Goal: Check status: Check status

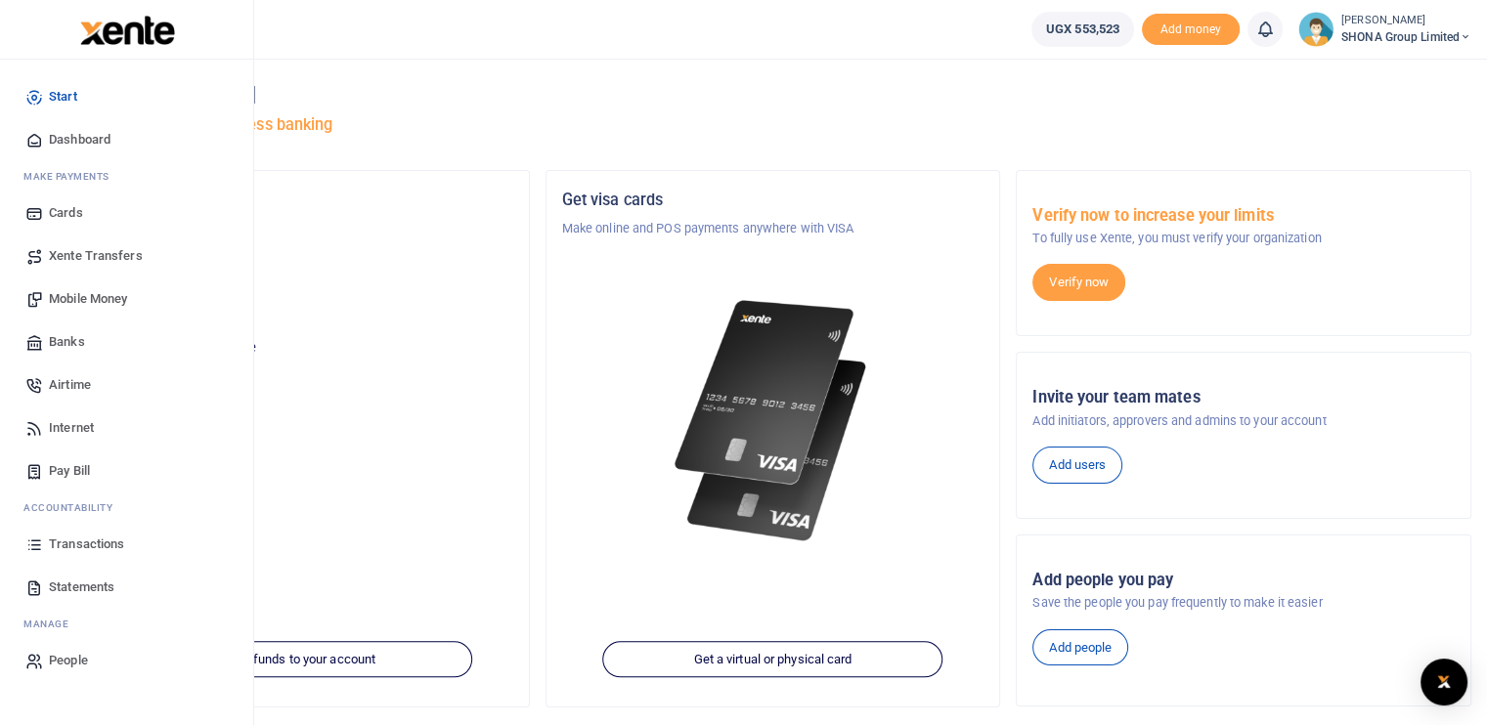
click at [73, 546] on span "Transactions" at bounding box center [86, 545] width 75 height 20
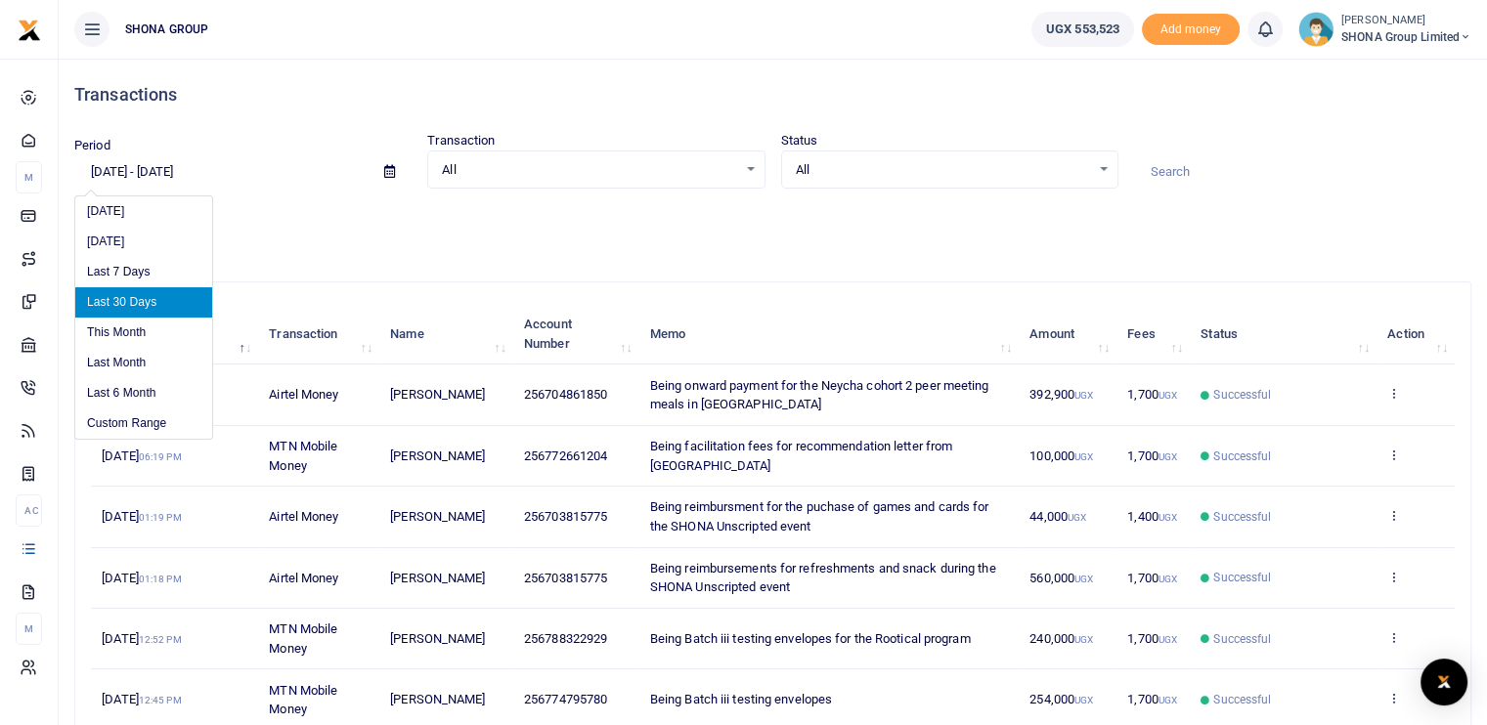
click at [160, 169] on input "[DATE] - [DATE]" at bounding box center [221, 171] width 294 height 33
click at [127, 413] on li "Custom Range" at bounding box center [143, 424] width 137 height 30
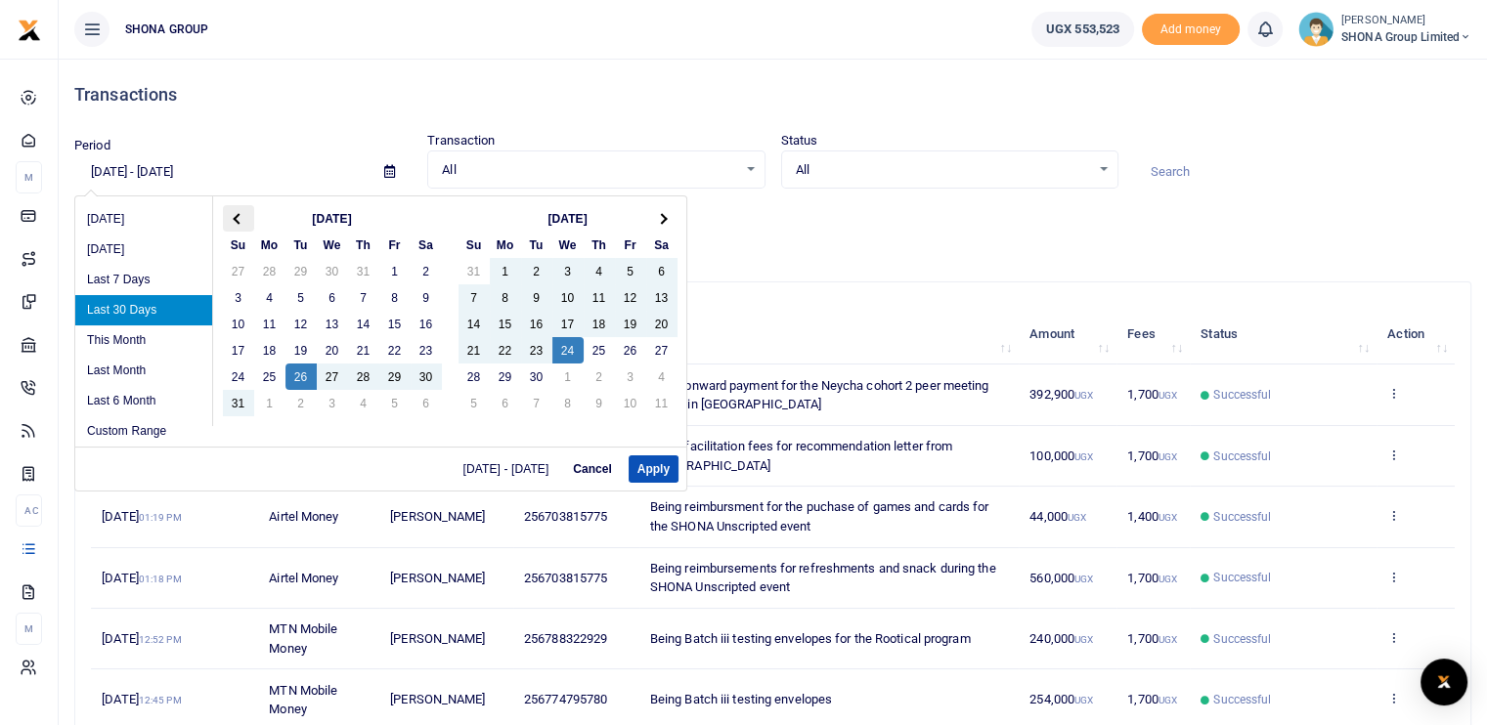
click at [224, 218] on th at bounding box center [238, 218] width 31 height 26
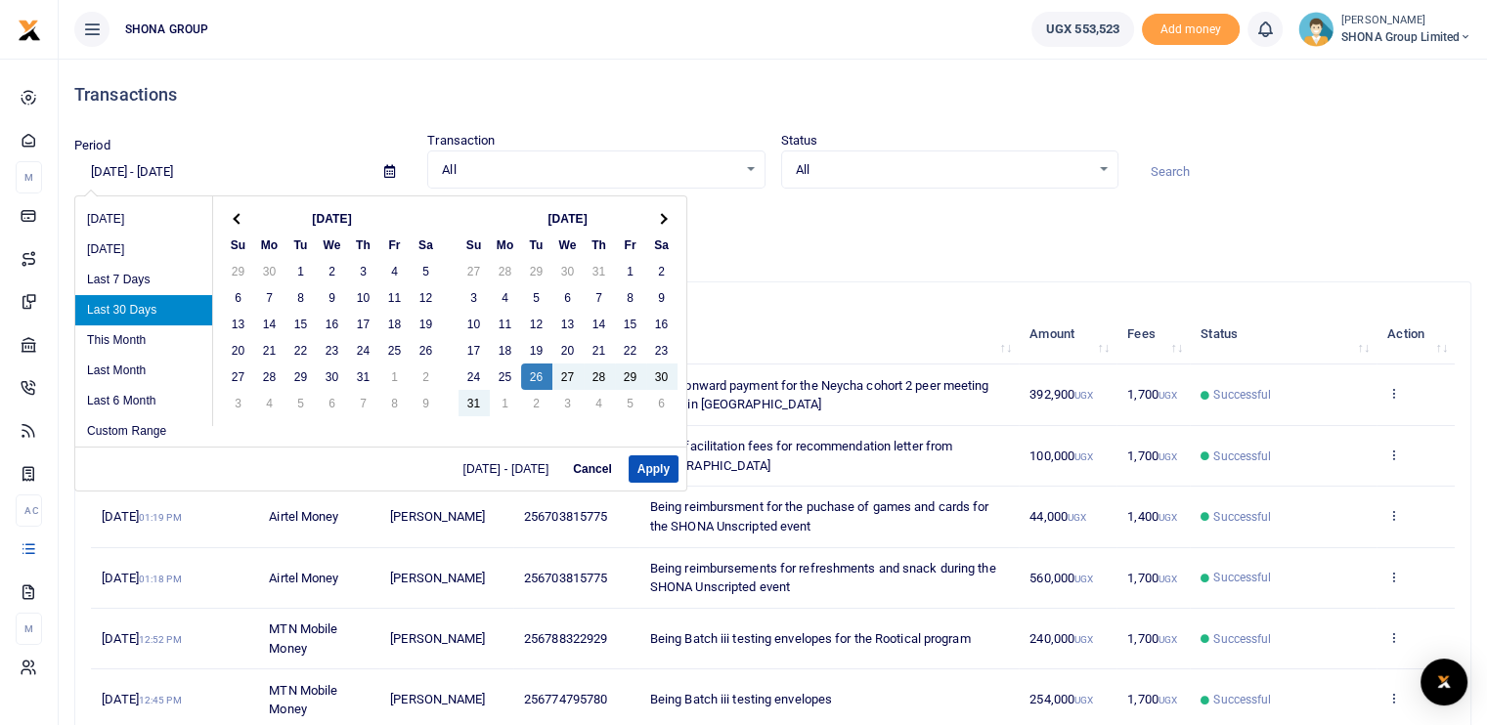
click at [224, 218] on th at bounding box center [238, 218] width 31 height 26
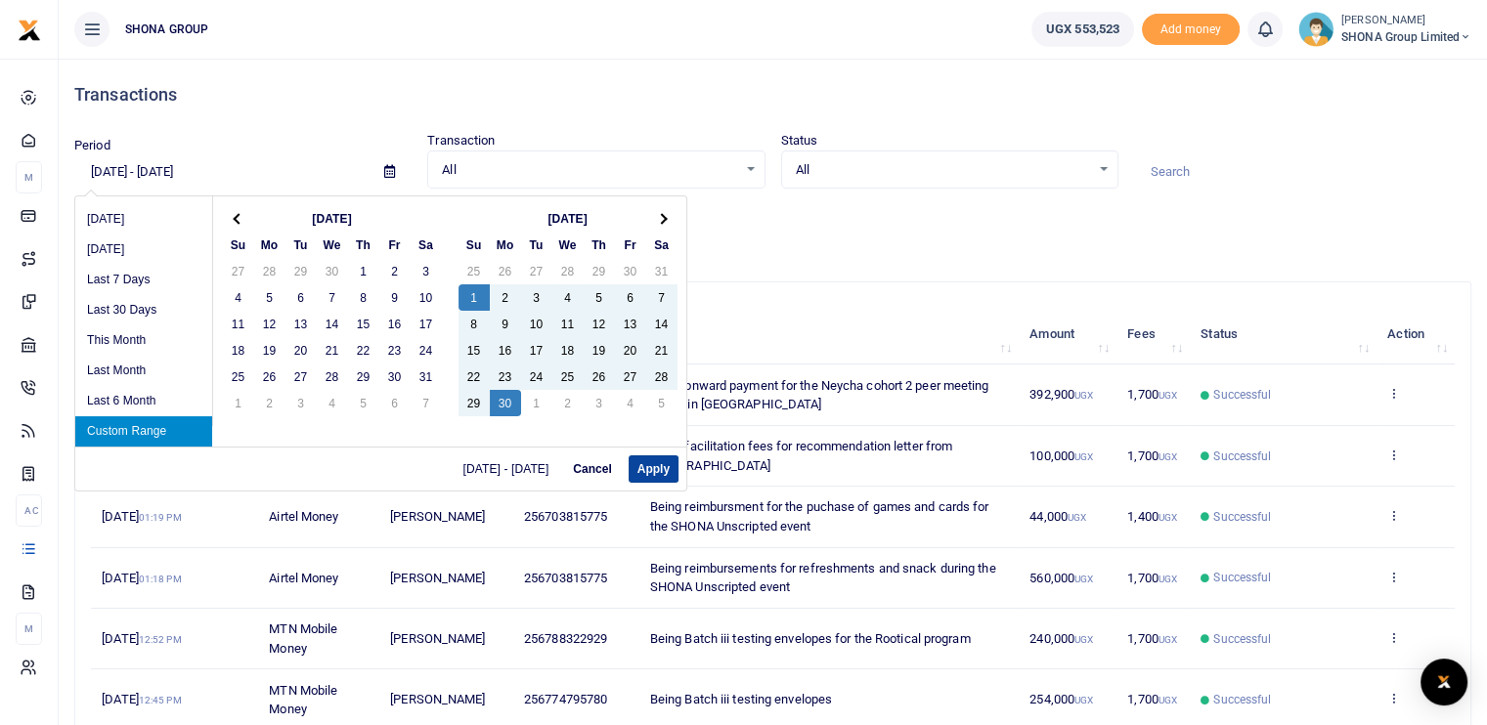
click at [635, 461] on button "Apply" at bounding box center [654, 469] width 50 height 27
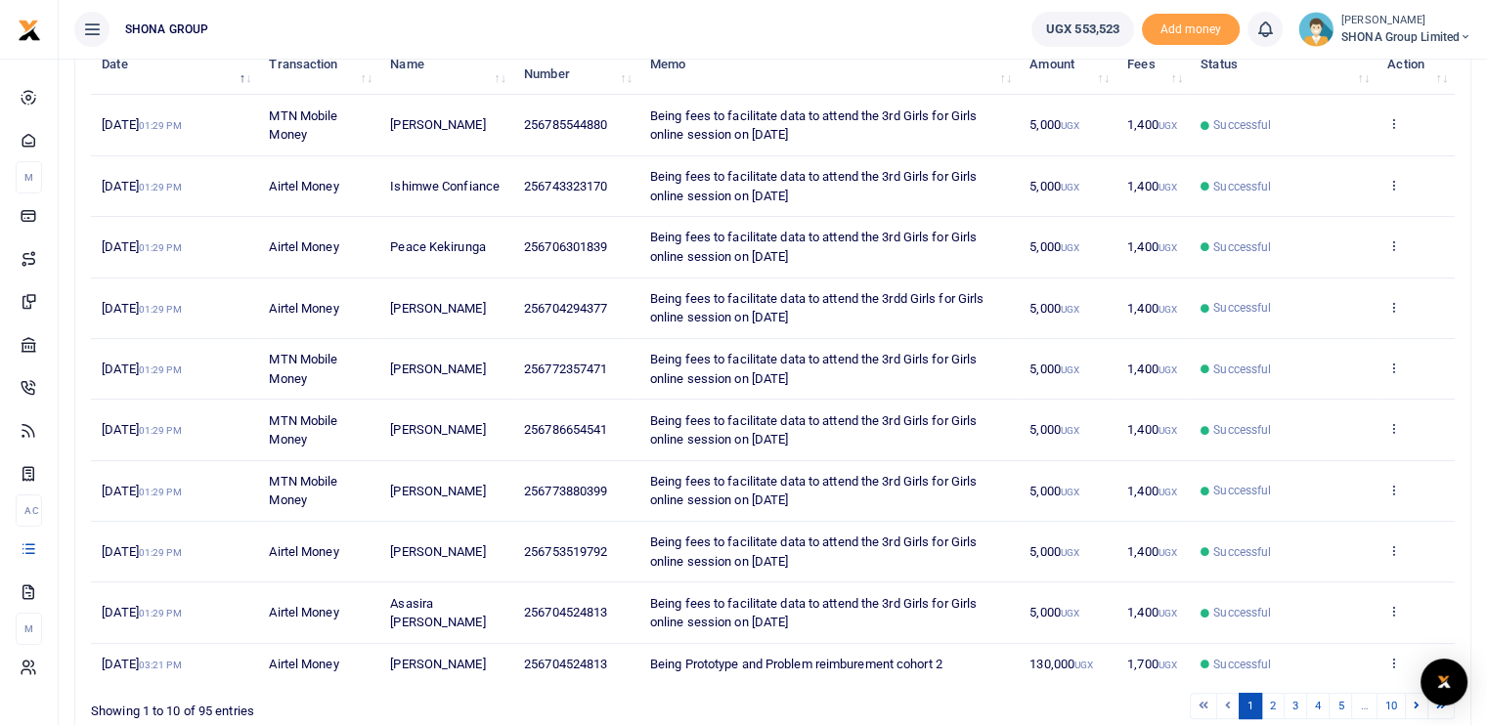
scroll to position [360, 0]
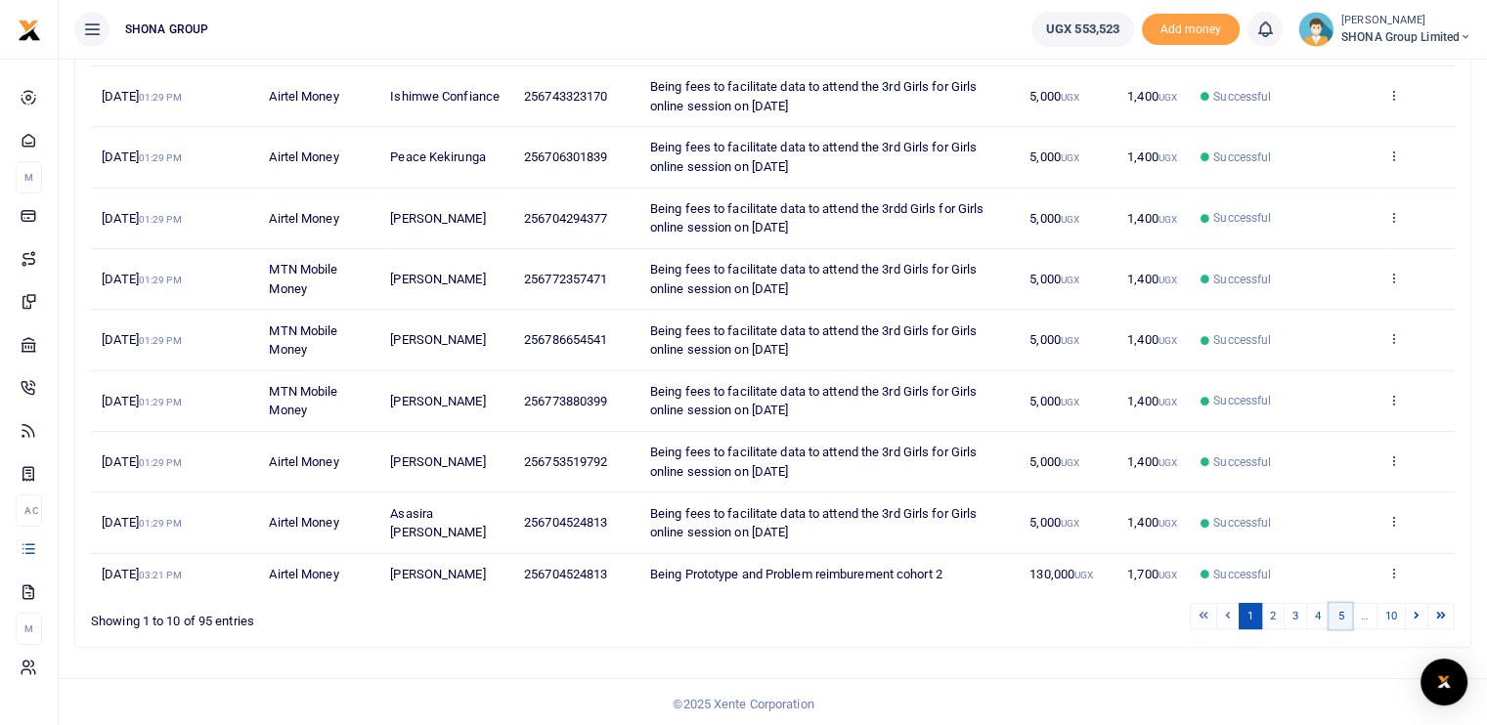
click at [1341, 615] on link "5" at bounding box center [1340, 616] width 23 height 26
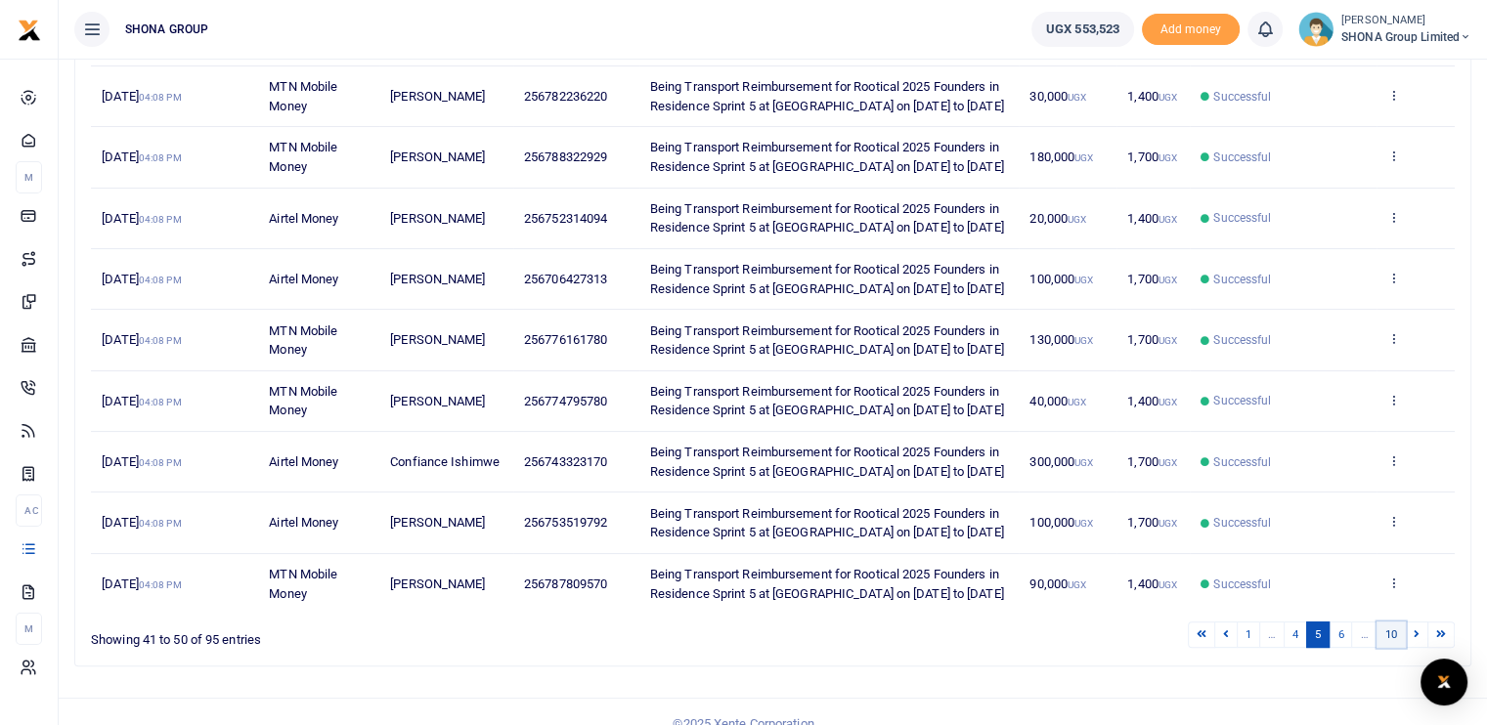
click at [1393, 637] on link "10" at bounding box center [1391, 635] width 29 height 26
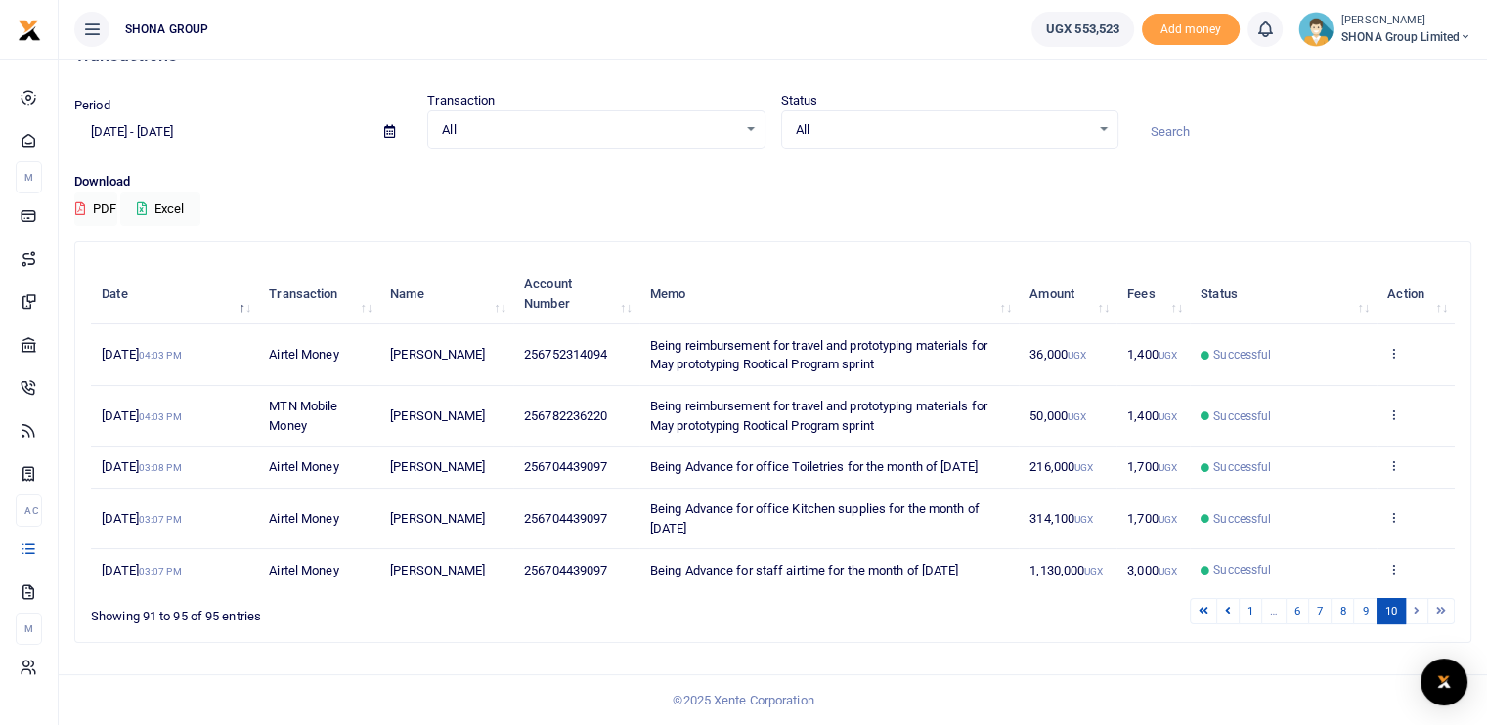
scroll to position [37, 0]
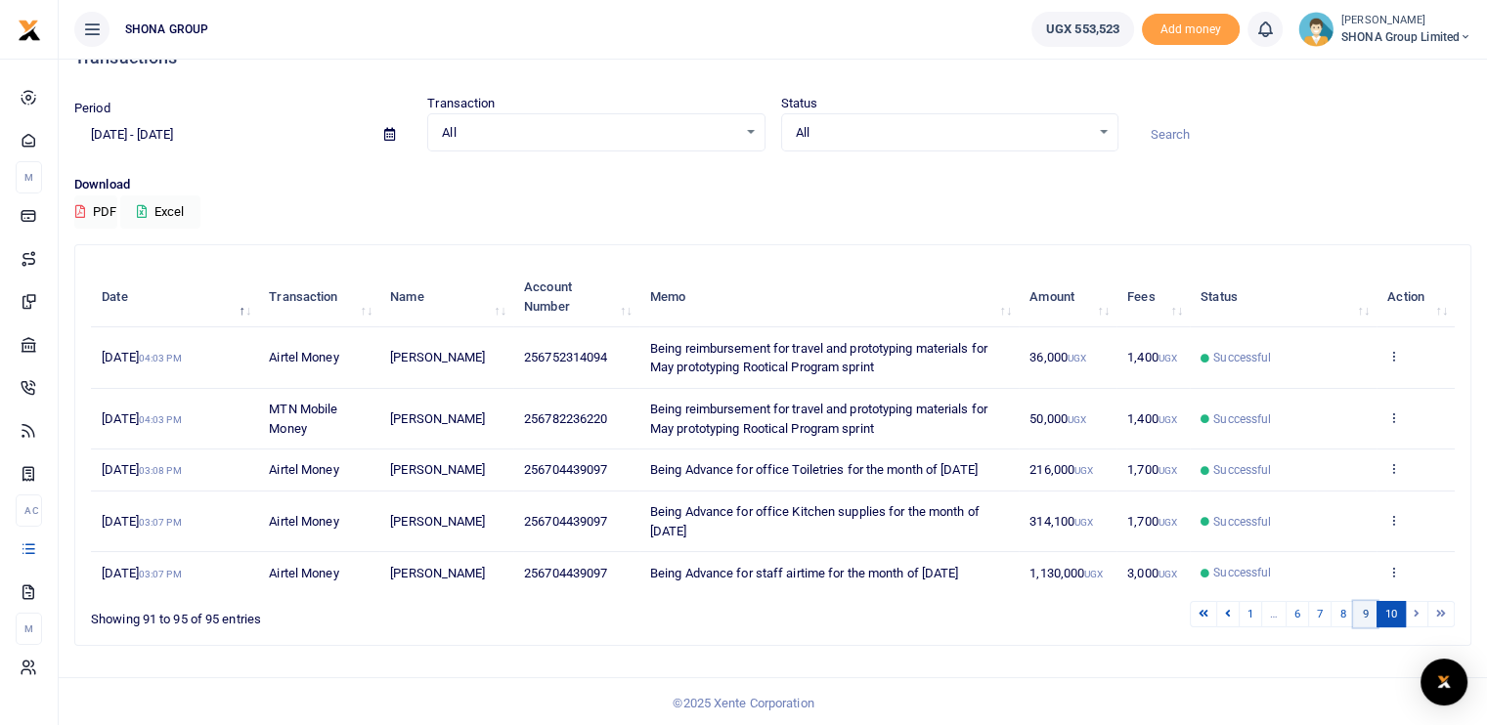
click at [1360, 610] on link "9" at bounding box center [1364, 614] width 23 height 26
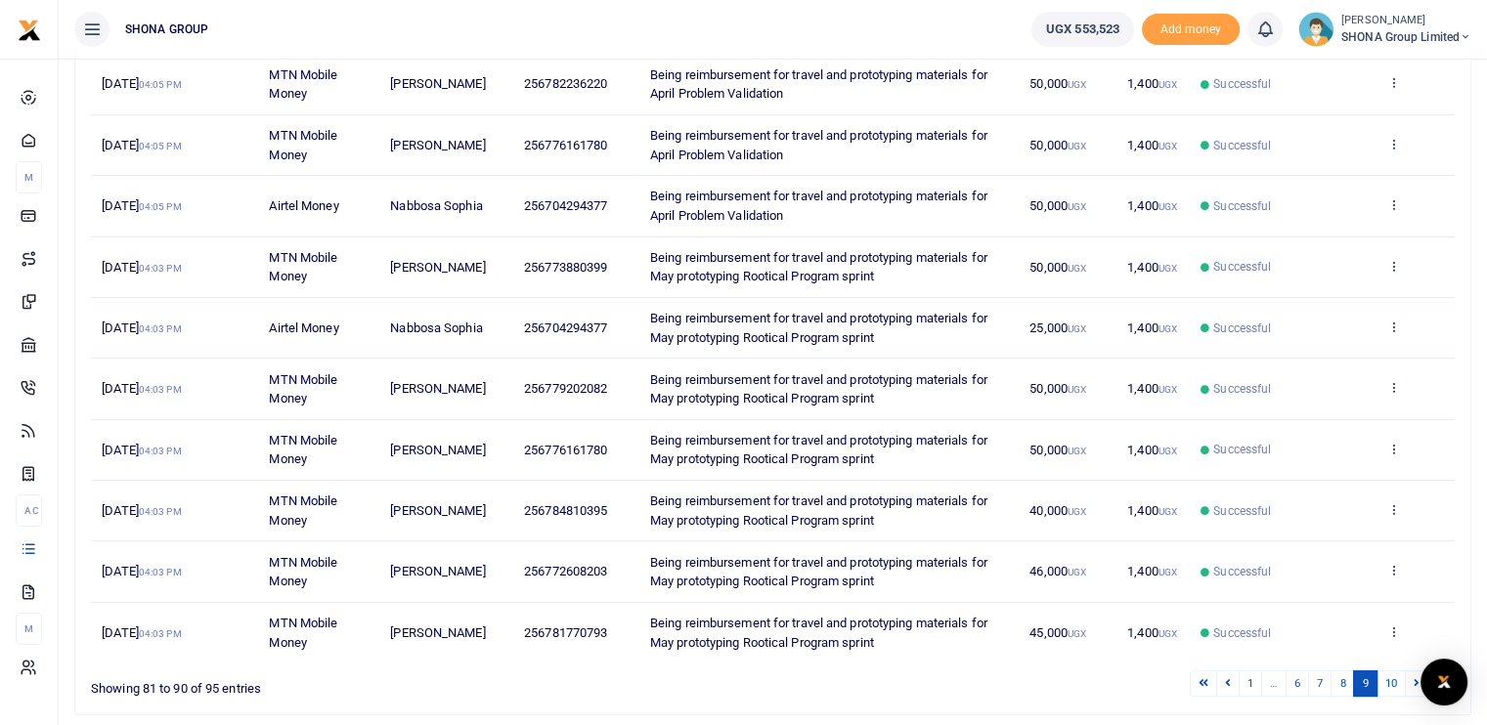
scroll to position [379, 0]
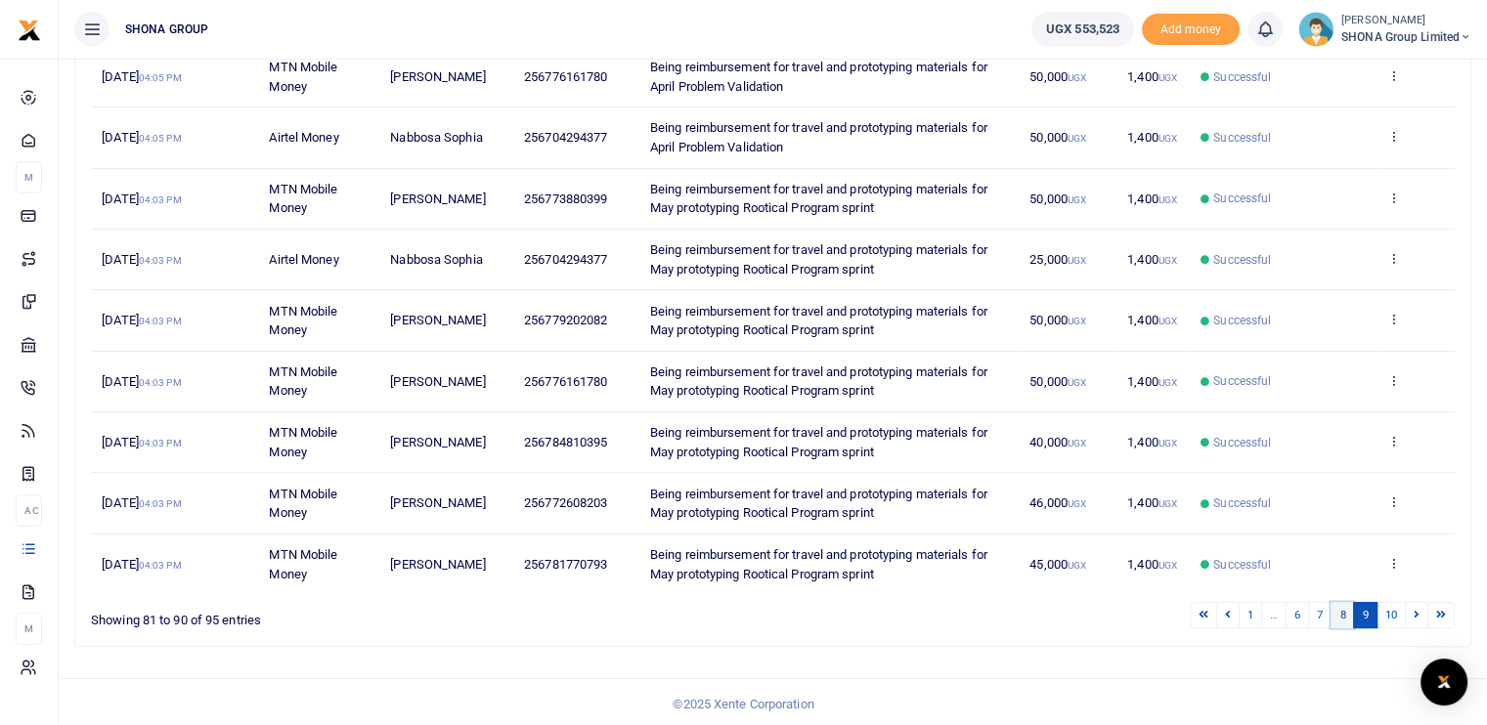
click at [1345, 611] on link "8" at bounding box center [1342, 615] width 23 height 26
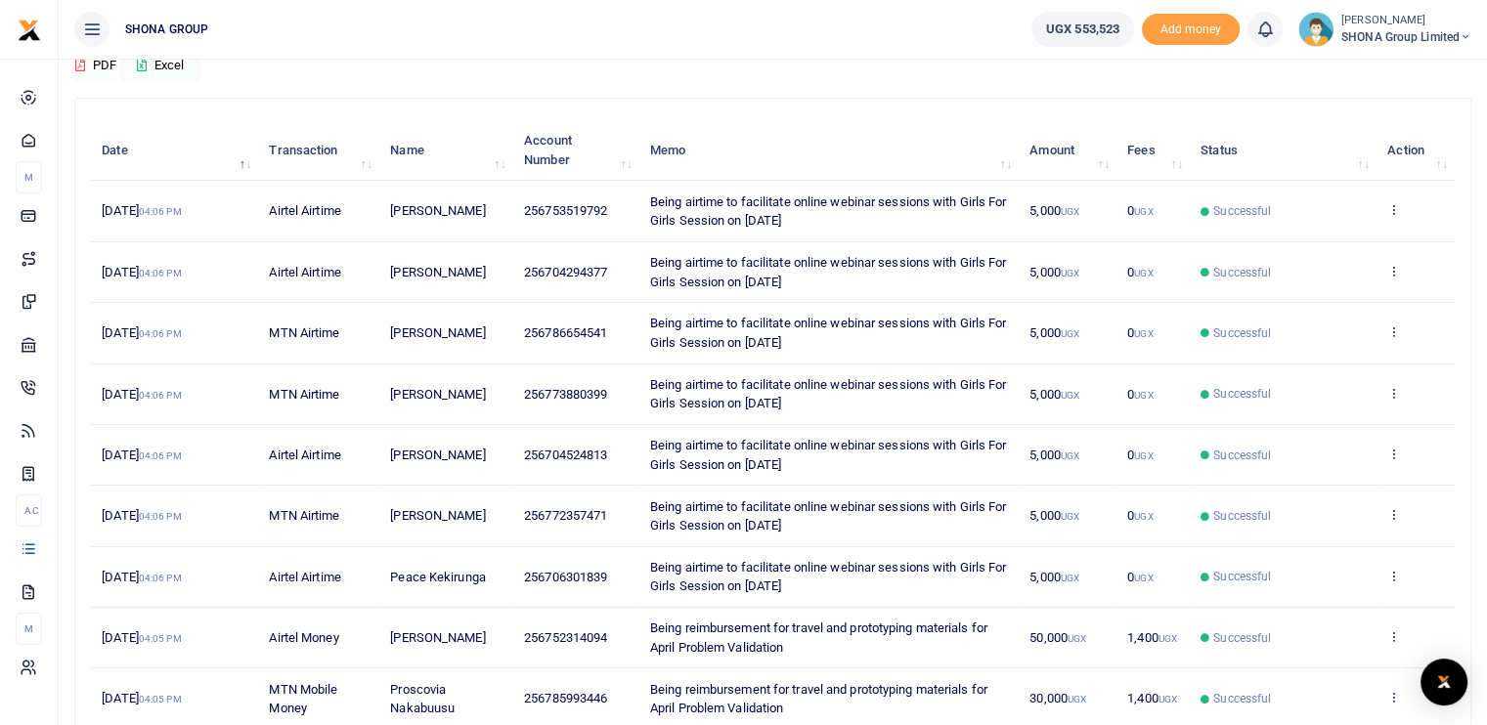
scroll to position [282, 0]
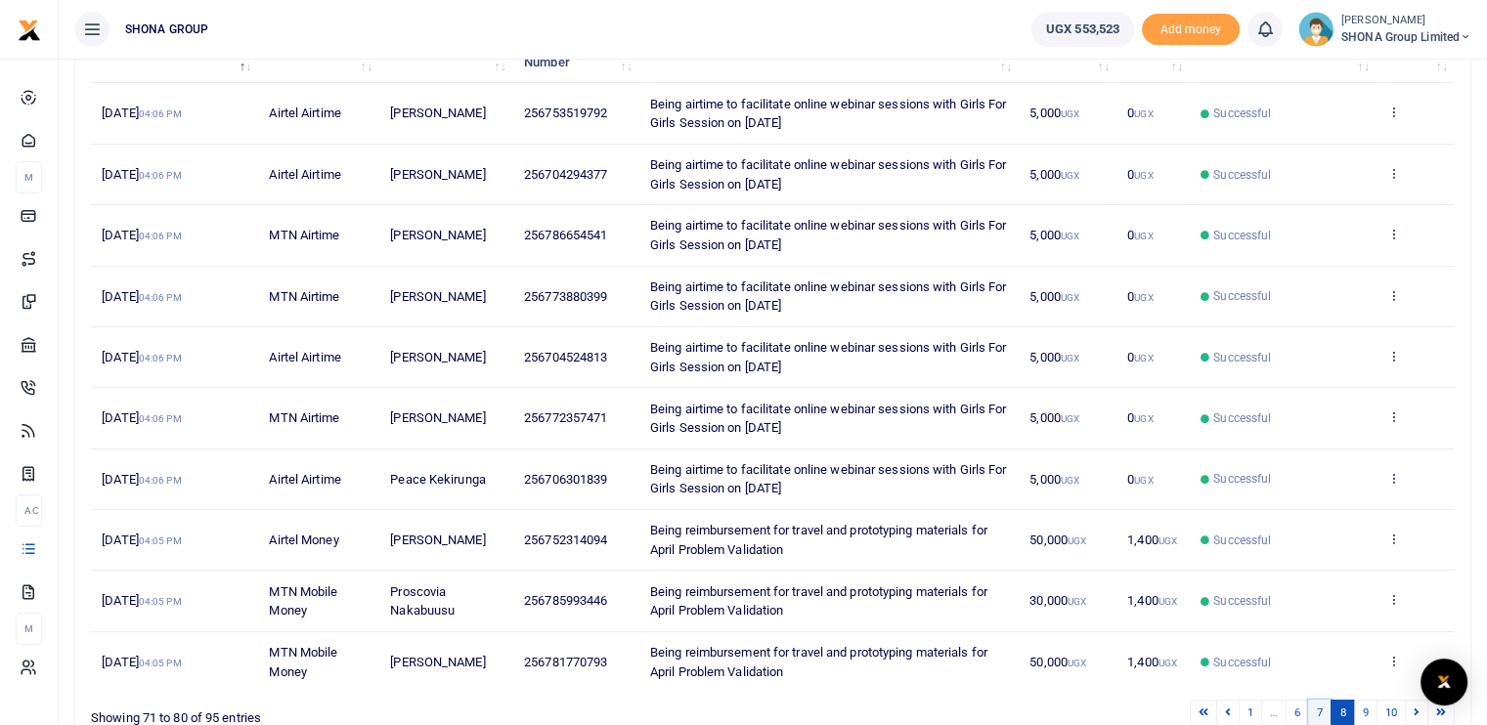
click at [1314, 707] on link "7" at bounding box center [1319, 713] width 23 height 26
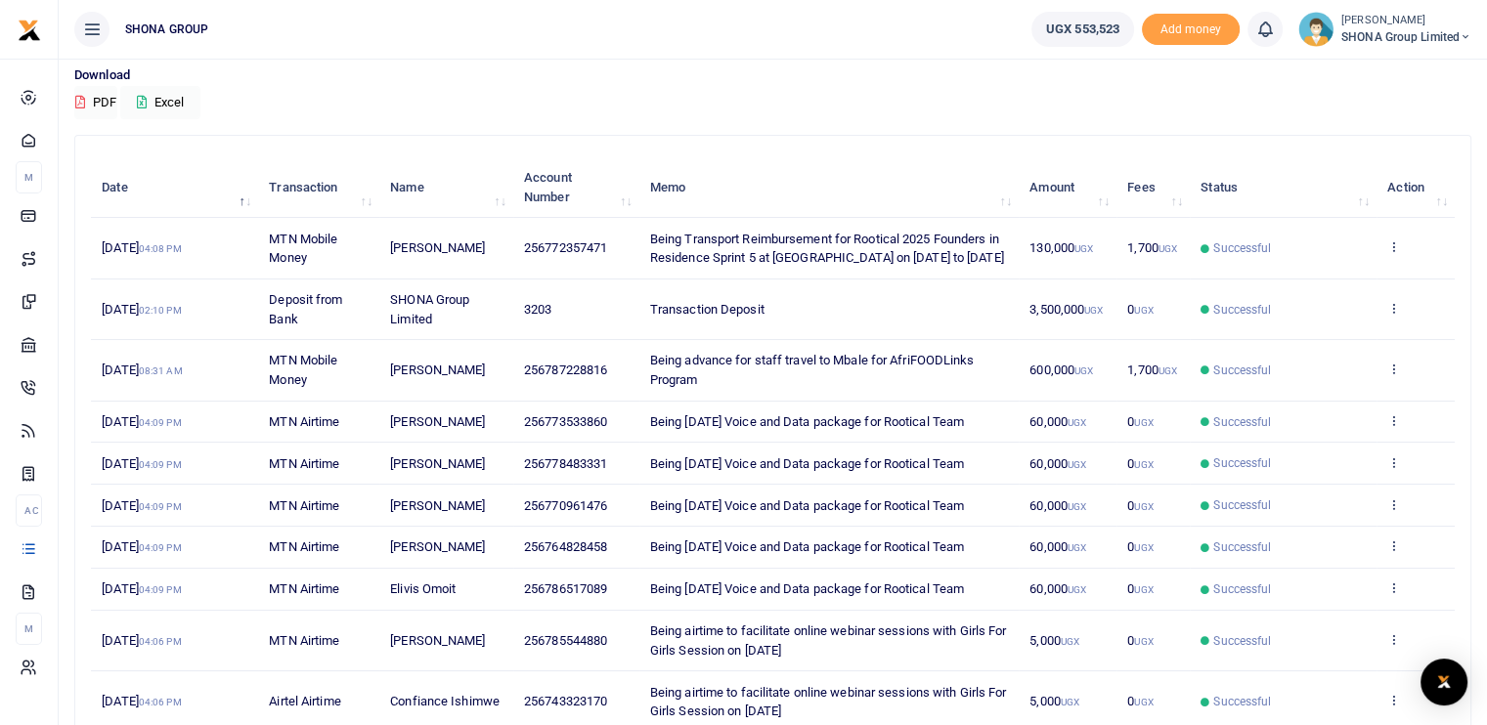
scroll to position [0, 0]
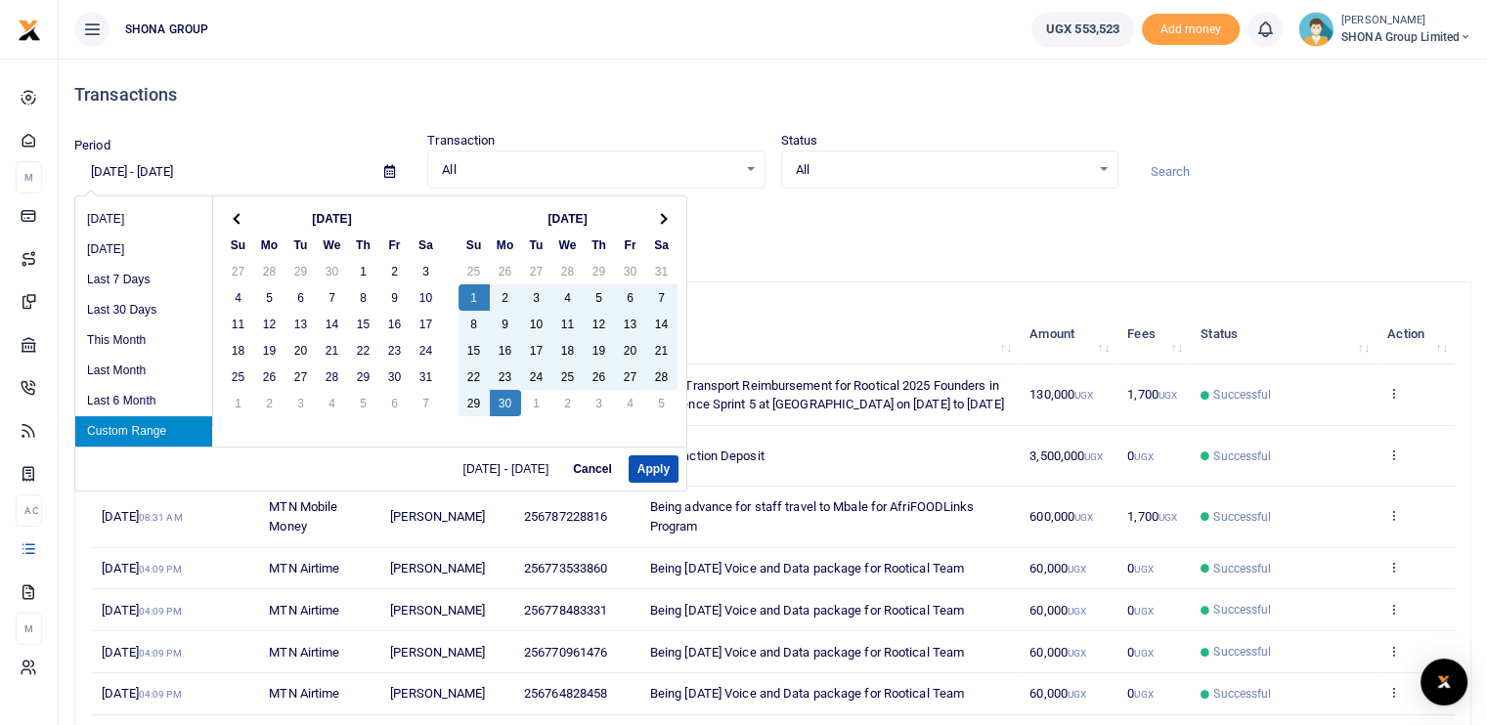
click at [182, 180] on input "06/01/2025 - 06/30/2025" at bounding box center [221, 171] width 294 height 33
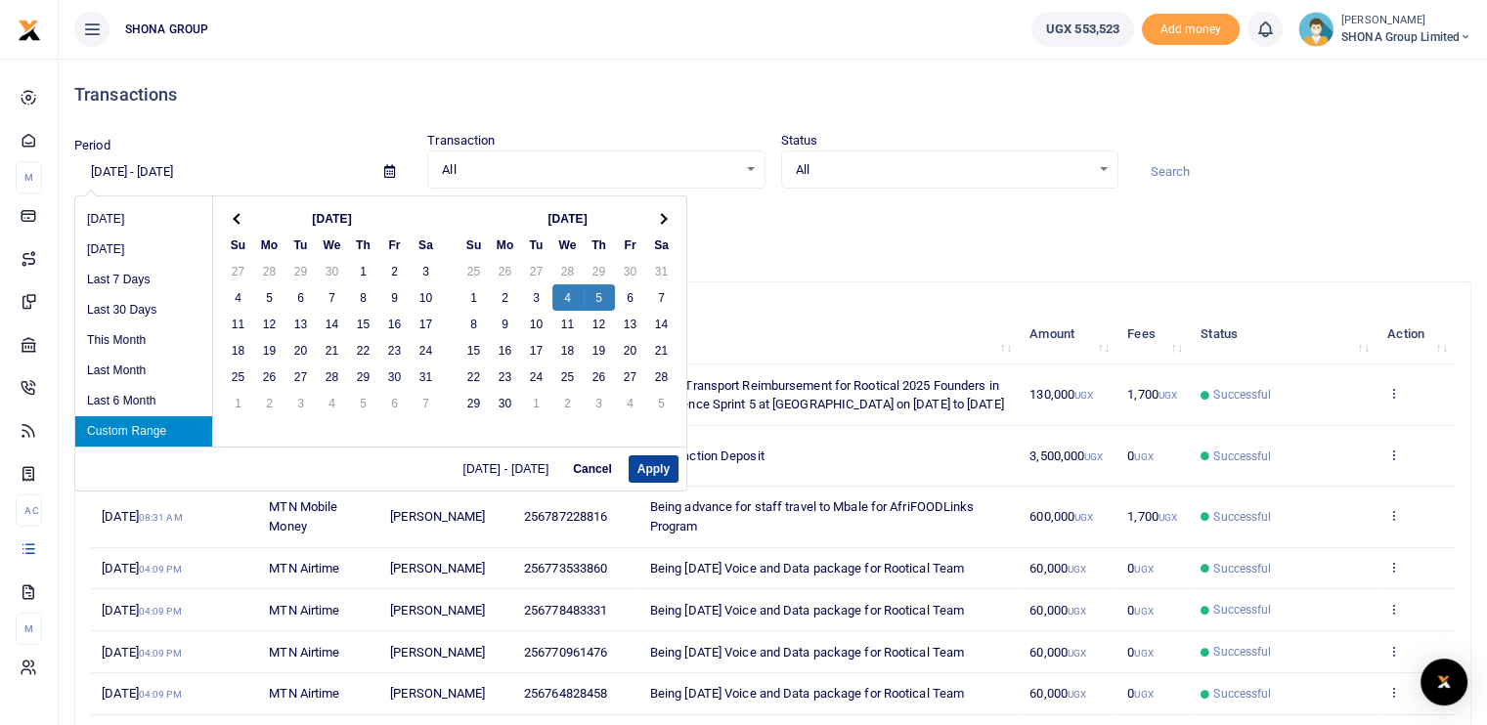
click at [647, 472] on button "Apply" at bounding box center [654, 469] width 50 height 27
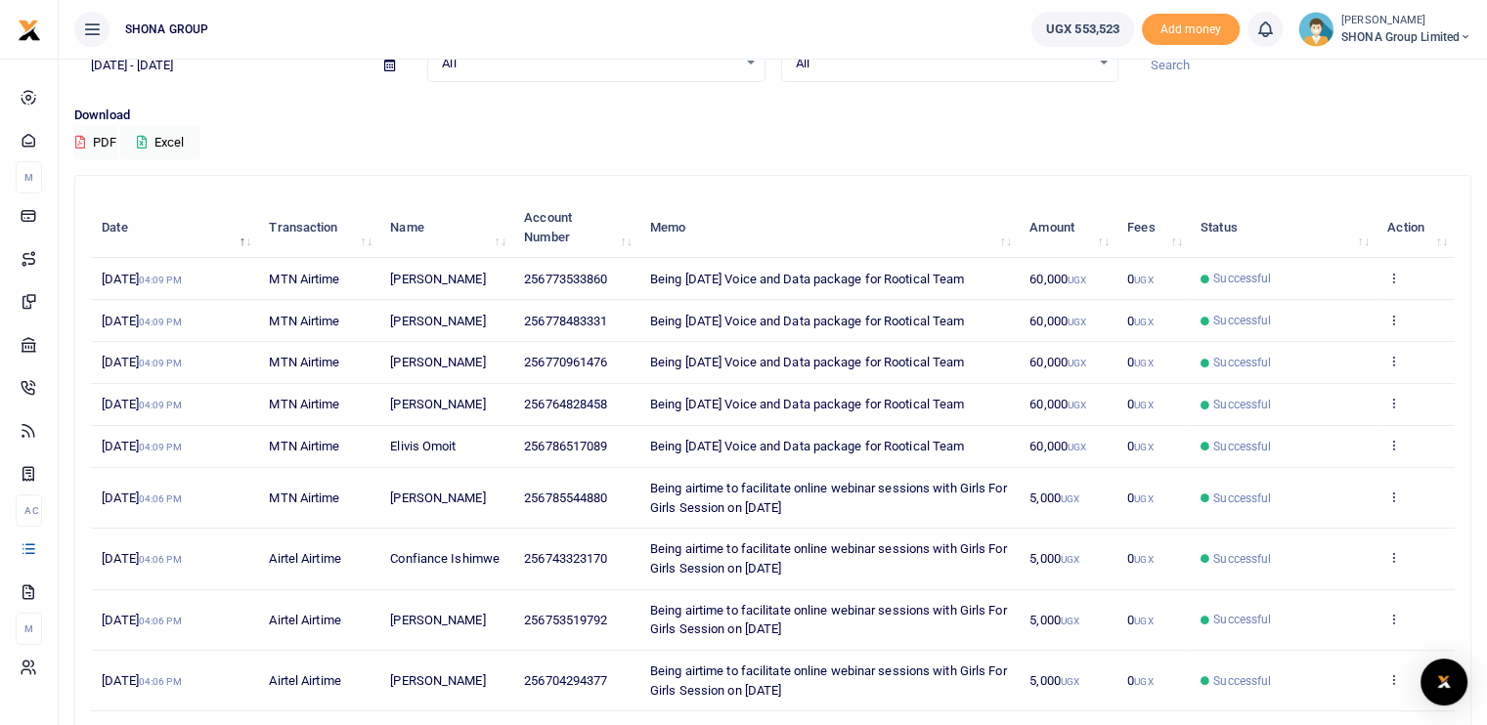
scroll to position [29, 0]
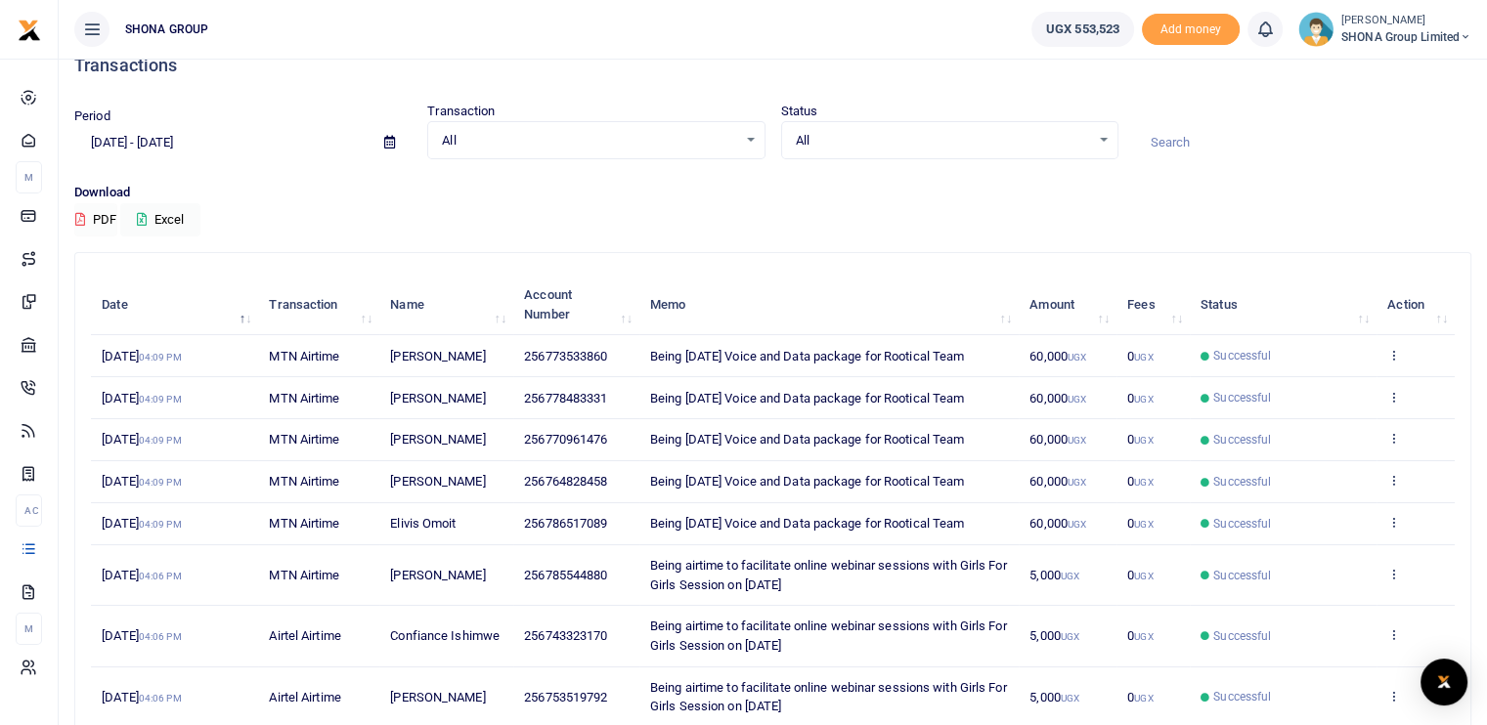
click at [90, 206] on button "PDF" at bounding box center [95, 219] width 43 height 33
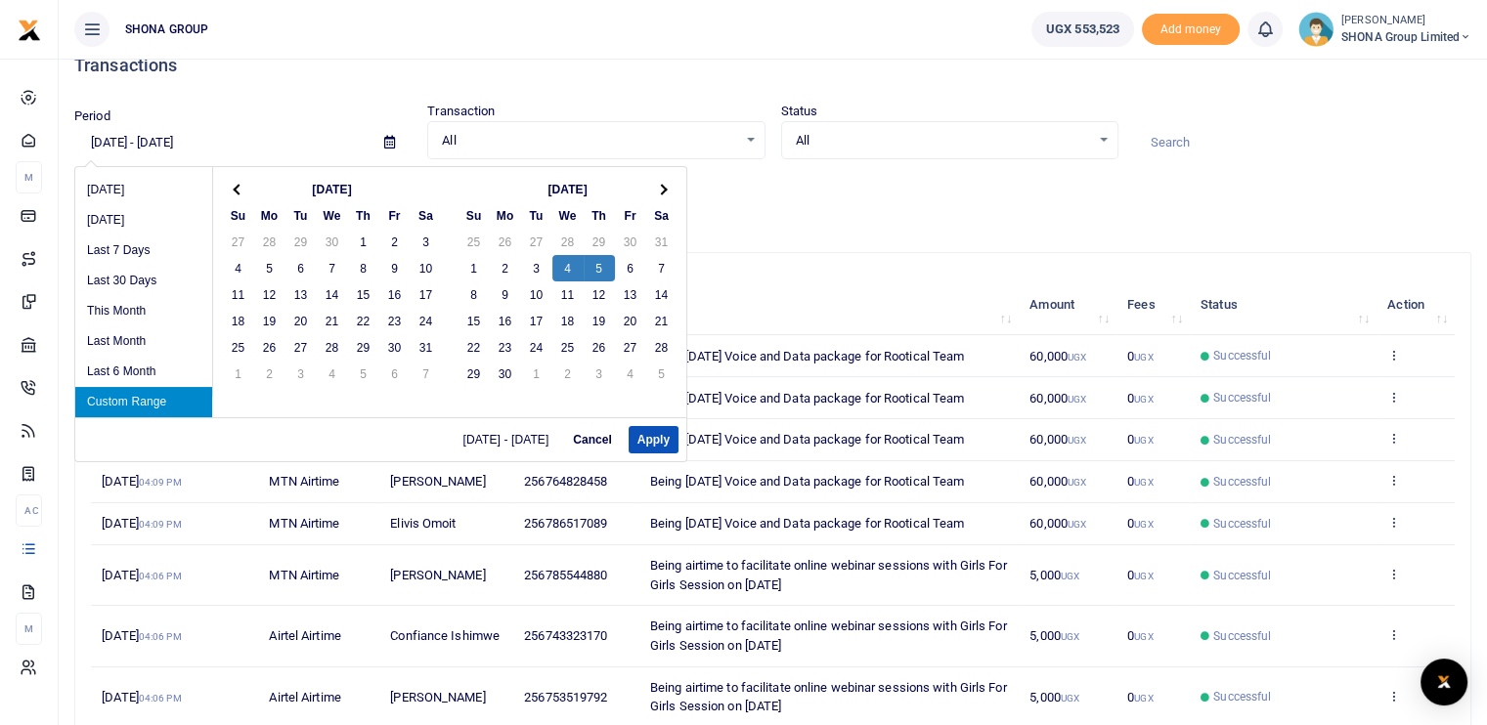
click at [192, 134] on input "06/04/2025 - 06/05/2025" at bounding box center [221, 142] width 294 height 33
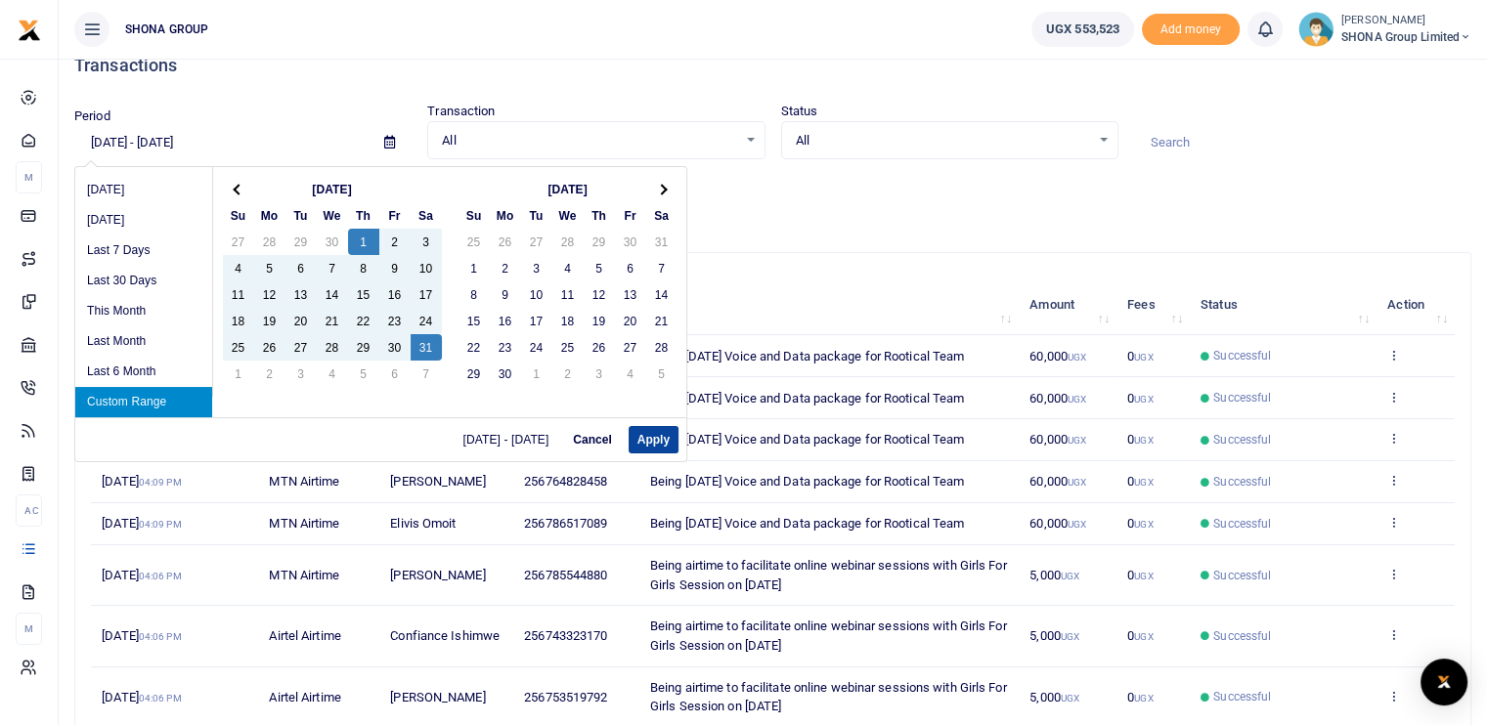
click at [650, 438] on button "Apply" at bounding box center [654, 439] width 50 height 27
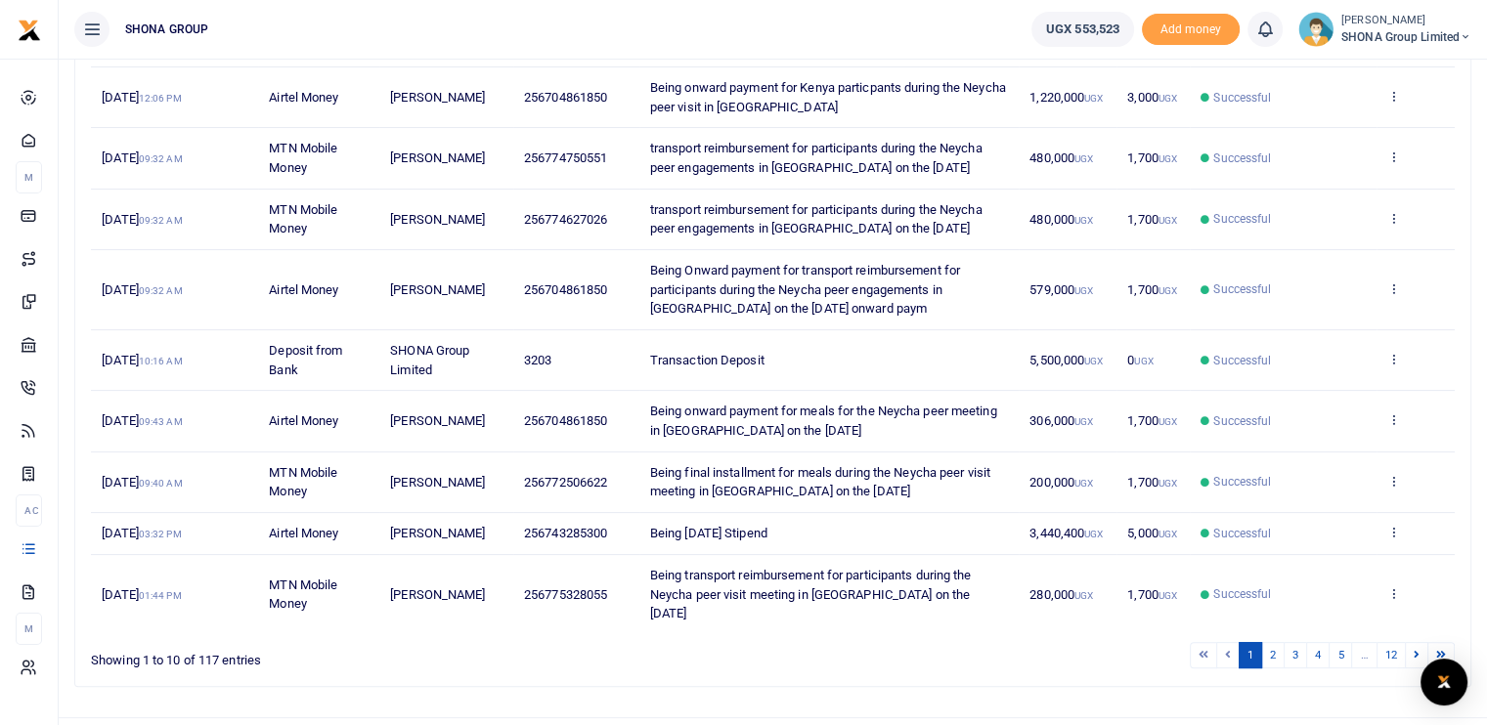
scroll to position [379, 0]
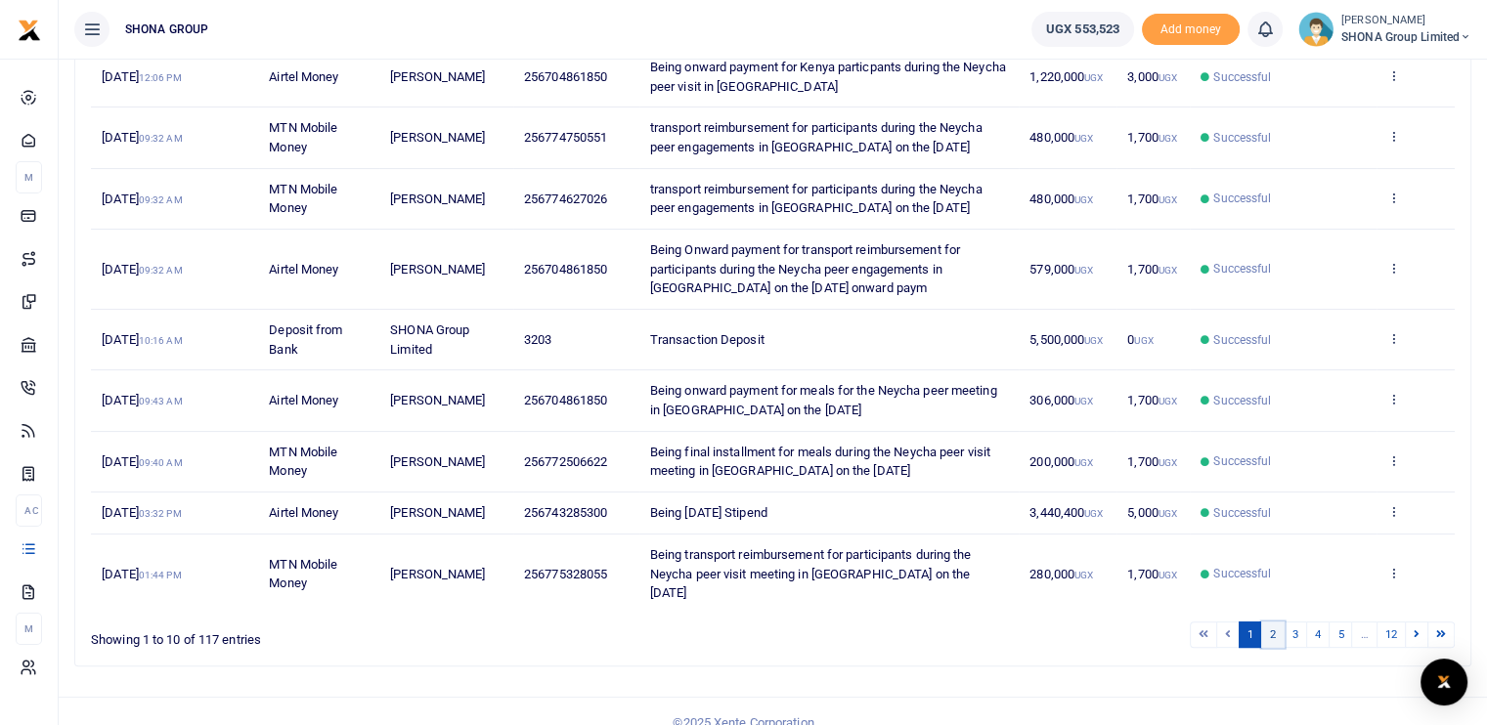
click at [1283, 622] on link "2" at bounding box center [1272, 635] width 23 height 26
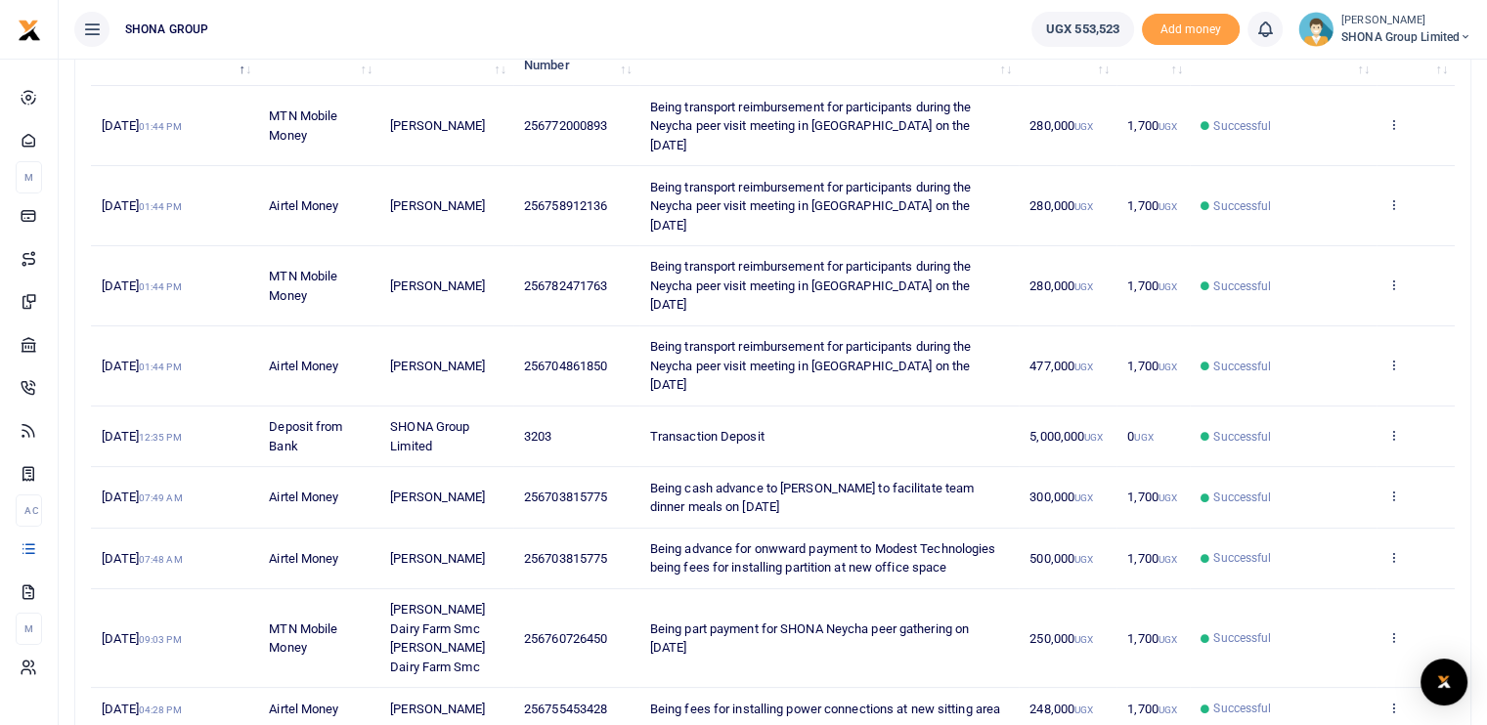
scroll to position [399, 0]
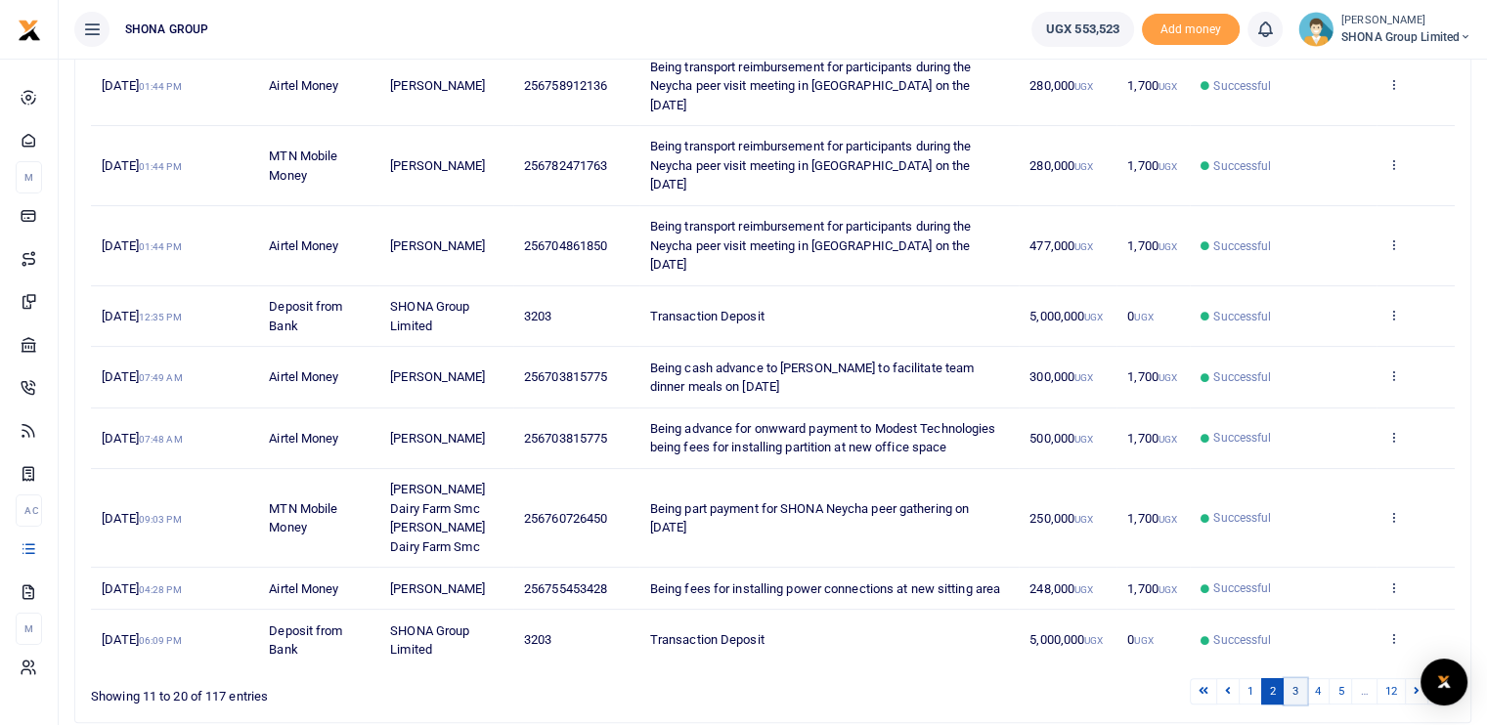
click at [1306, 678] on link "3" at bounding box center [1295, 691] width 23 height 26
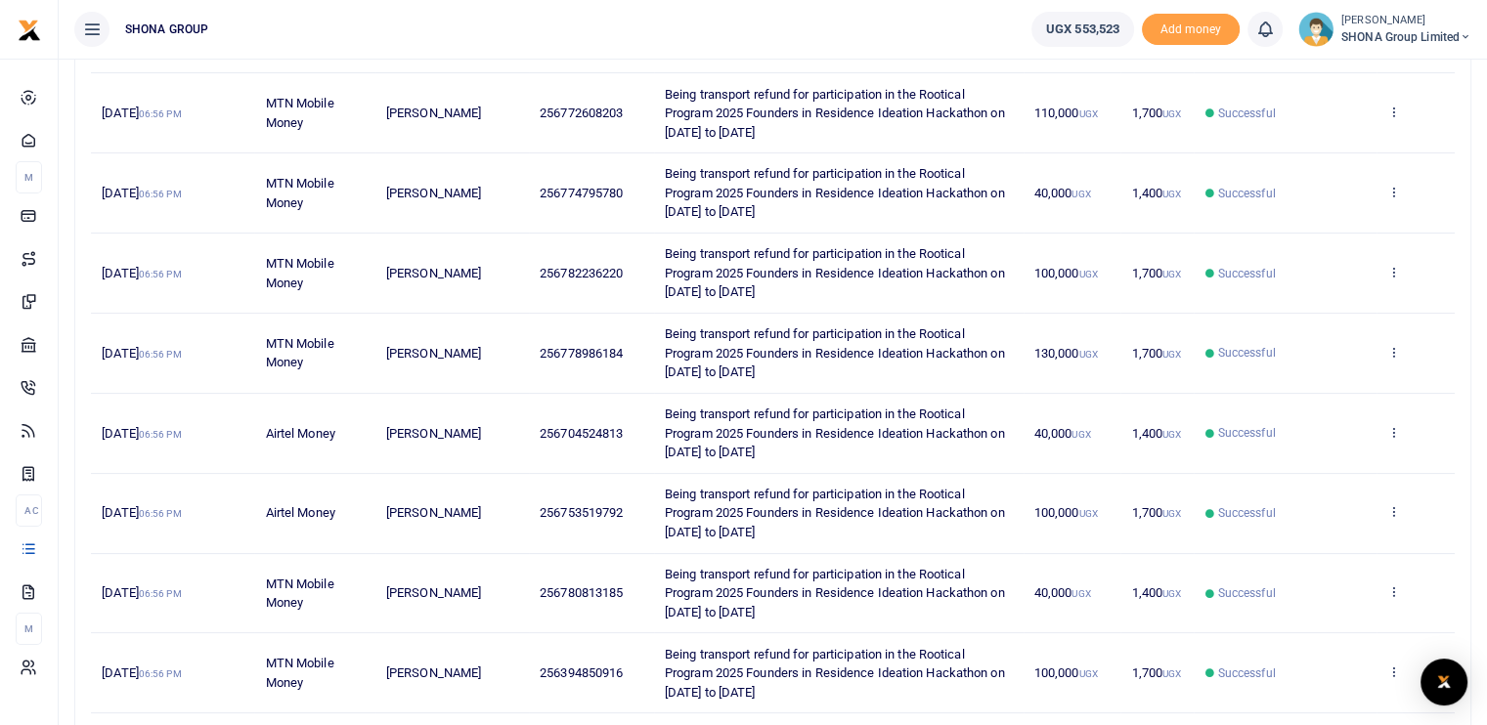
scroll to position [551, 0]
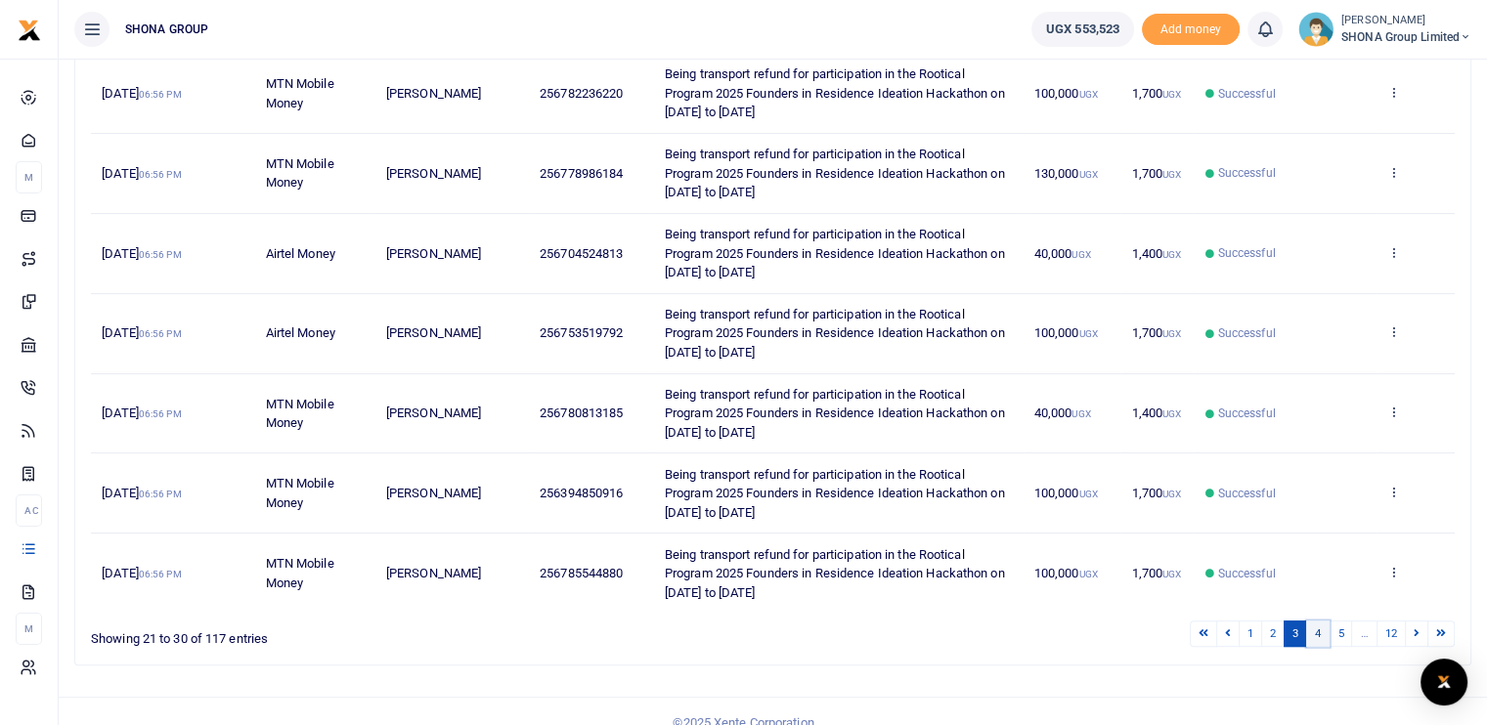
click at [1326, 621] on link "4" at bounding box center [1317, 634] width 23 height 26
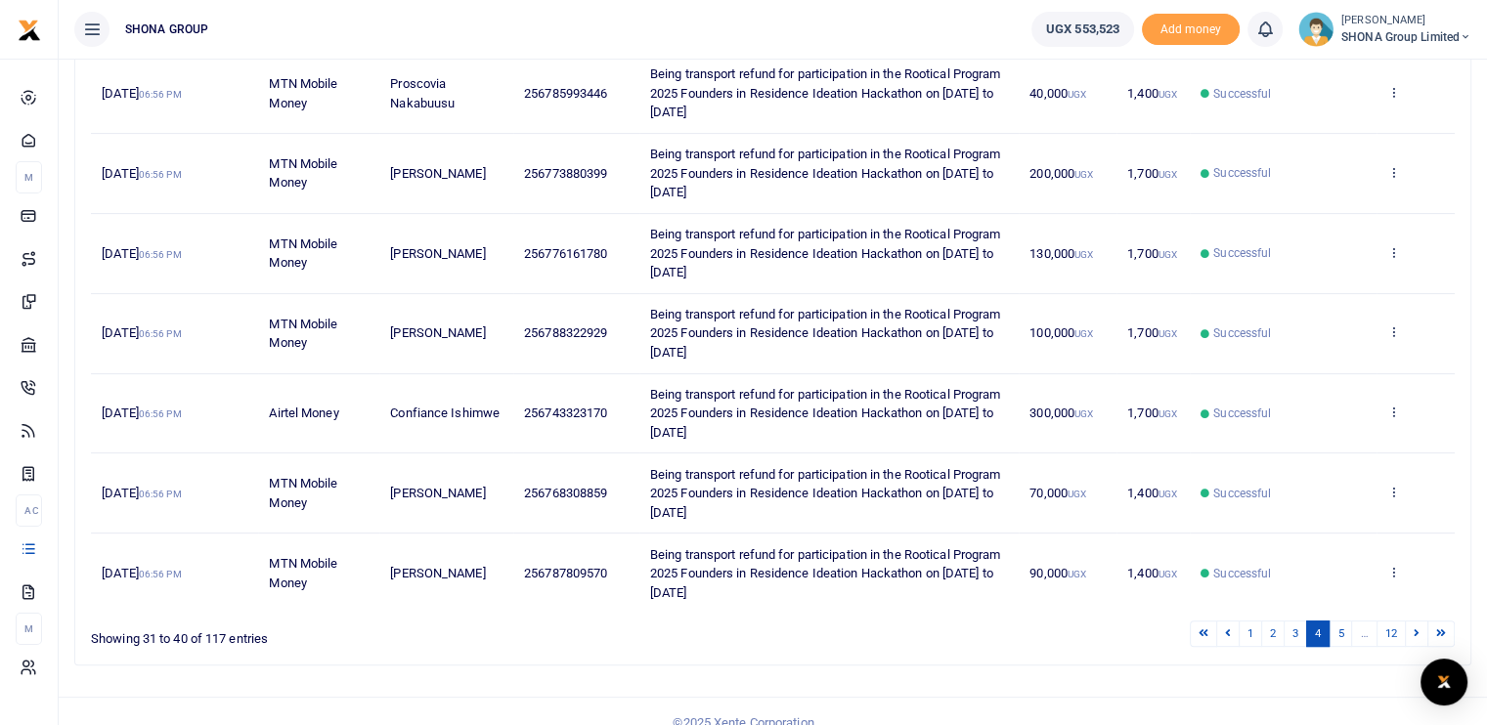
click at [1326, 633] on link "4" at bounding box center [1317, 634] width 23 height 26
click at [1340, 632] on link "5" at bounding box center [1340, 634] width 23 height 26
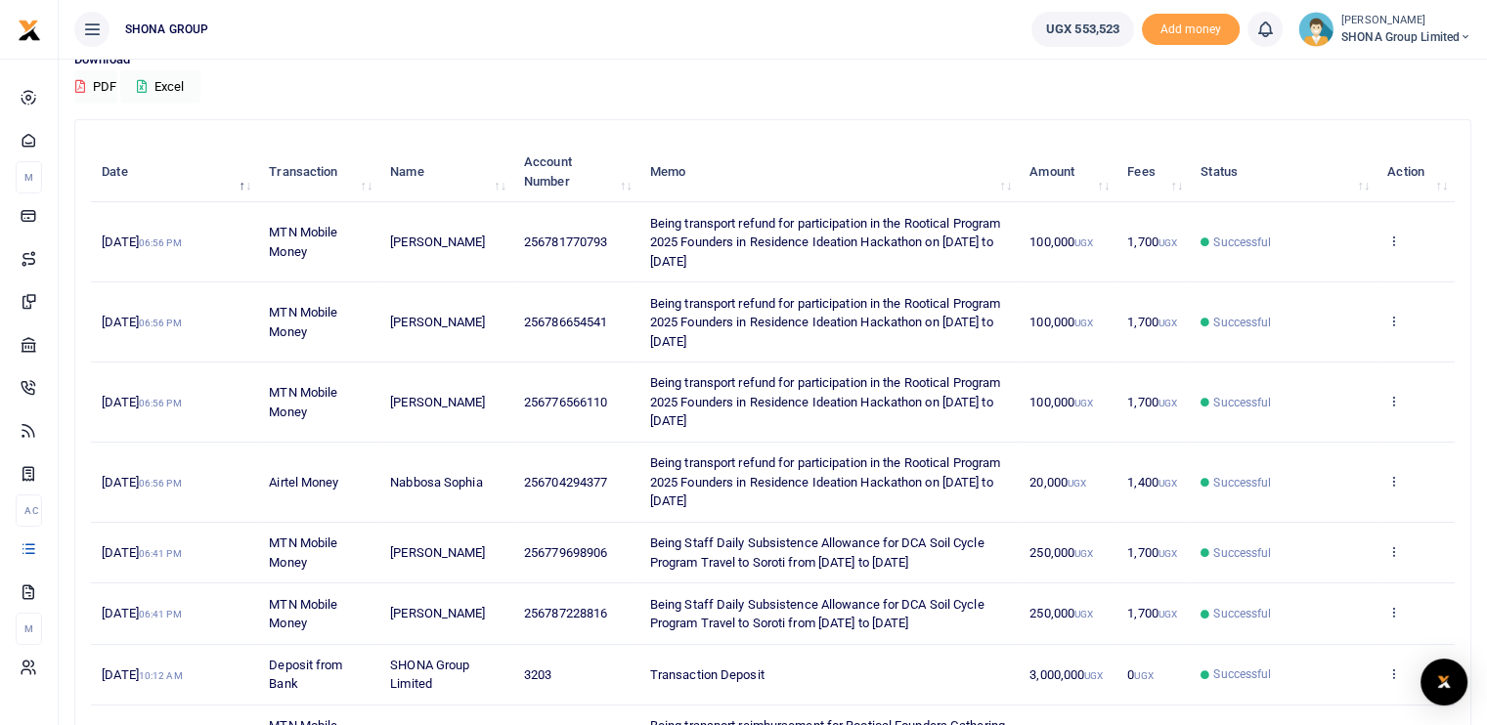
scroll to position [456, 0]
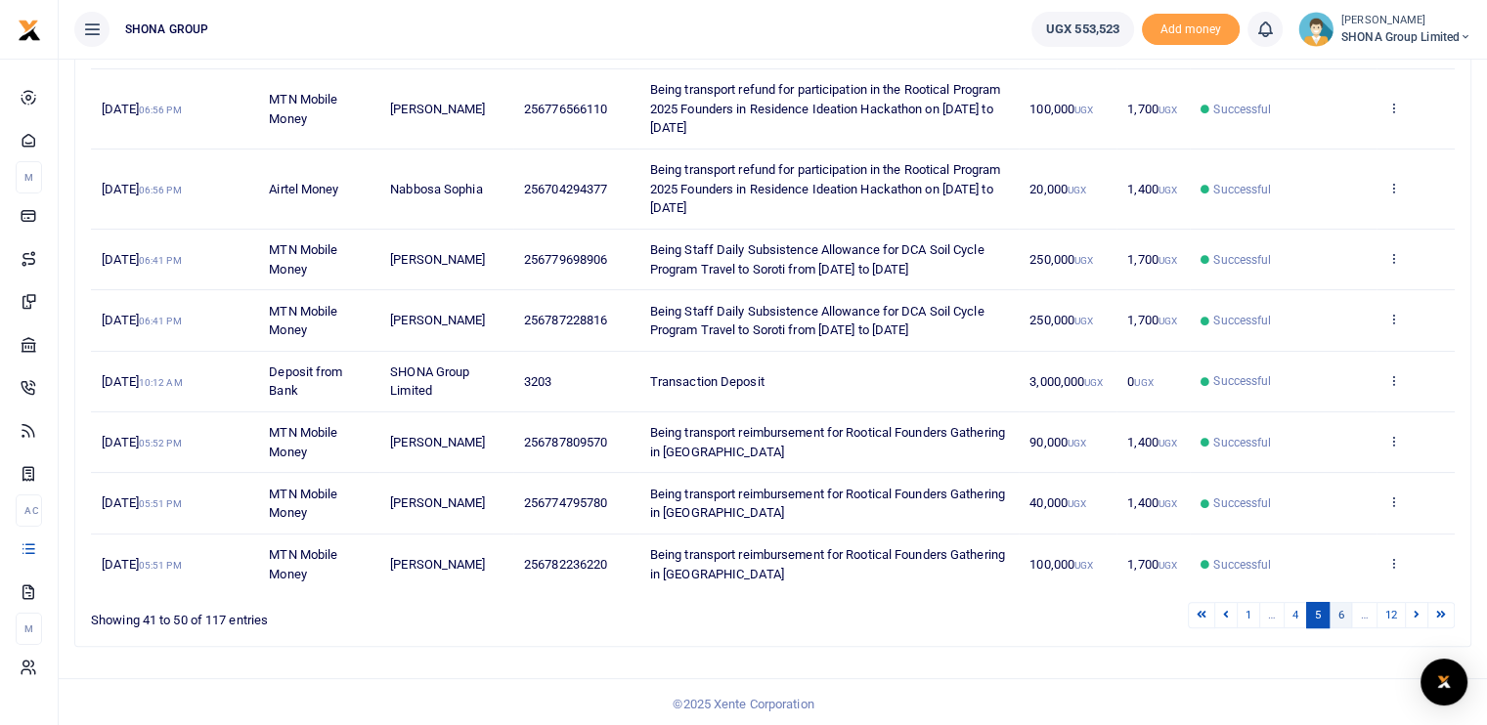
click at [1351, 620] on link "6" at bounding box center [1340, 615] width 23 height 26
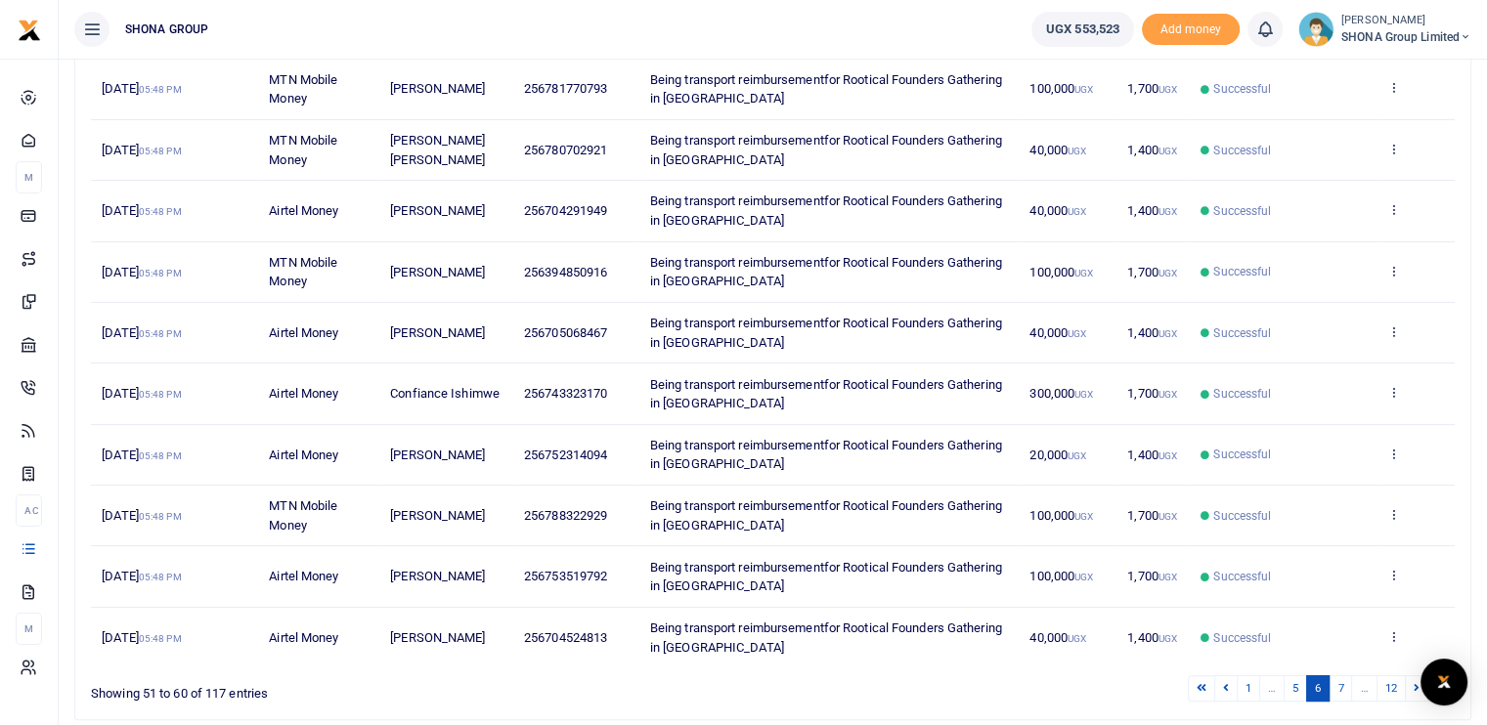
scroll to position [379, 0]
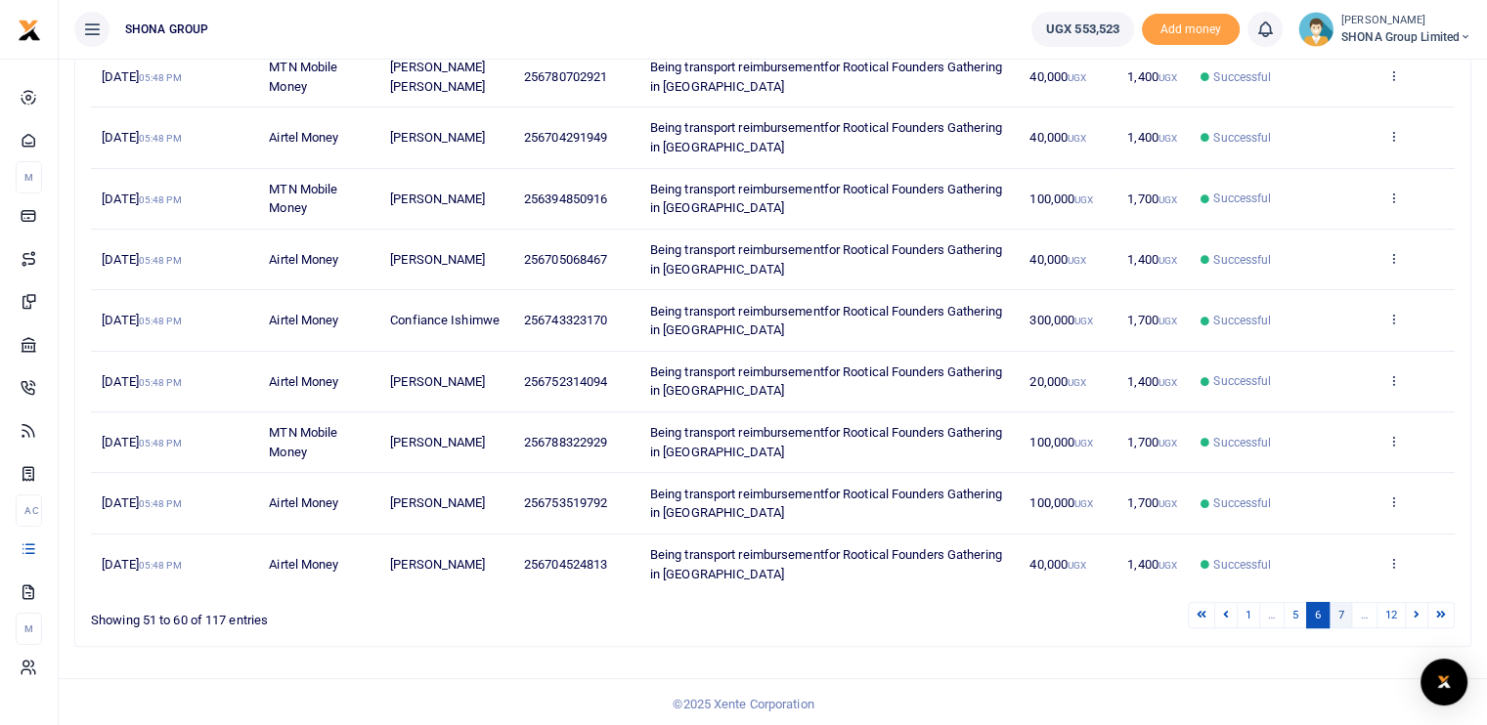
click at [1336, 616] on link "7" at bounding box center [1340, 615] width 23 height 26
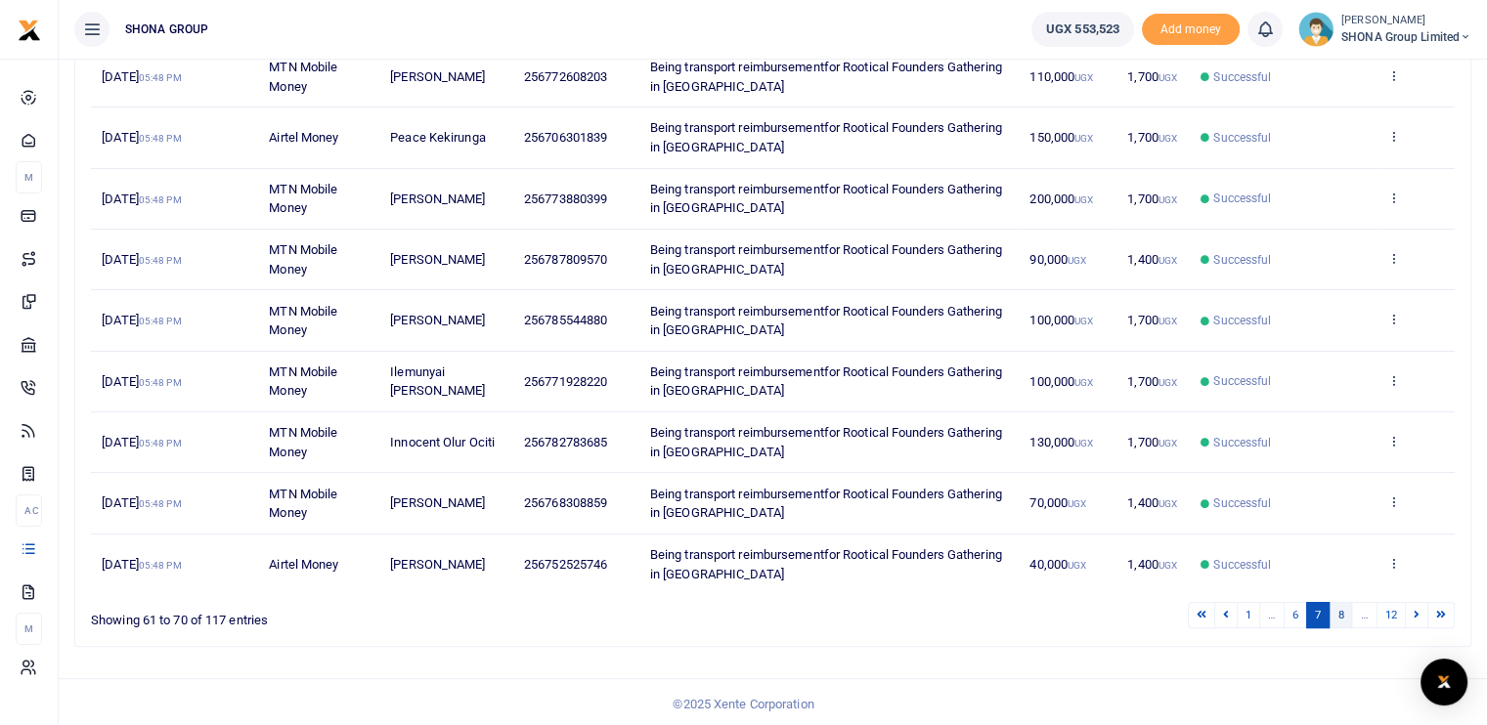
click at [1346, 617] on link "8" at bounding box center [1340, 615] width 23 height 26
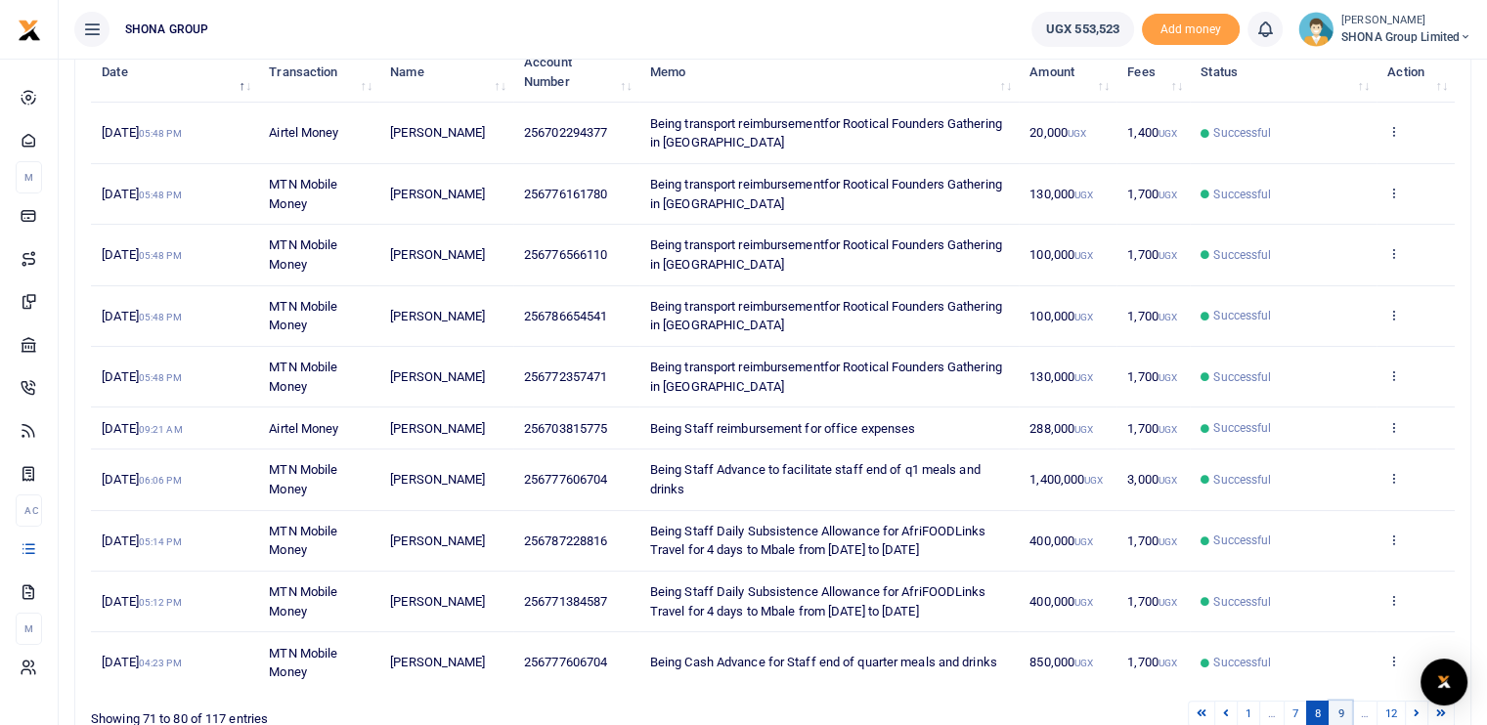
scroll to position [360, 0]
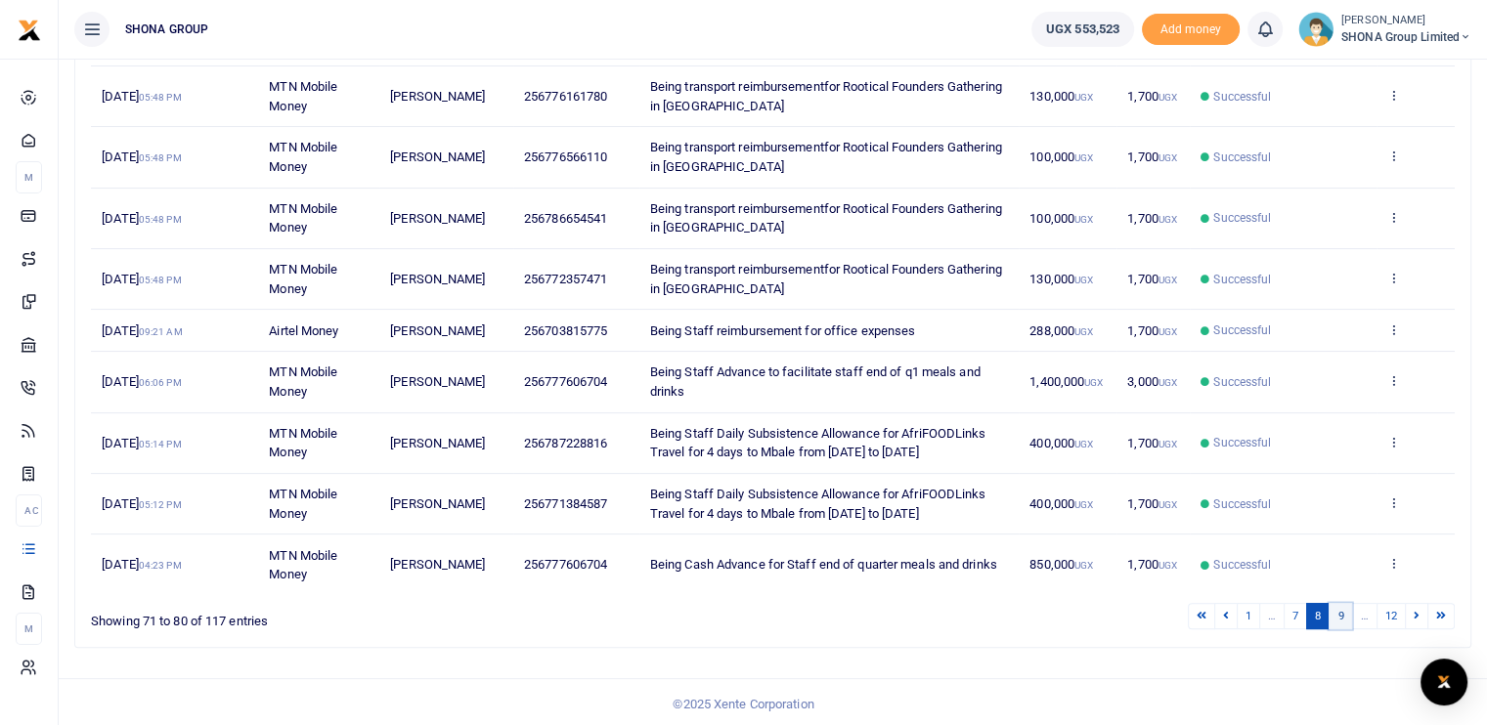
click at [1337, 611] on link "9" at bounding box center [1340, 616] width 23 height 26
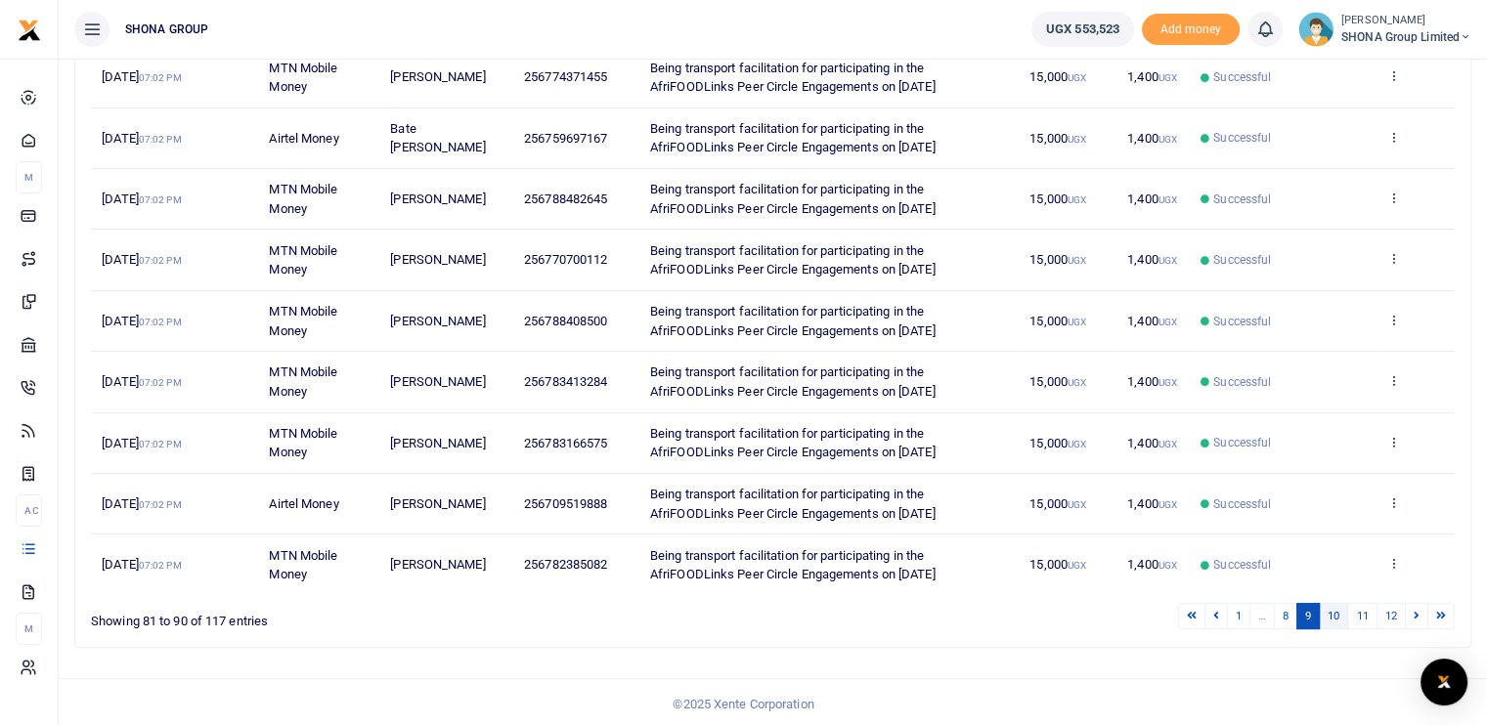
click at [1327, 628] on link "10" at bounding box center [1333, 616] width 29 height 26
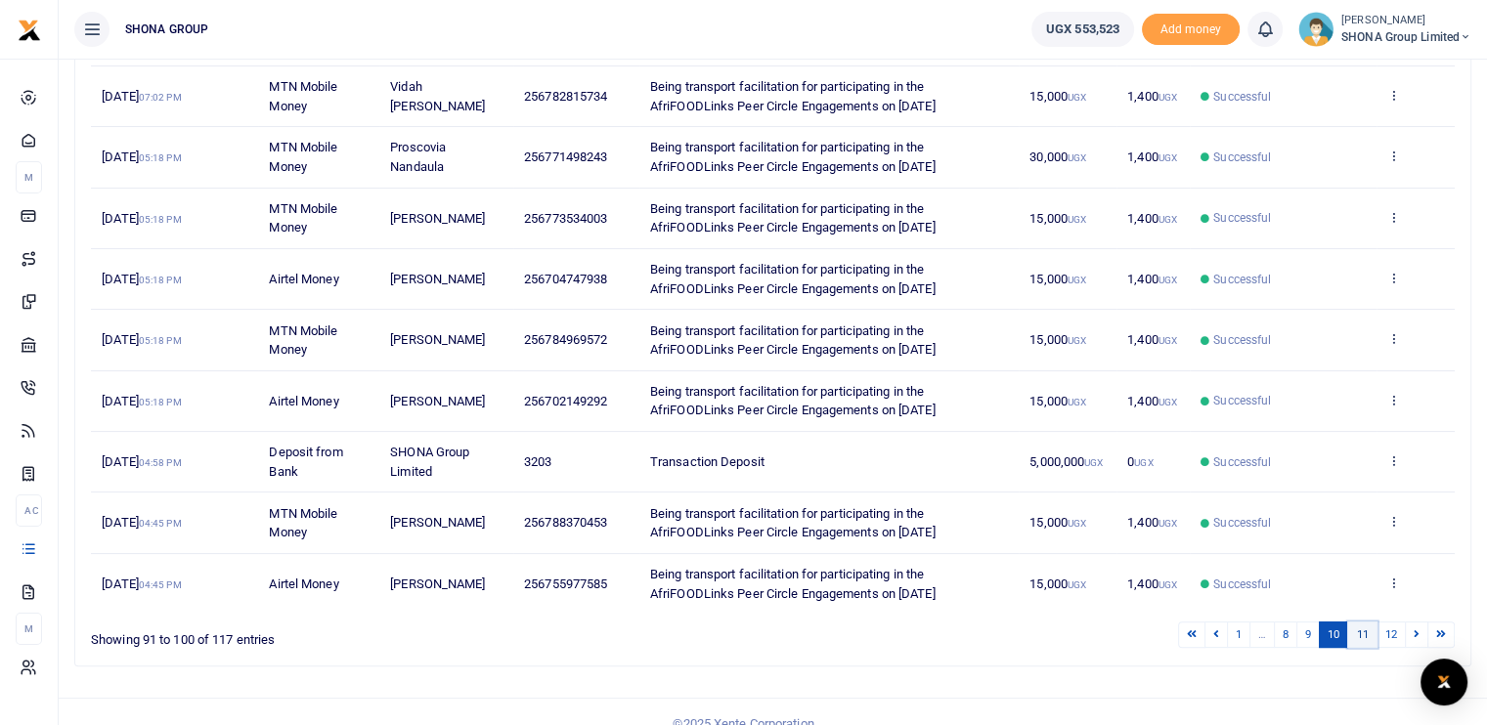
click at [1363, 632] on link "11" at bounding box center [1361, 635] width 29 height 26
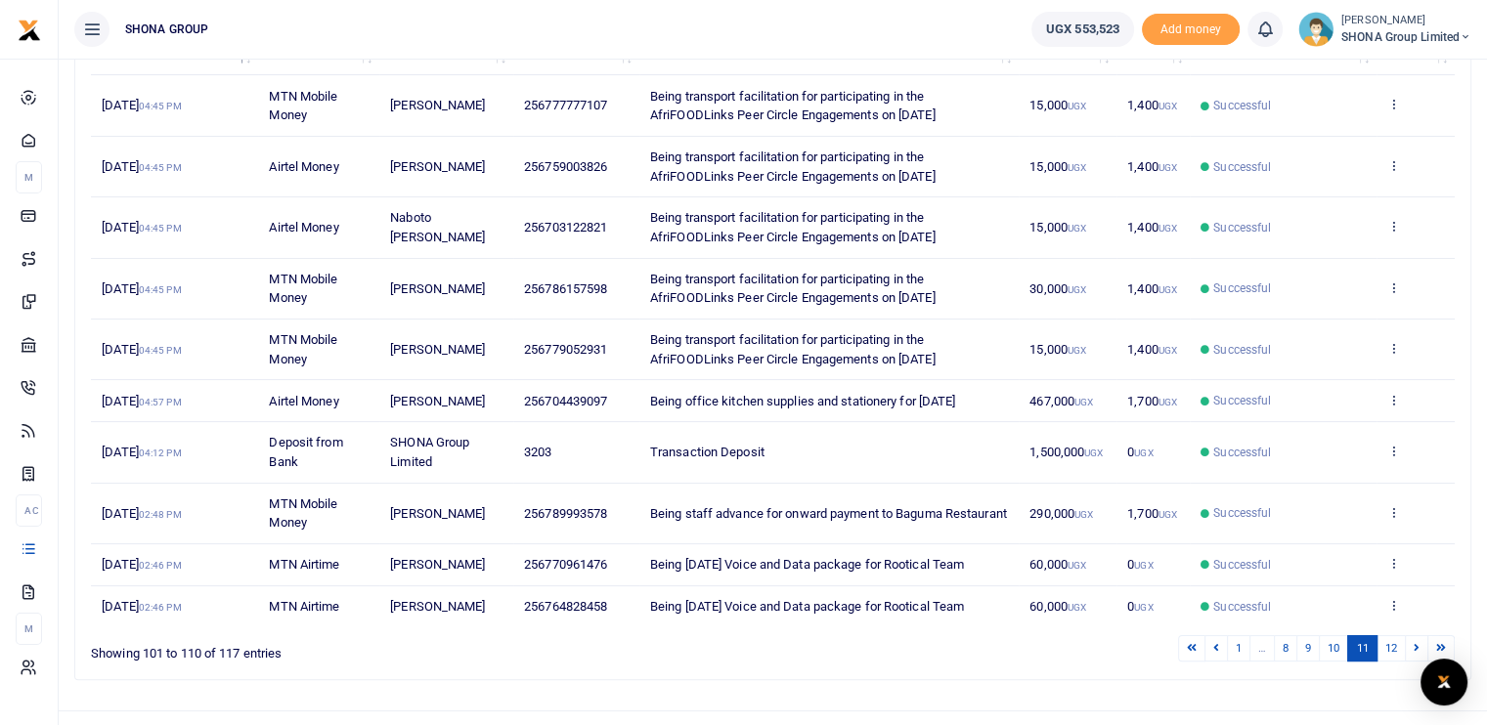
scroll to position [323, 0]
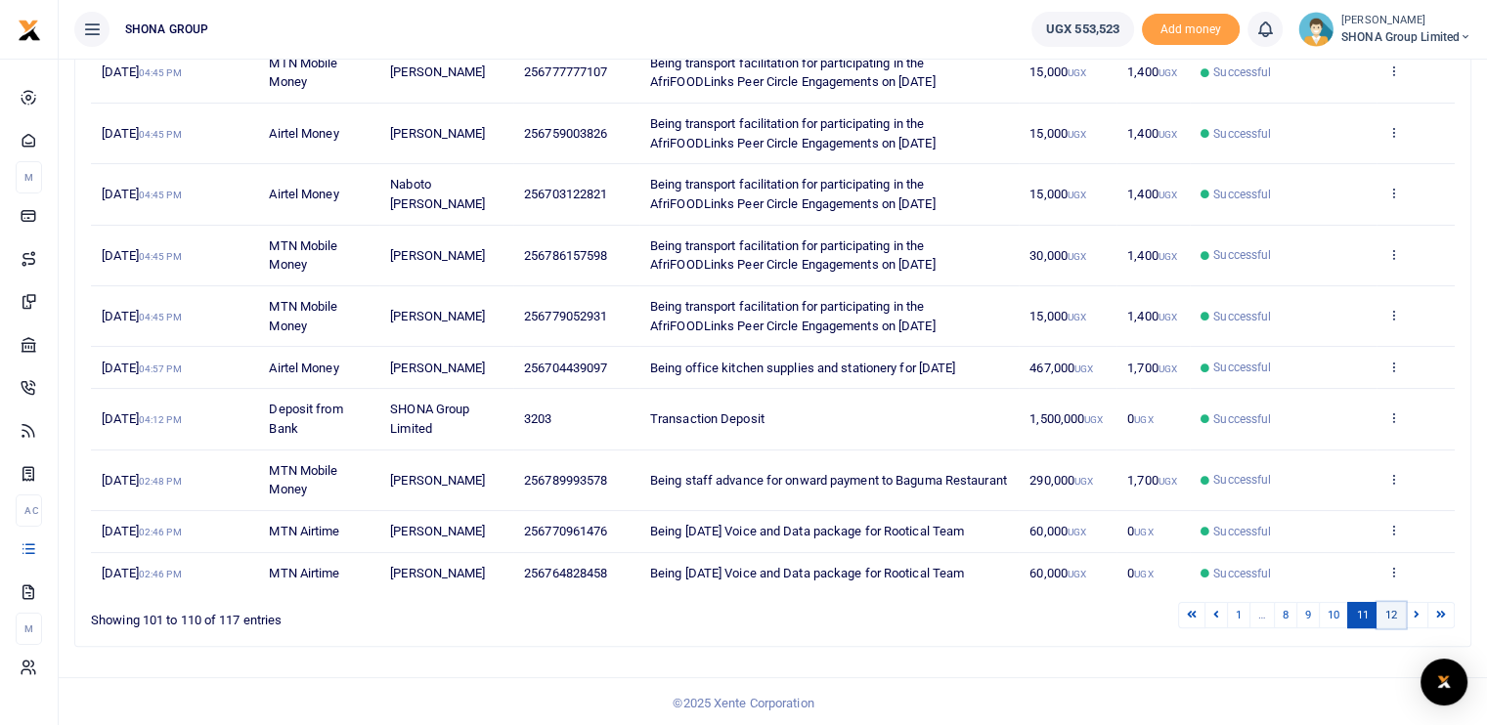
click at [1391, 614] on link "12" at bounding box center [1391, 615] width 29 height 26
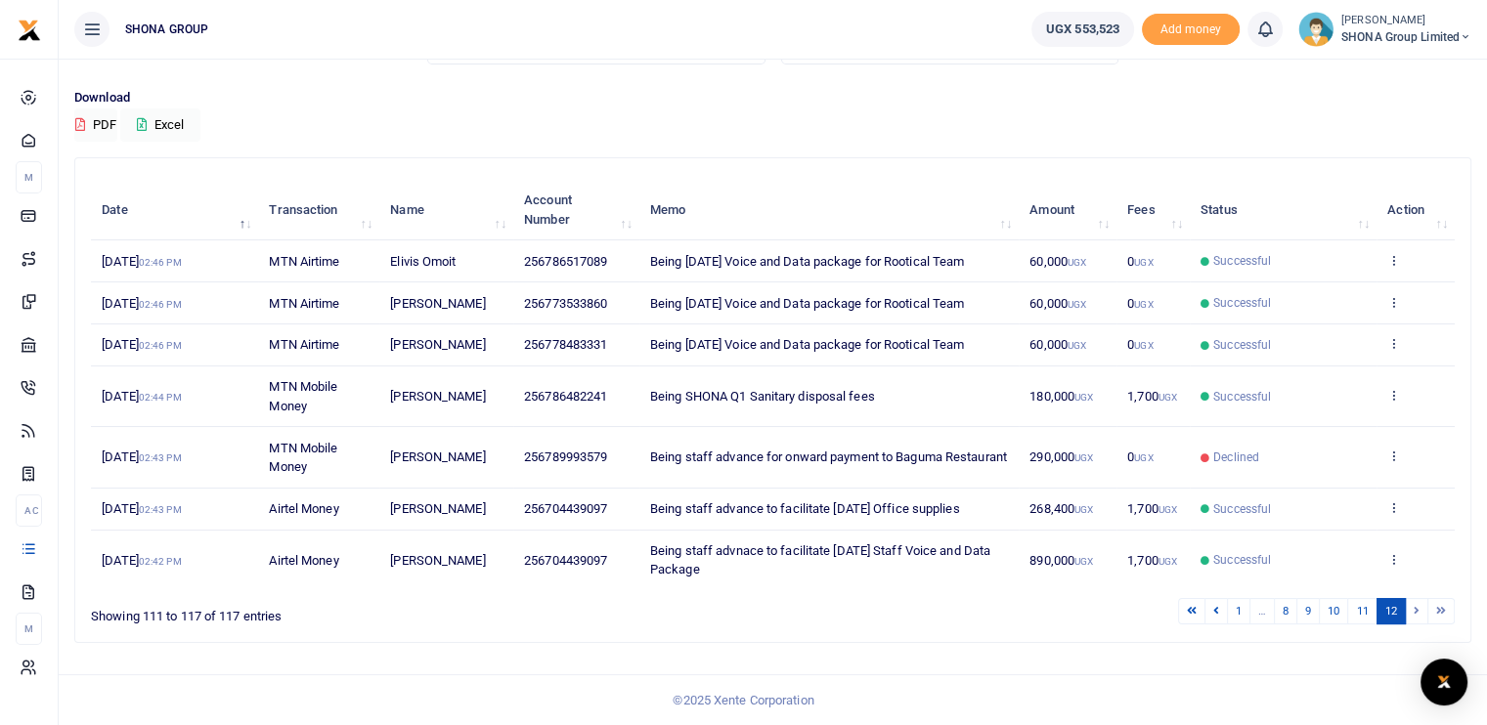
scroll to position [140, 0]
click at [1413, 614] on li at bounding box center [1417, 611] width 22 height 26
click at [1420, 605] on li at bounding box center [1417, 611] width 22 height 26
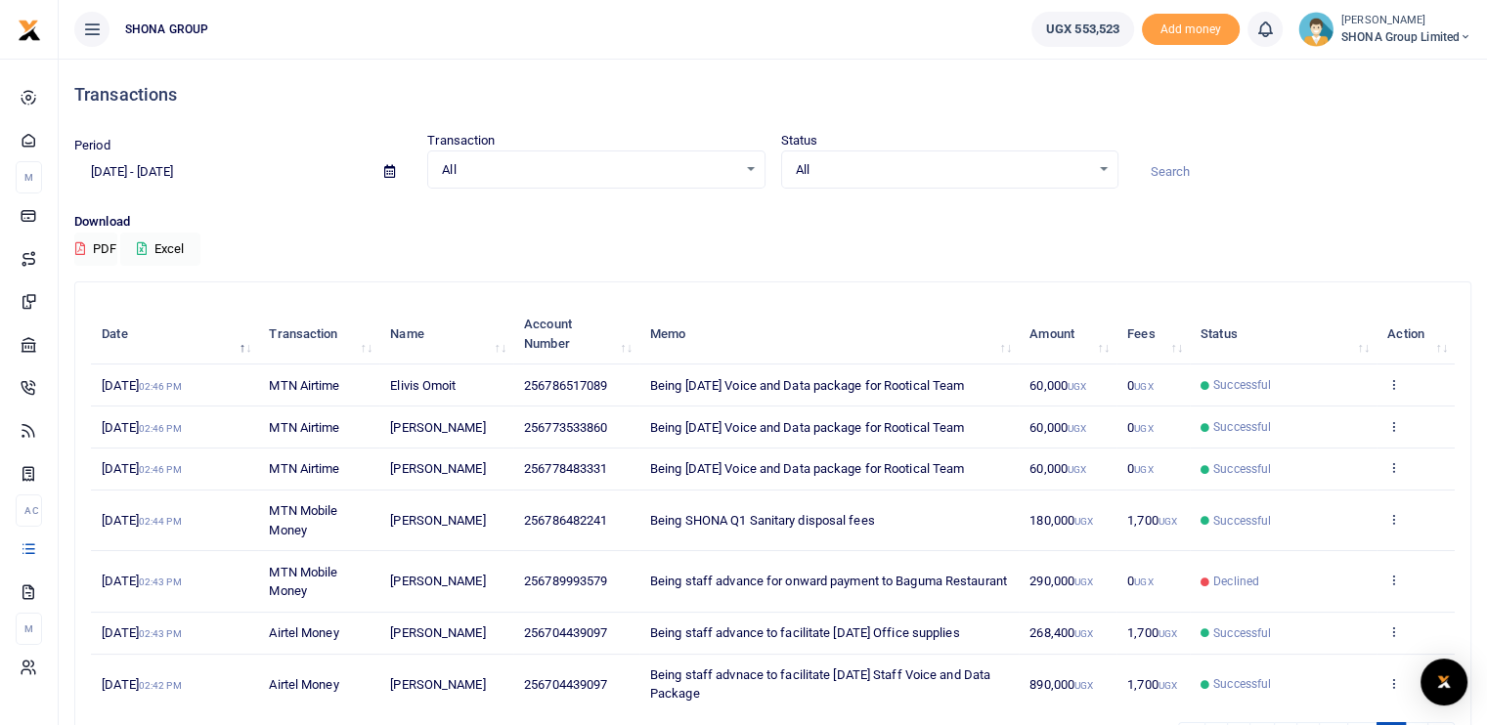
scroll to position [0, 0]
click at [163, 173] on input "05/01/2025 - 05/31/2025" at bounding box center [221, 171] width 294 height 33
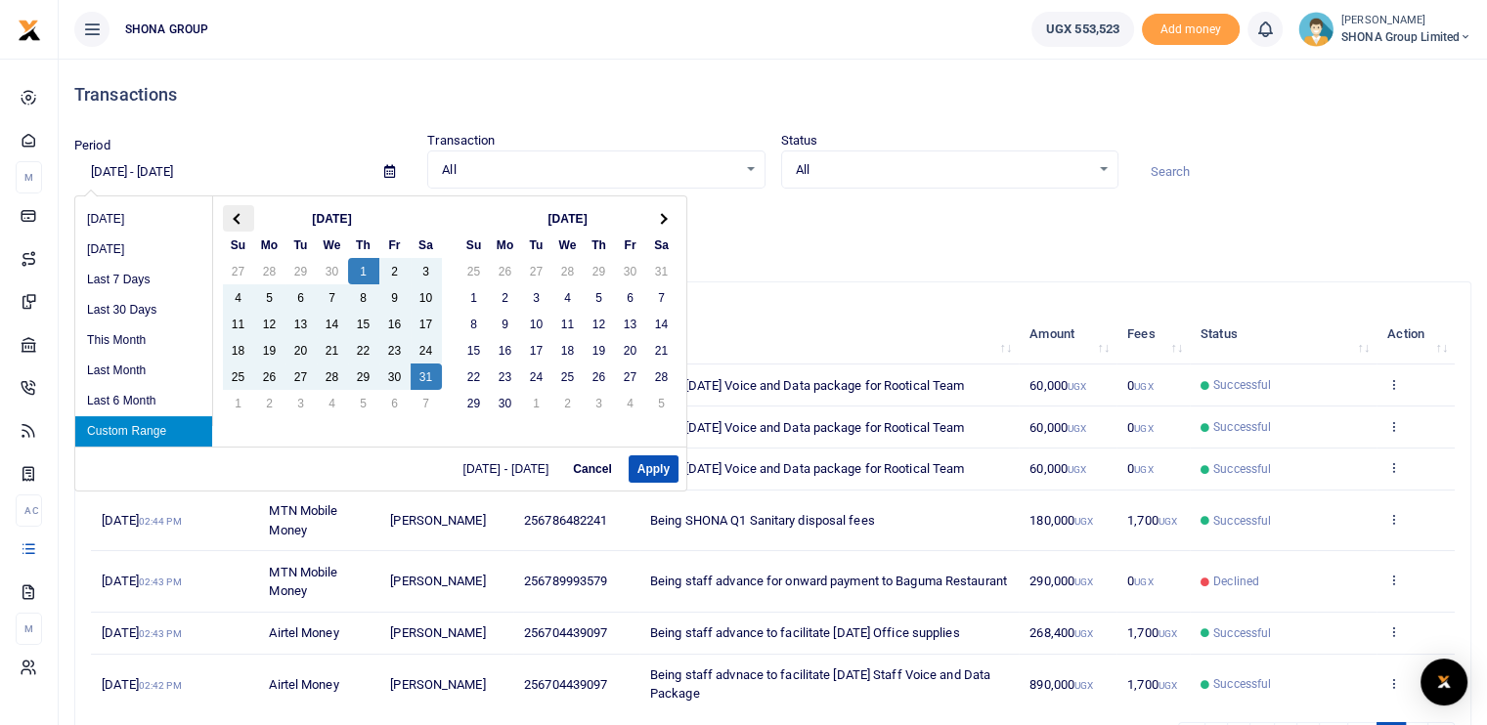
click at [235, 218] on span at bounding box center [238, 218] width 11 height 11
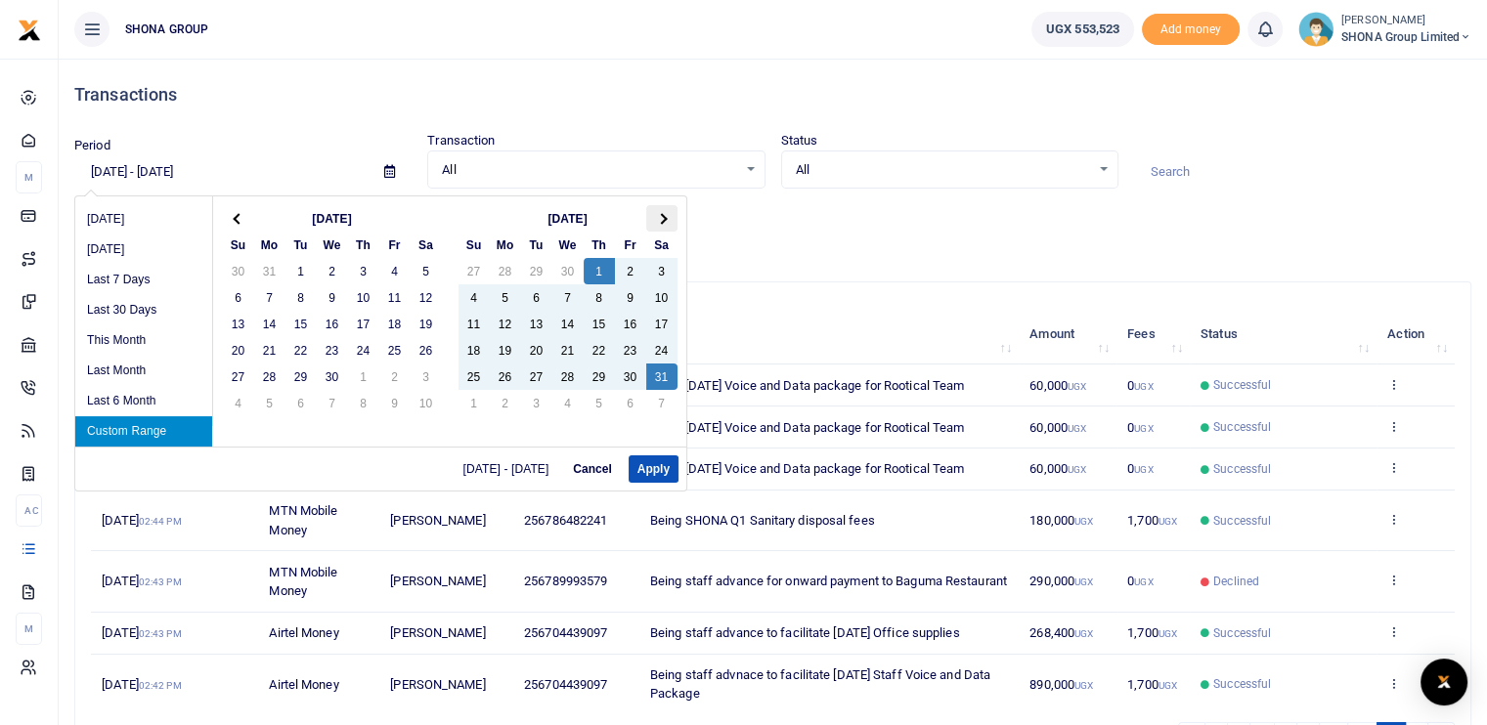
click at [665, 218] on th at bounding box center [661, 218] width 31 height 26
click at [632, 472] on button "Apply" at bounding box center [654, 469] width 50 height 27
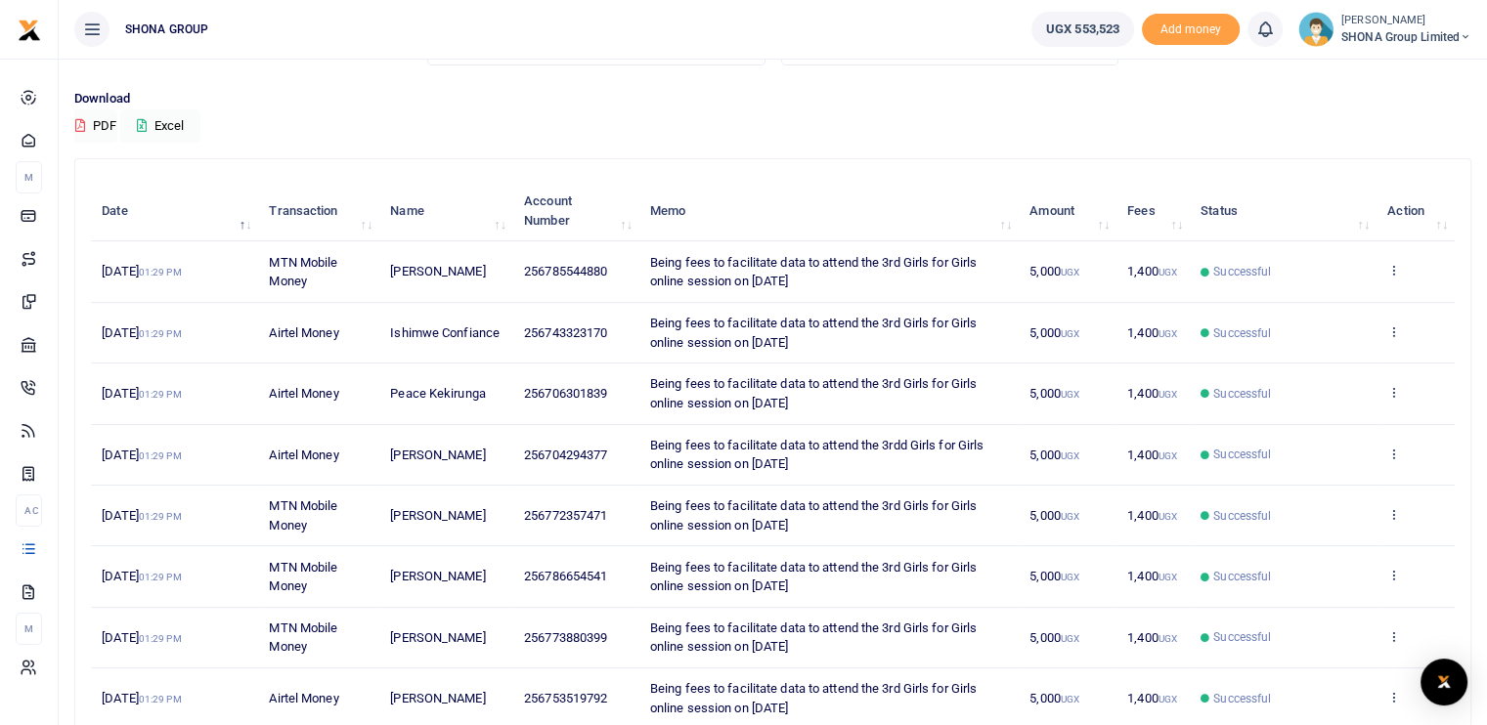
scroll to position [360, 0]
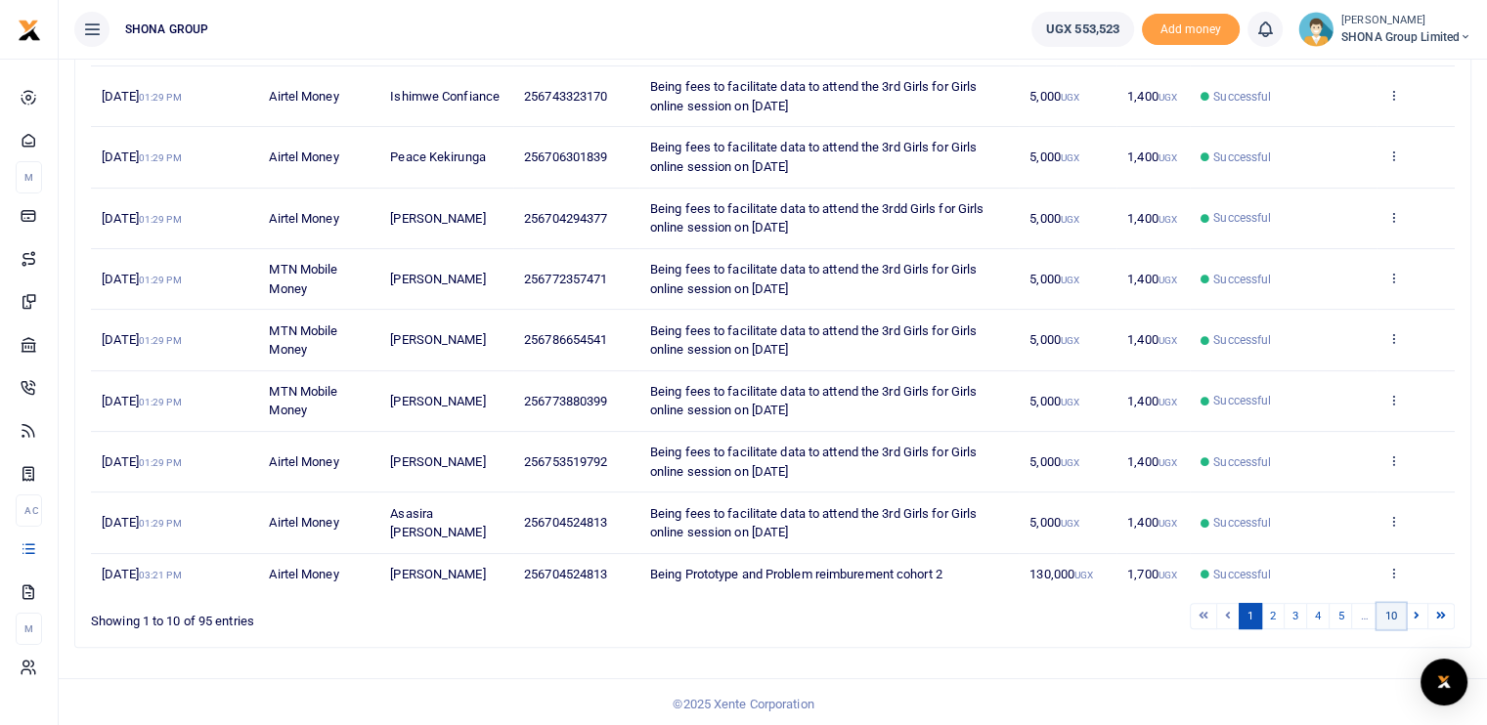
click at [1392, 609] on link "10" at bounding box center [1391, 616] width 29 height 26
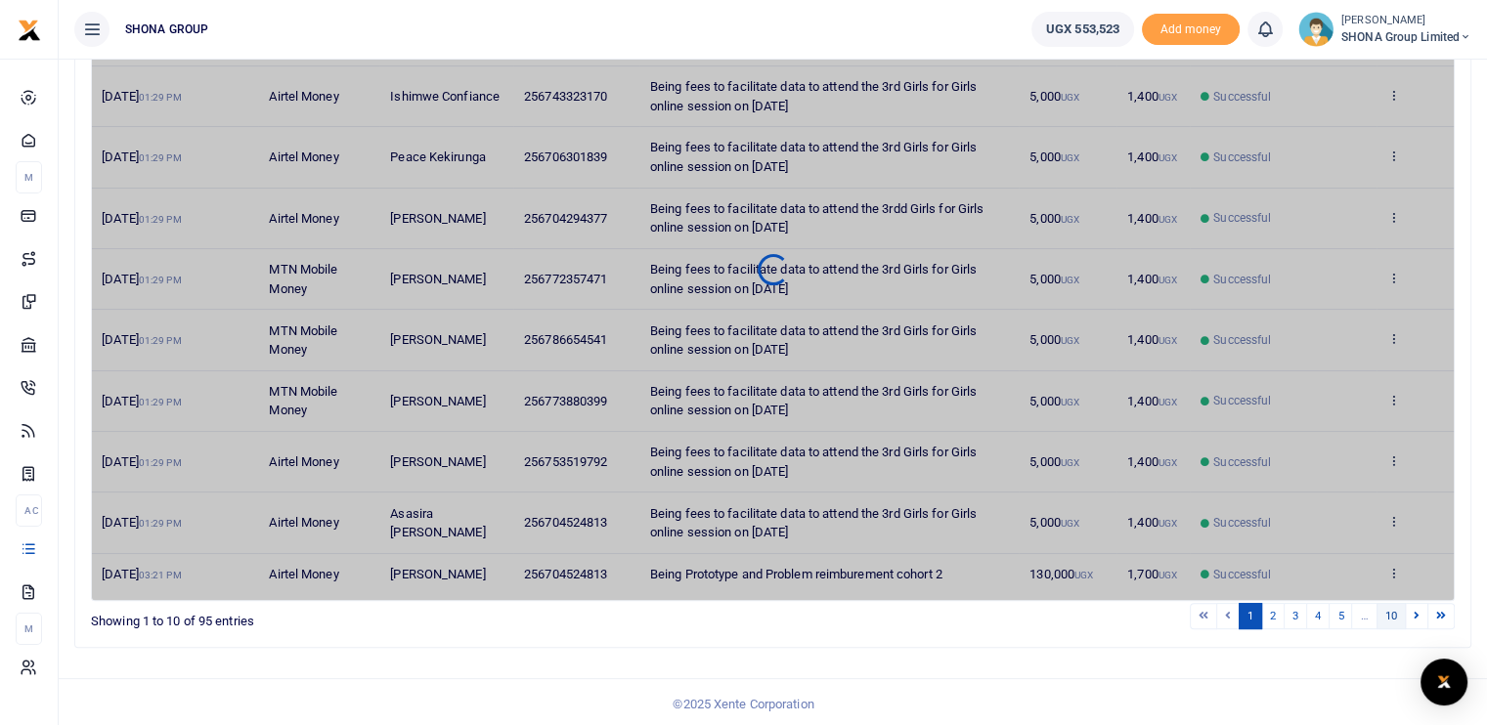
scroll to position [37, 0]
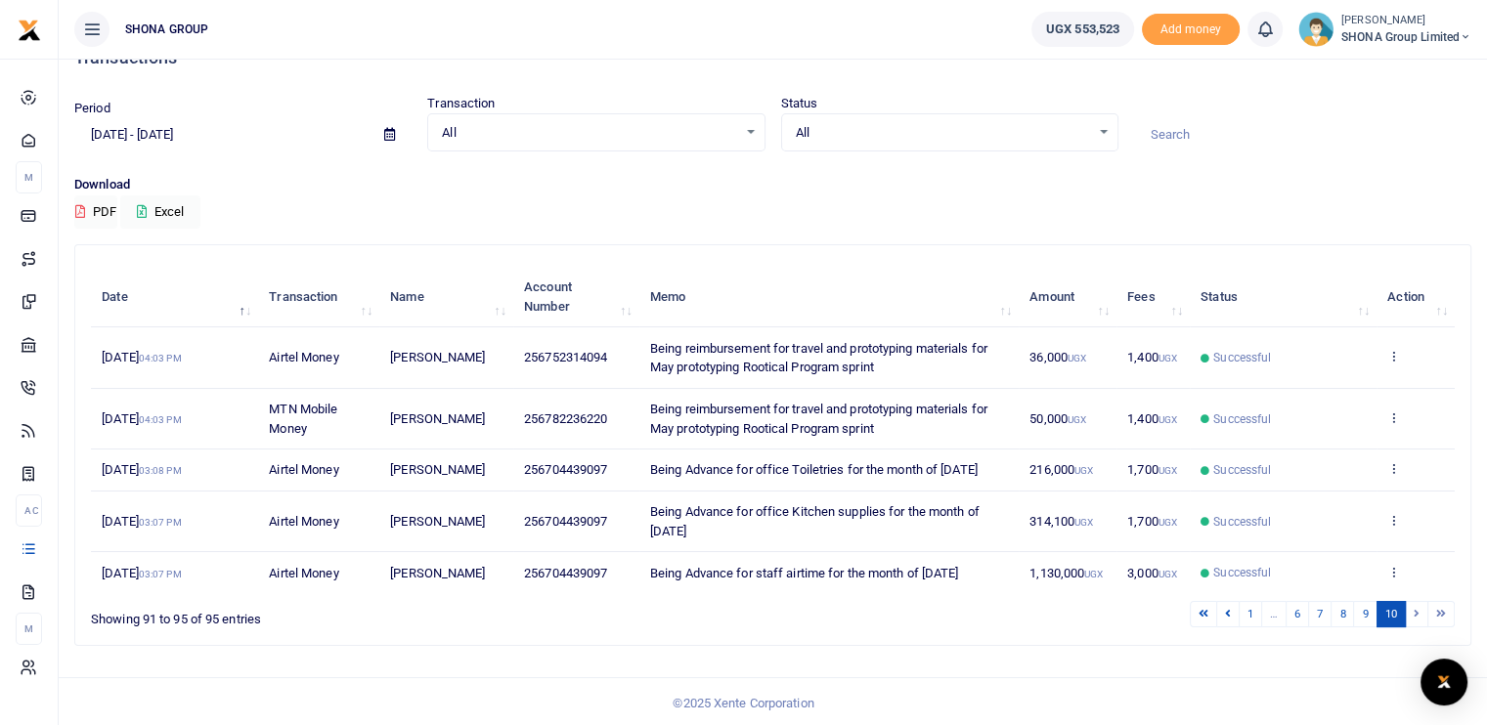
click at [1416, 607] on li at bounding box center [1417, 614] width 22 height 26
click at [1365, 613] on link "9" at bounding box center [1364, 614] width 23 height 26
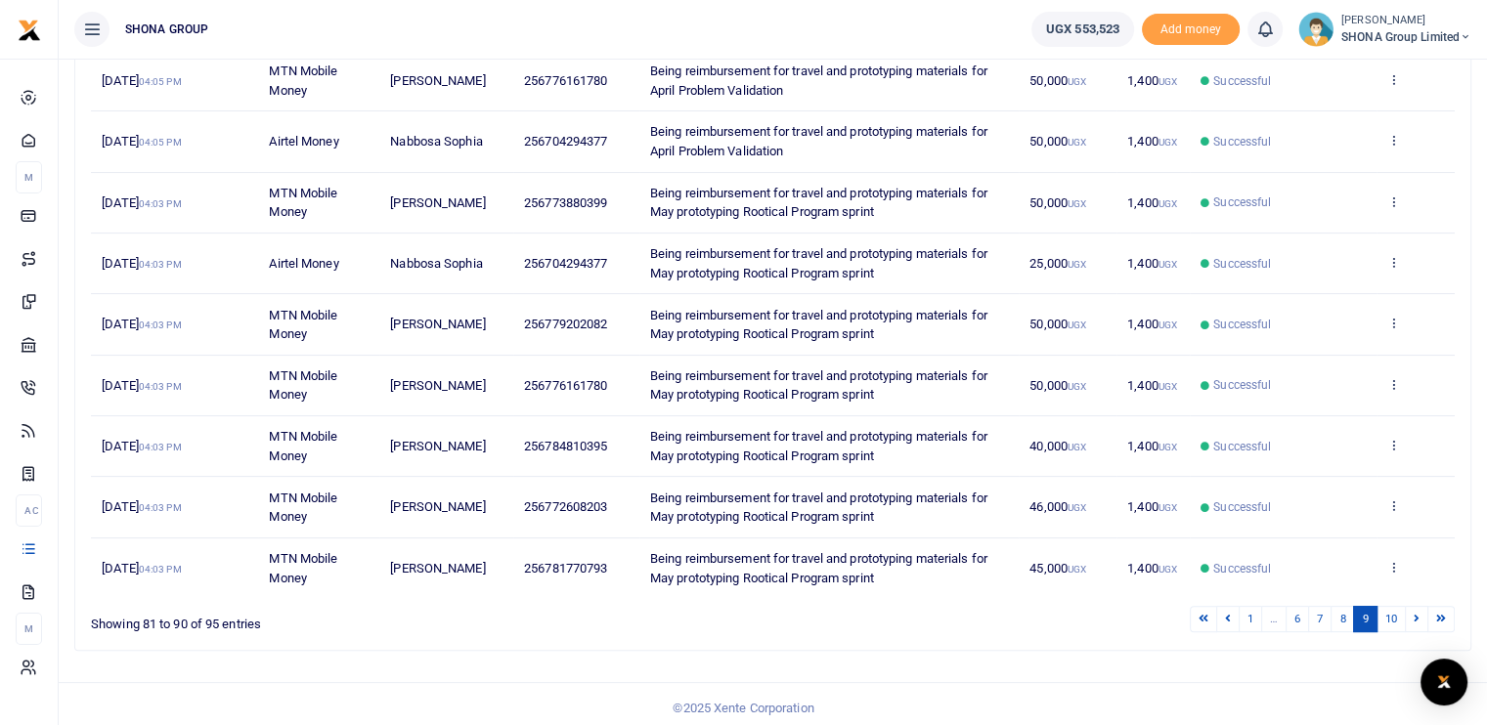
scroll to position [379, 0]
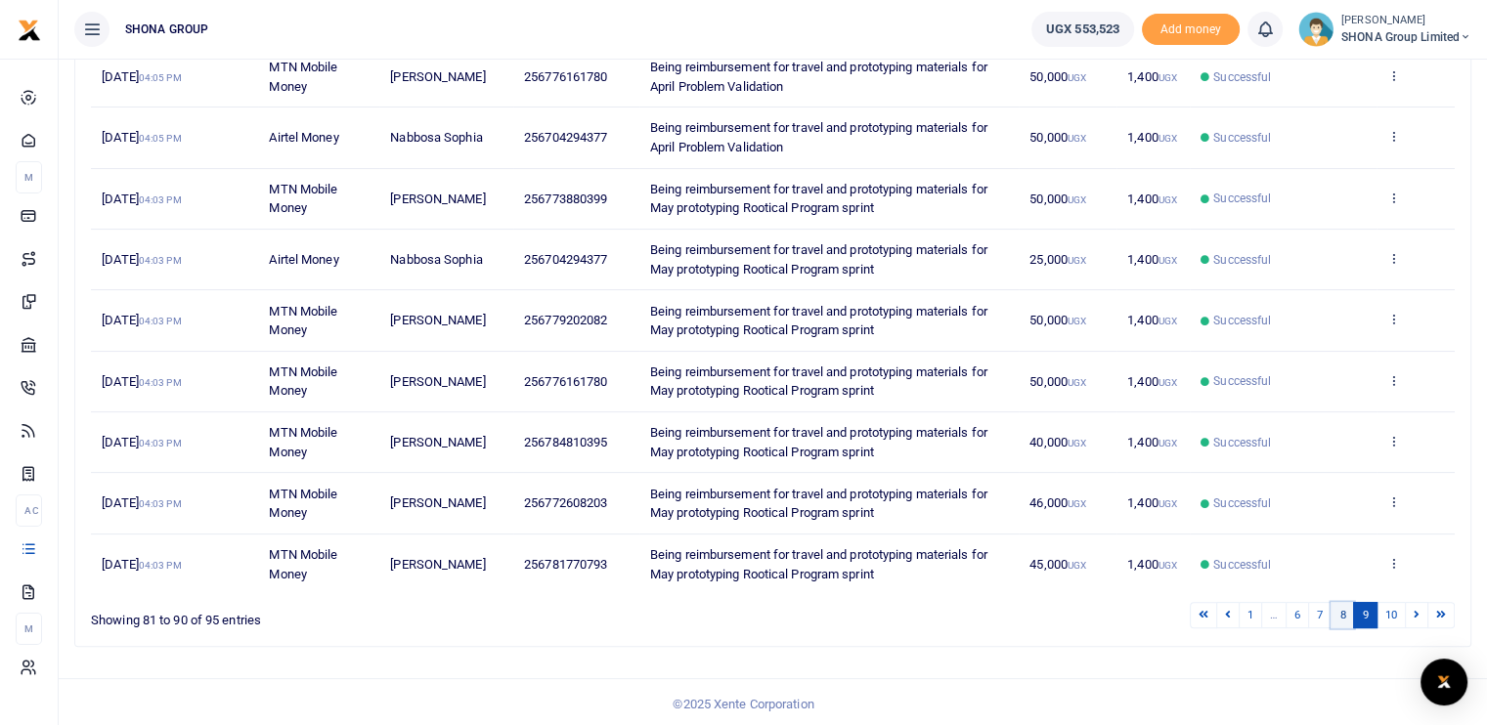
click at [1336, 613] on link "8" at bounding box center [1342, 615] width 23 height 26
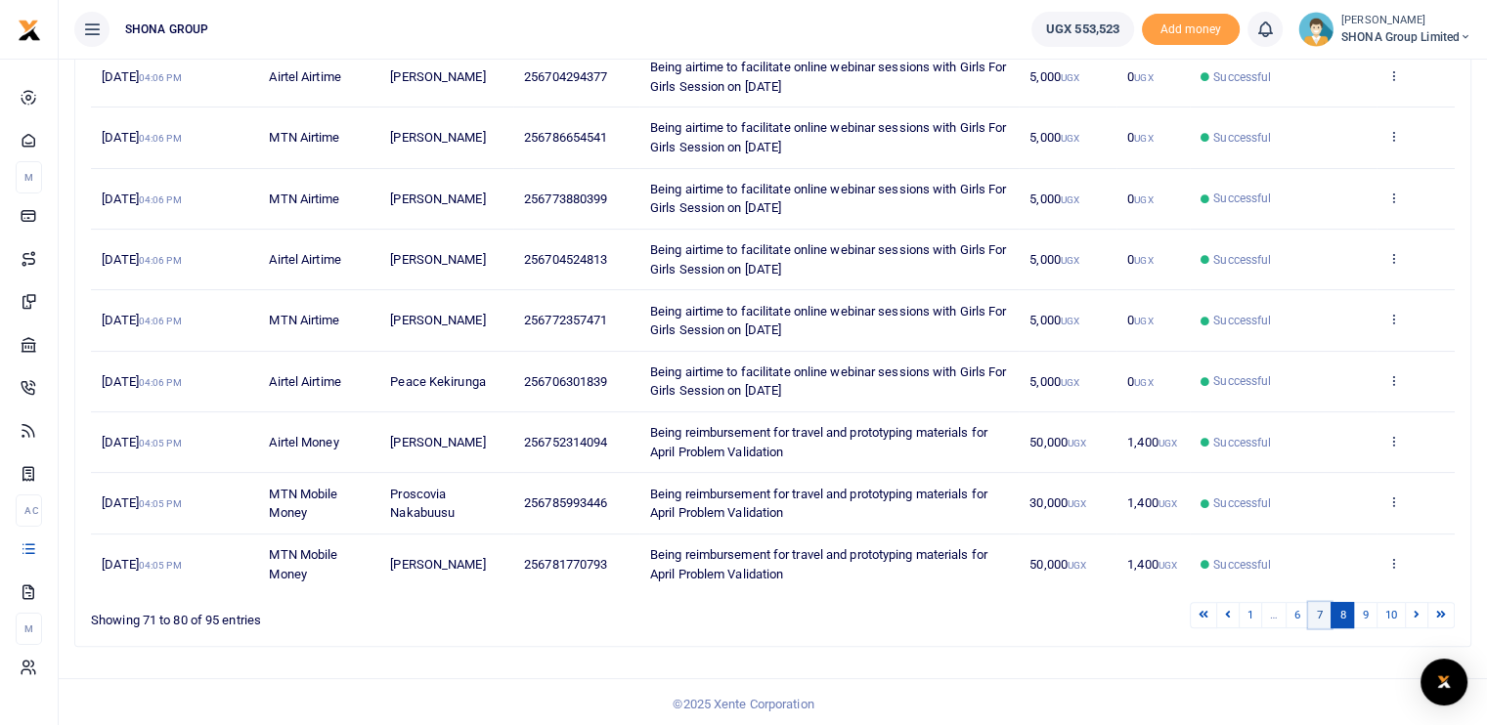
click at [1320, 610] on link "7" at bounding box center [1319, 615] width 23 height 26
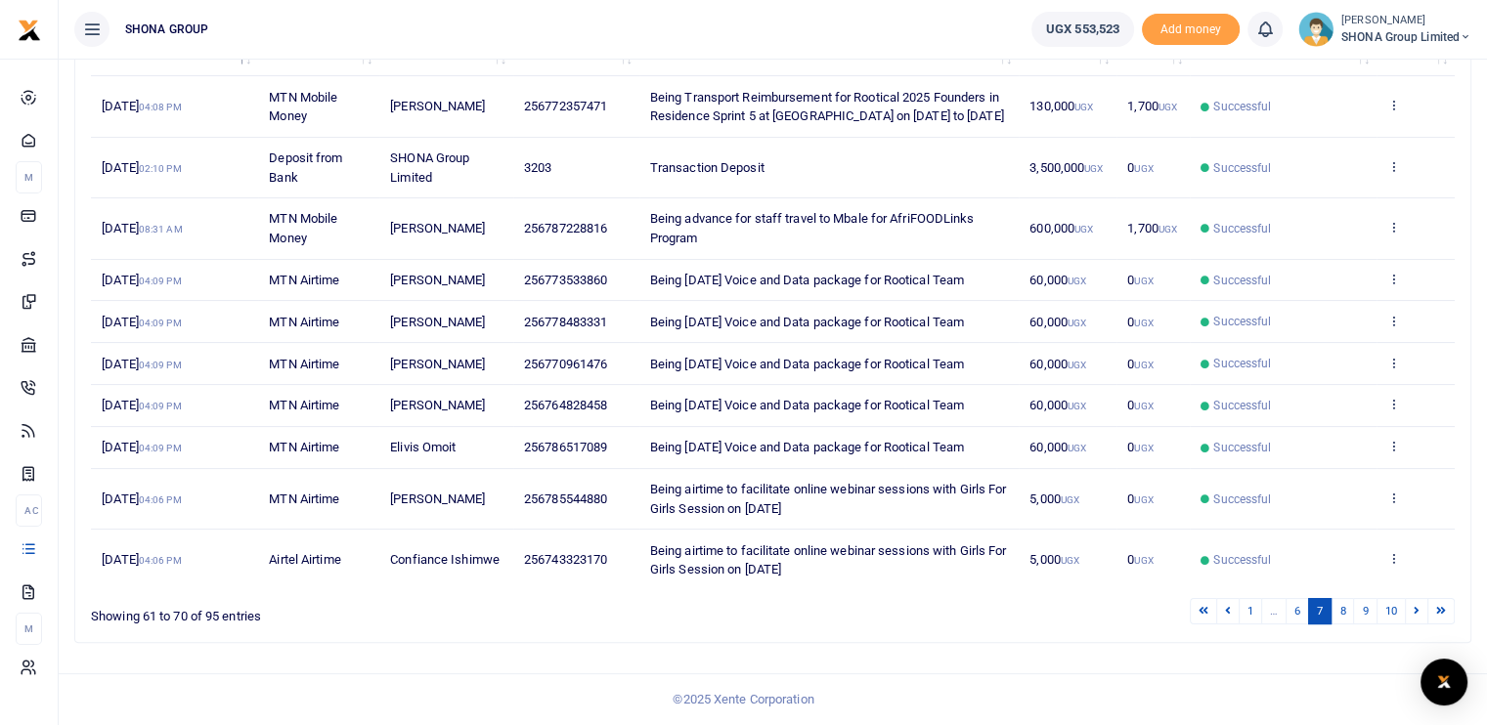
scroll to position [323, 0]
click at [1302, 612] on link "6" at bounding box center [1297, 611] width 23 height 26
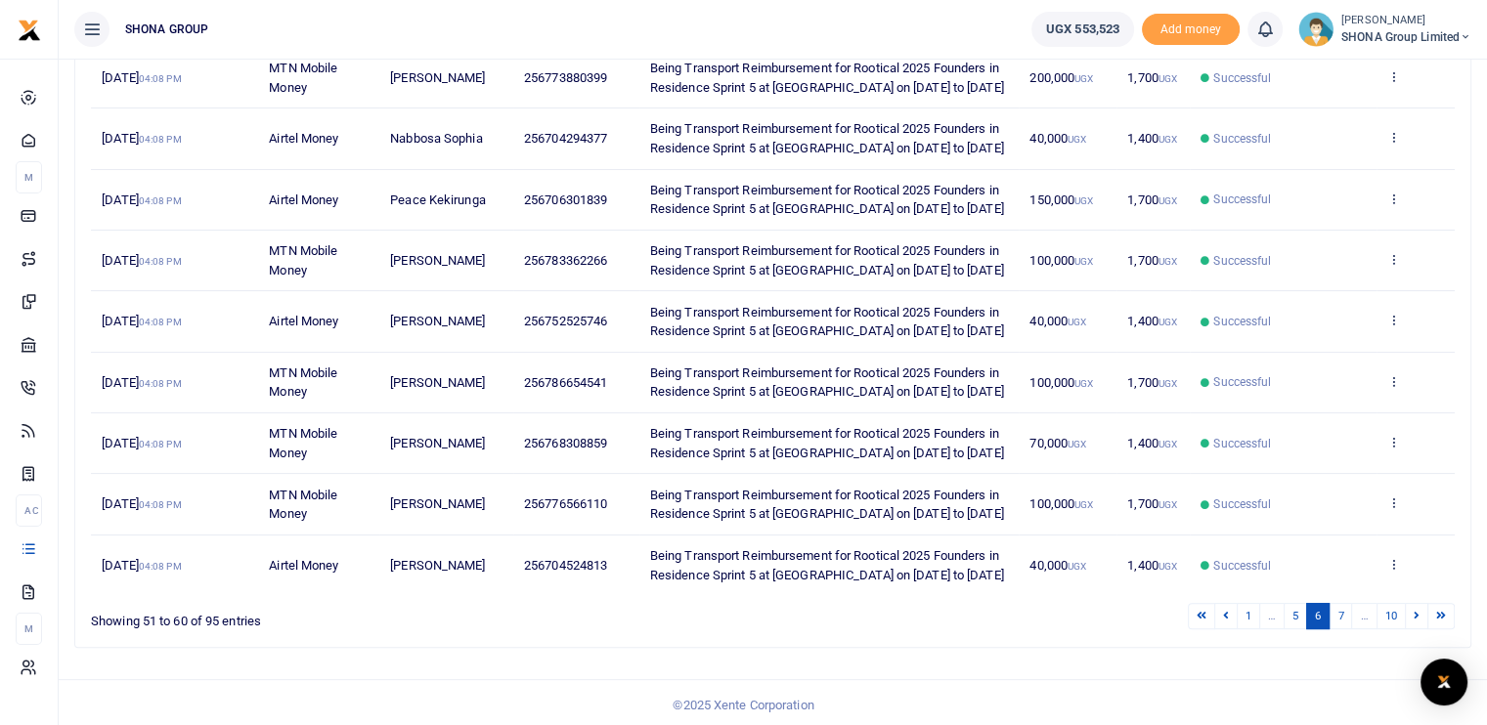
scroll to position [379, 0]
click at [1275, 616] on li "…" at bounding box center [1272, 615] width 24 height 26
click at [1301, 616] on link "5" at bounding box center [1295, 615] width 23 height 26
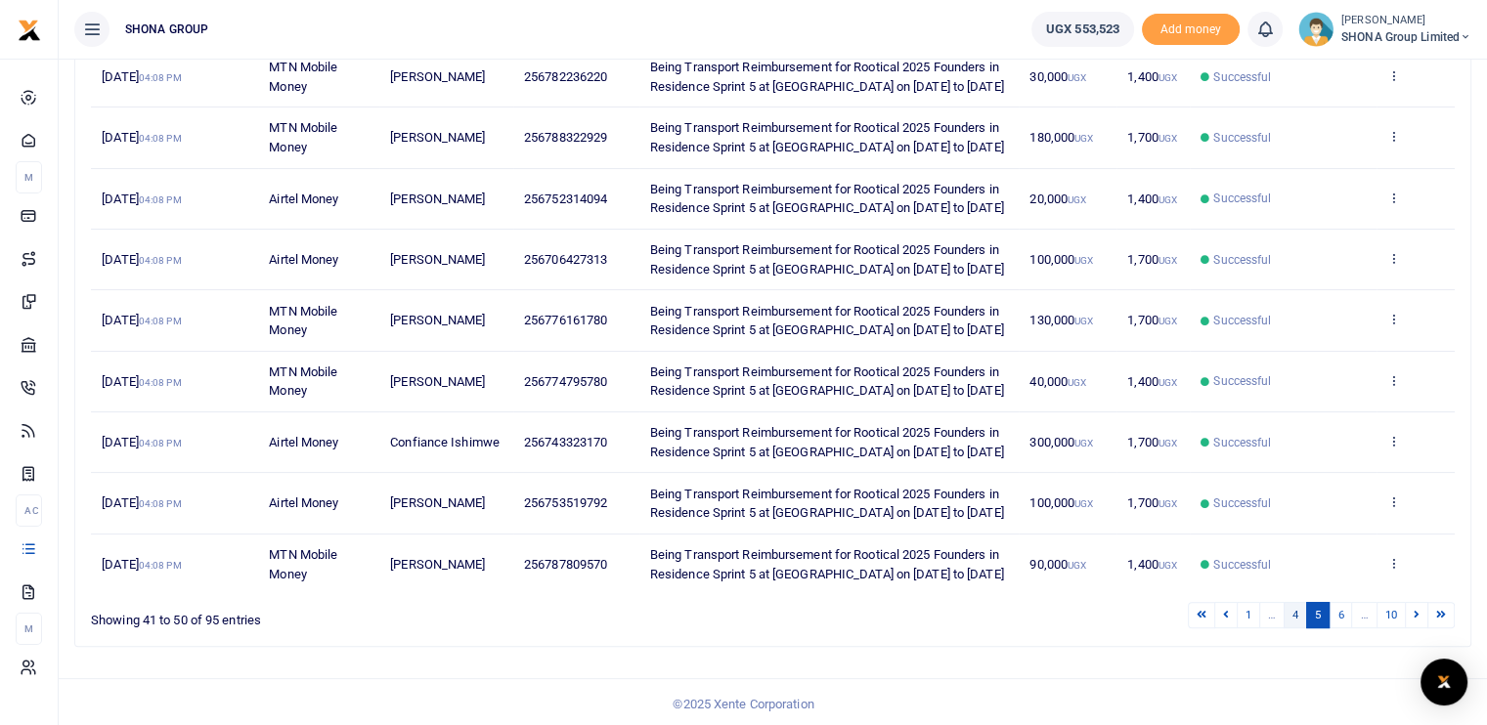
click at [1294, 617] on link "4" at bounding box center [1295, 615] width 23 height 26
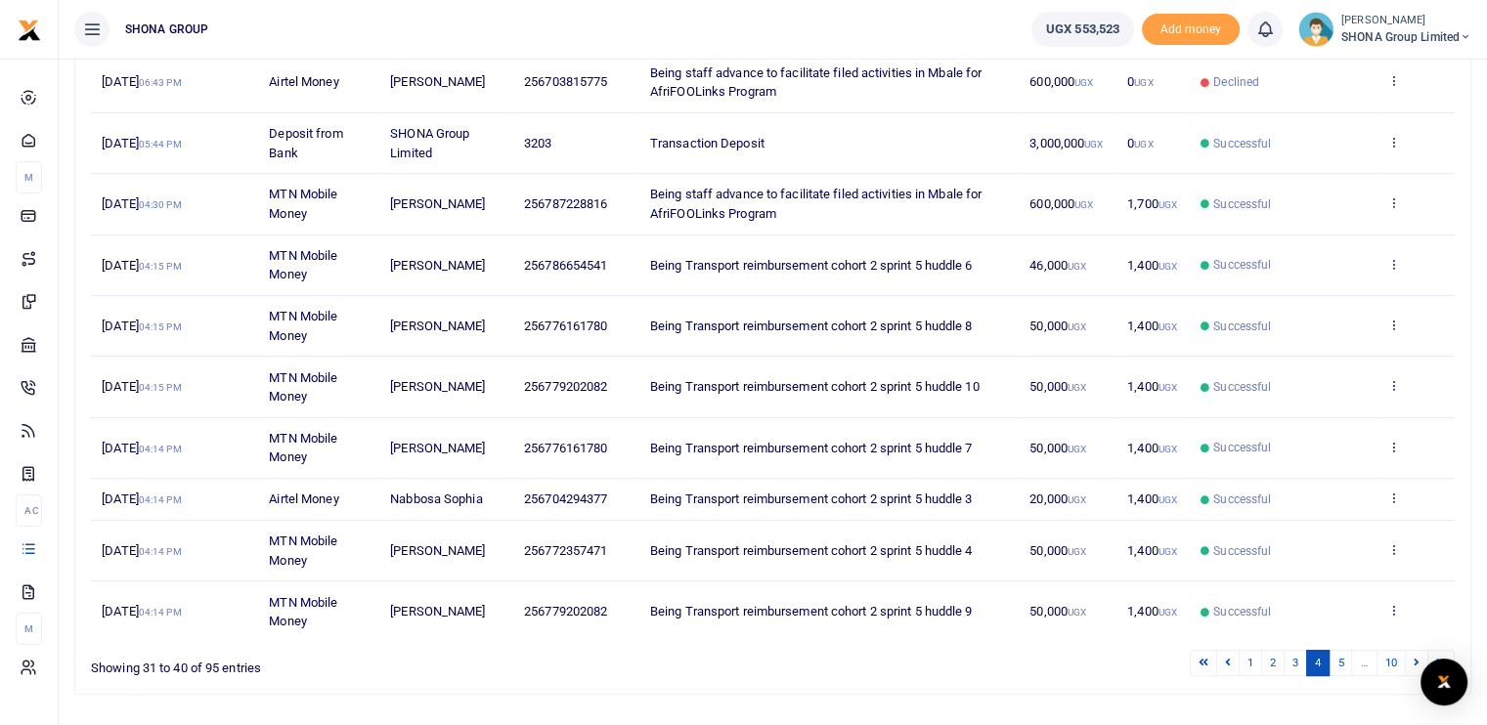
scroll to position [360, 0]
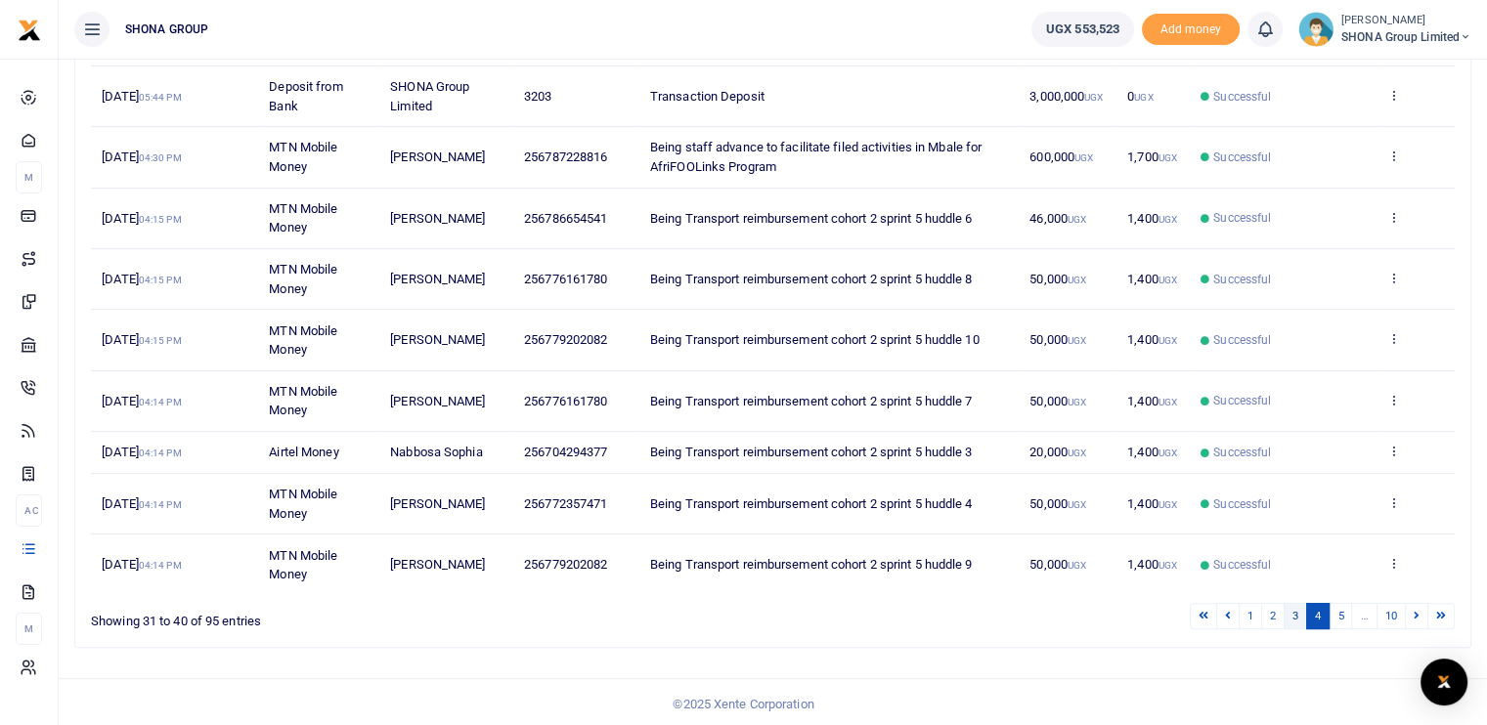
click at [1298, 611] on link "3" at bounding box center [1295, 616] width 23 height 26
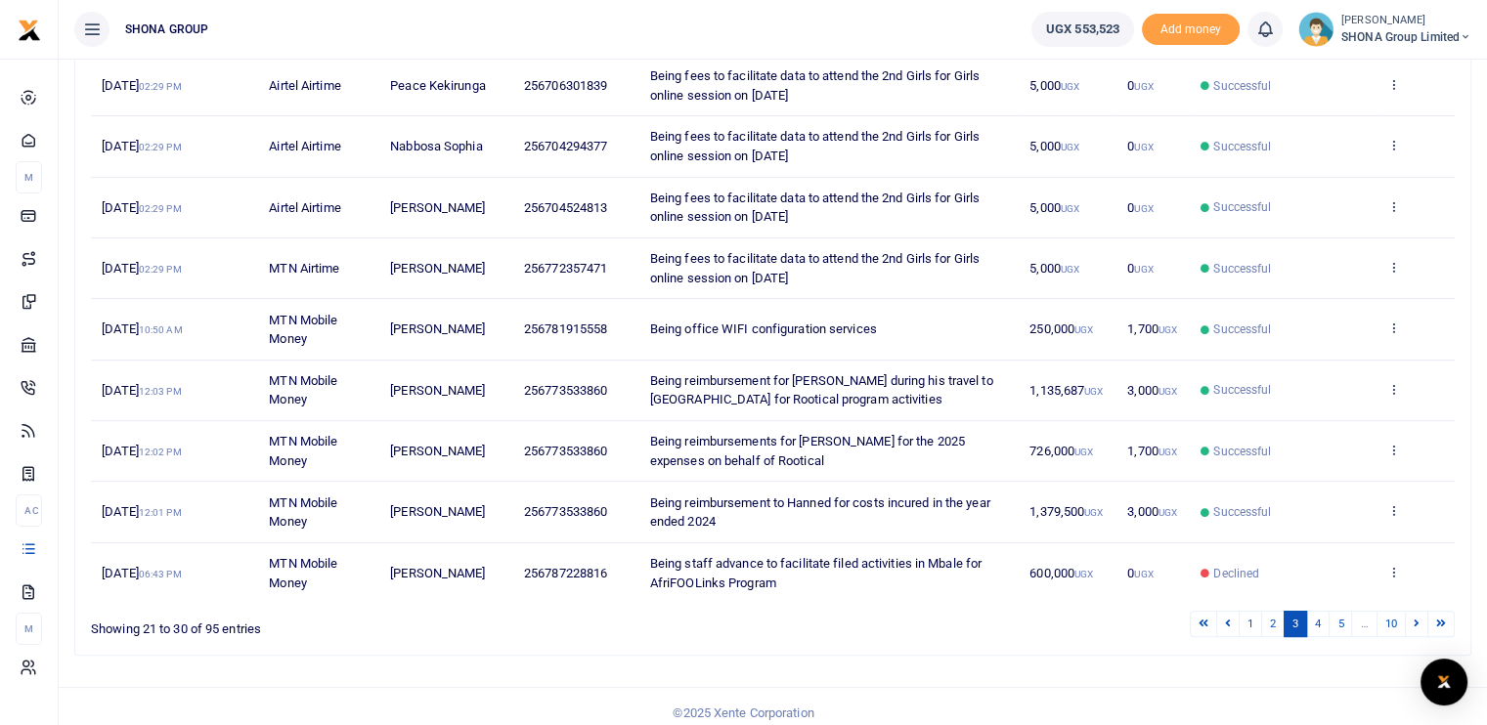
scroll to position [379, 0]
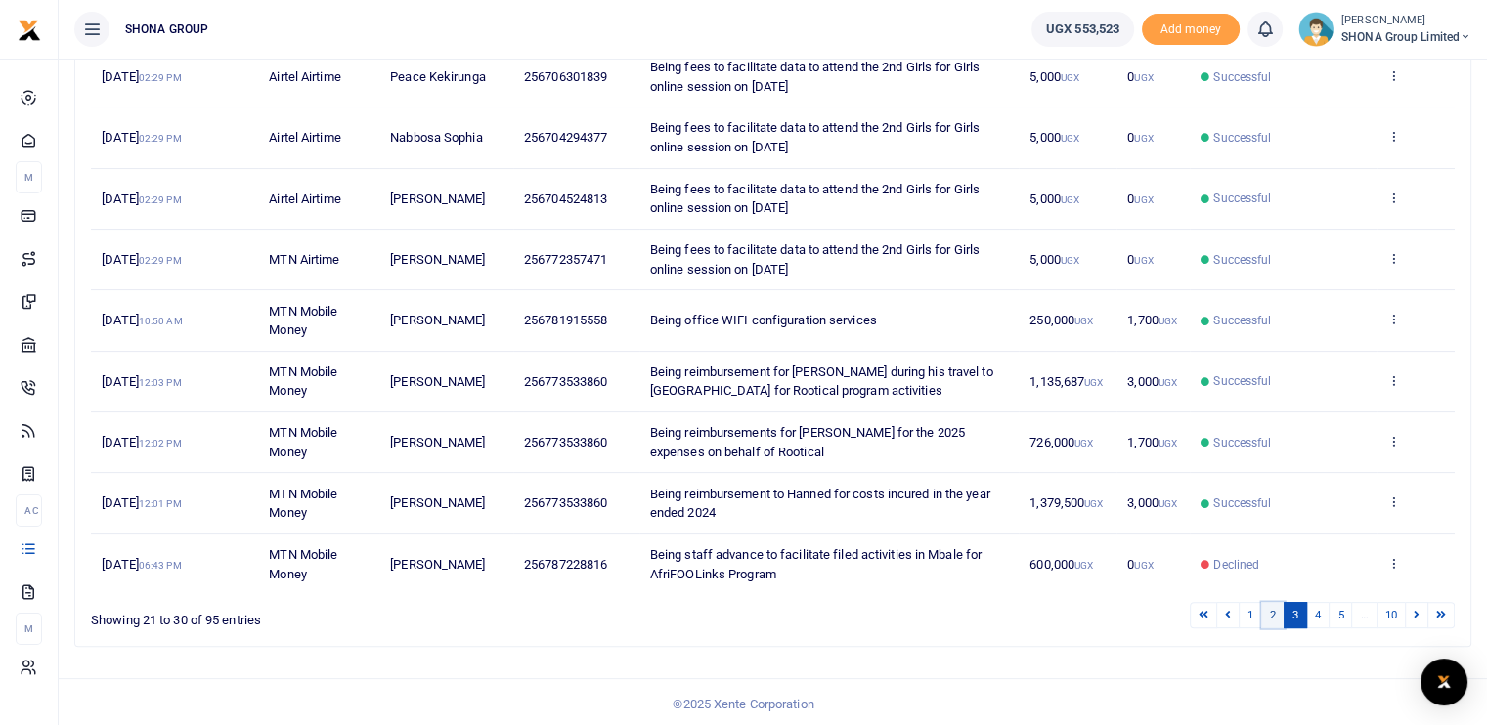
click at [1272, 609] on link "2" at bounding box center [1272, 615] width 23 height 26
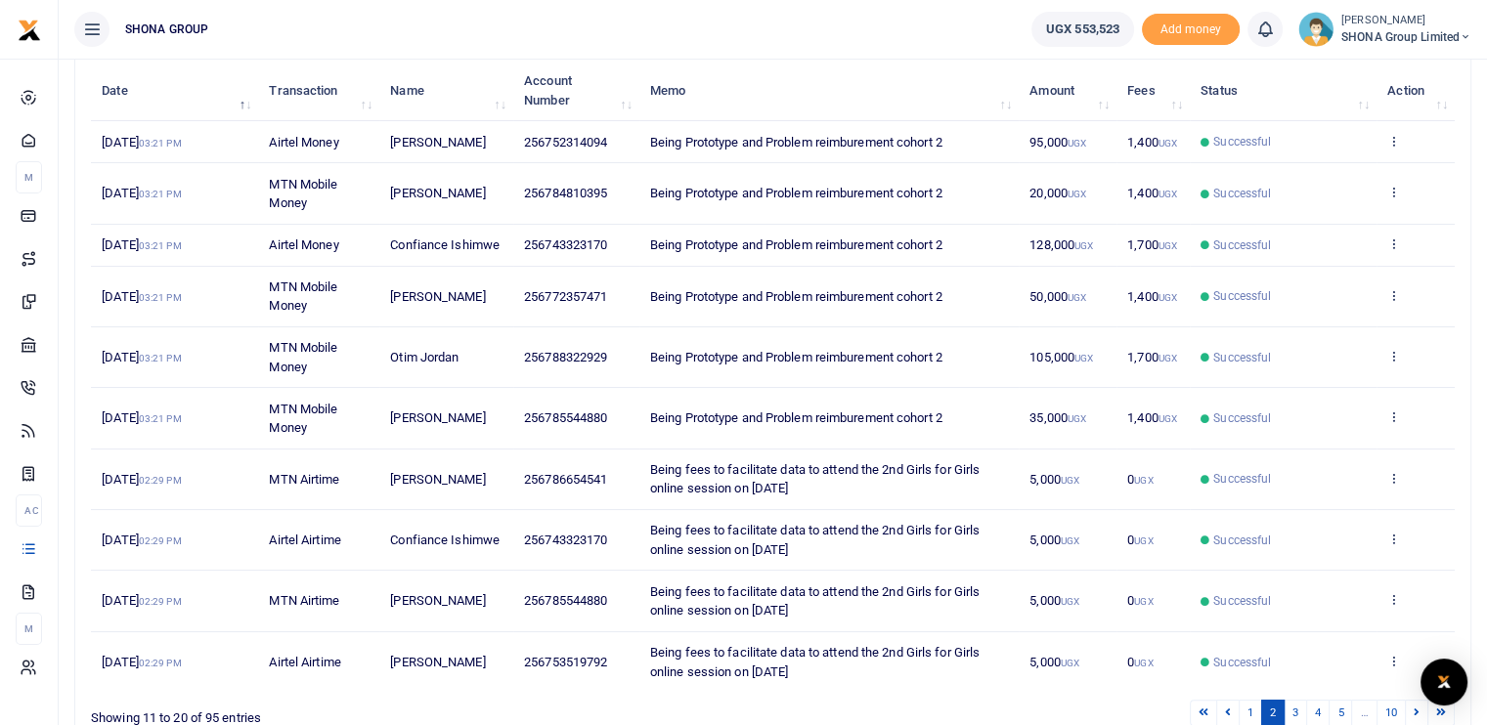
scroll to position [341, 0]
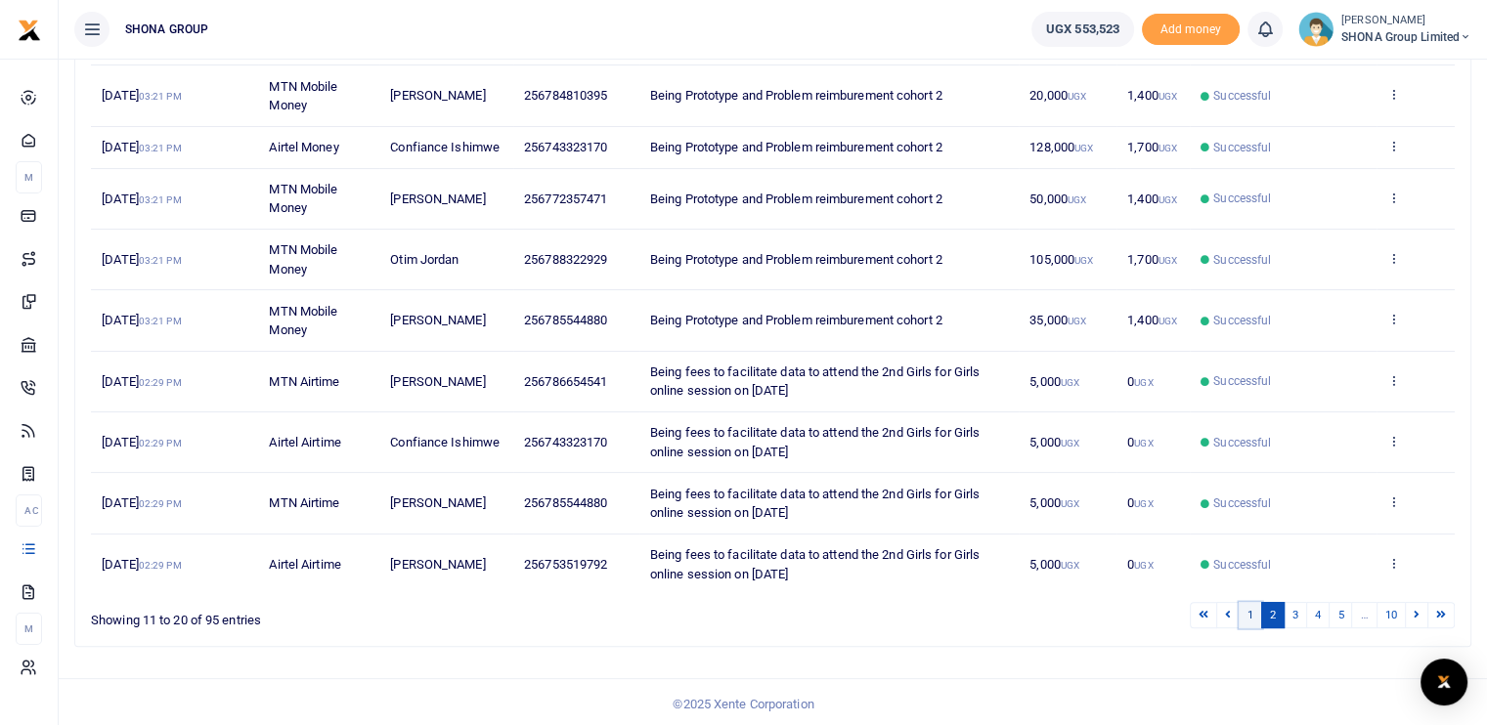
click at [1251, 614] on link "1" at bounding box center [1250, 615] width 23 height 26
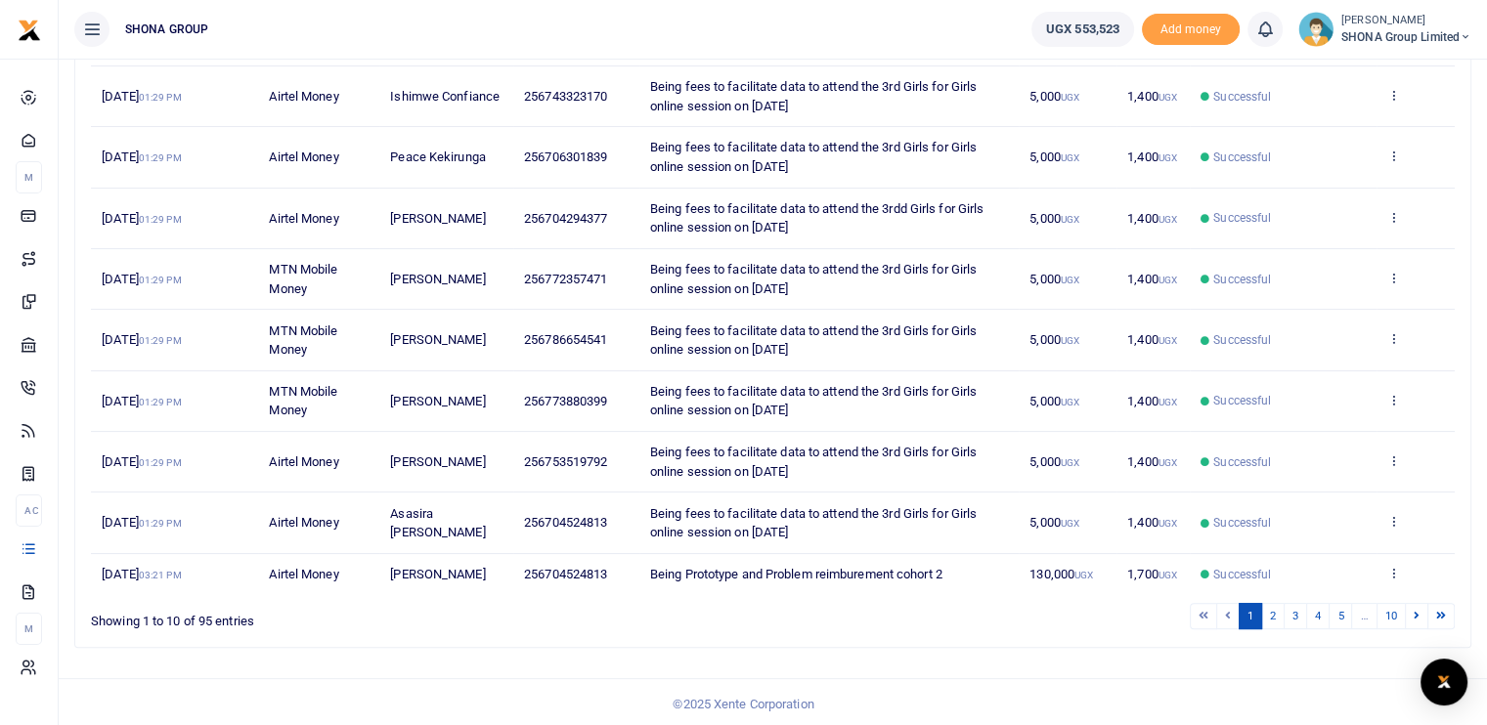
scroll to position [0, 0]
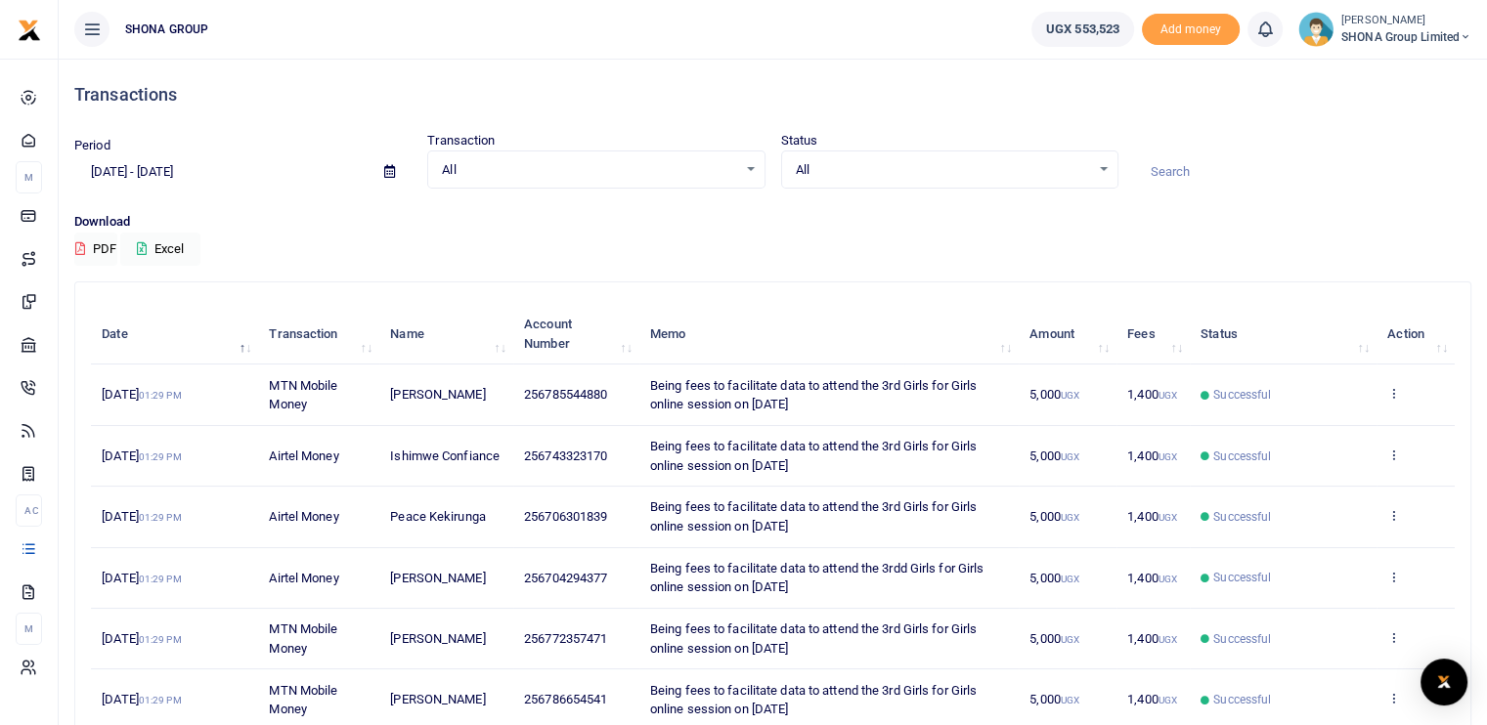
click at [186, 173] on input "06/01/2025 - 06/30/2025" at bounding box center [221, 171] width 294 height 33
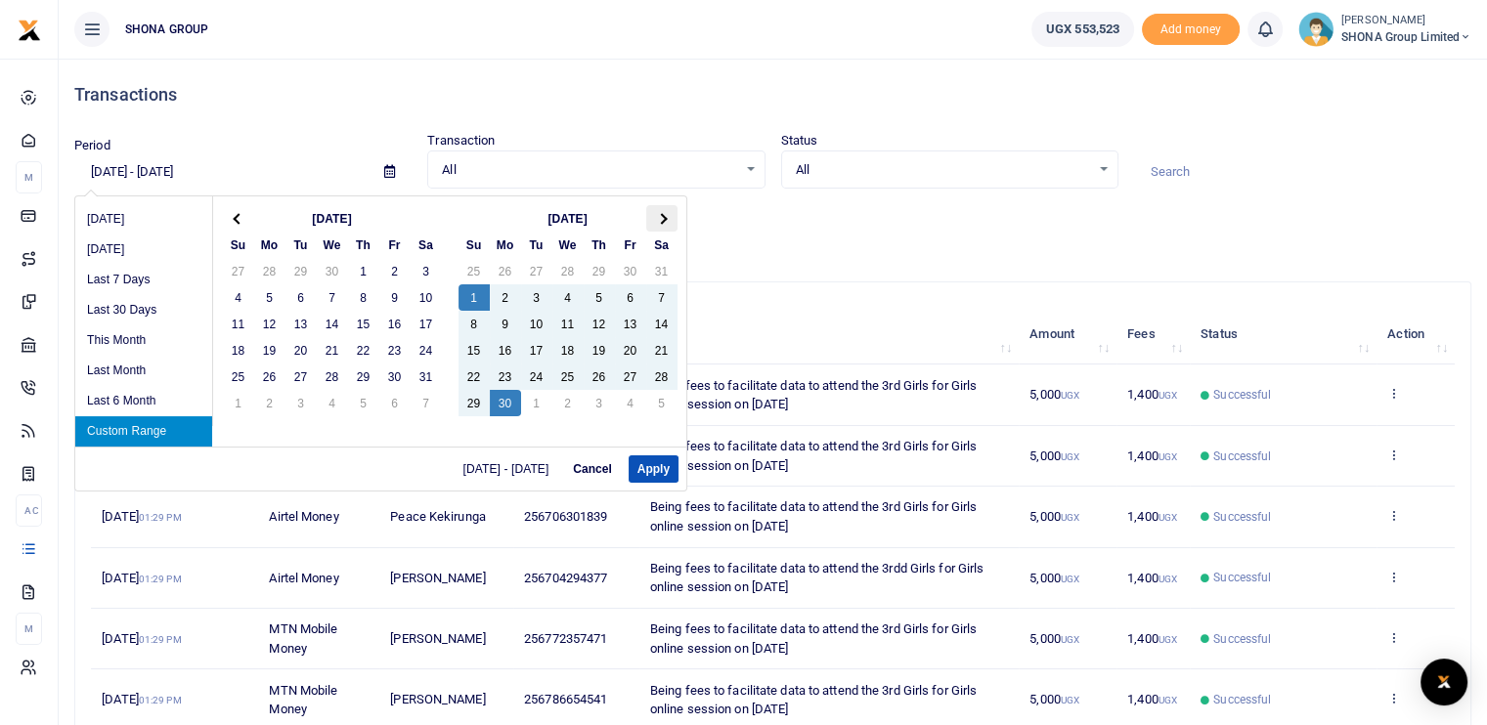
click at [672, 214] on th at bounding box center [661, 218] width 31 height 26
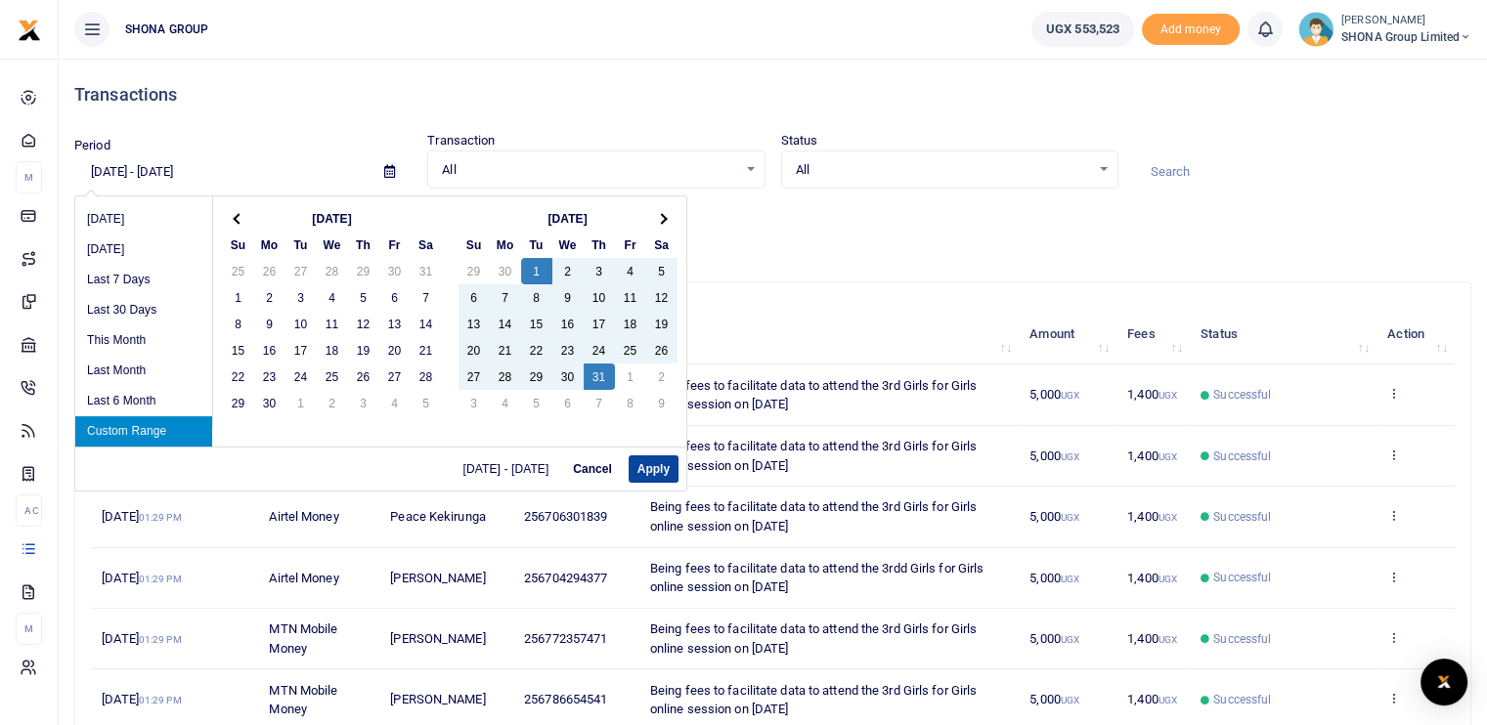
click at [638, 472] on button "Apply" at bounding box center [654, 469] width 50 height 27
type input "07/01/2025 - 07/31/2025"
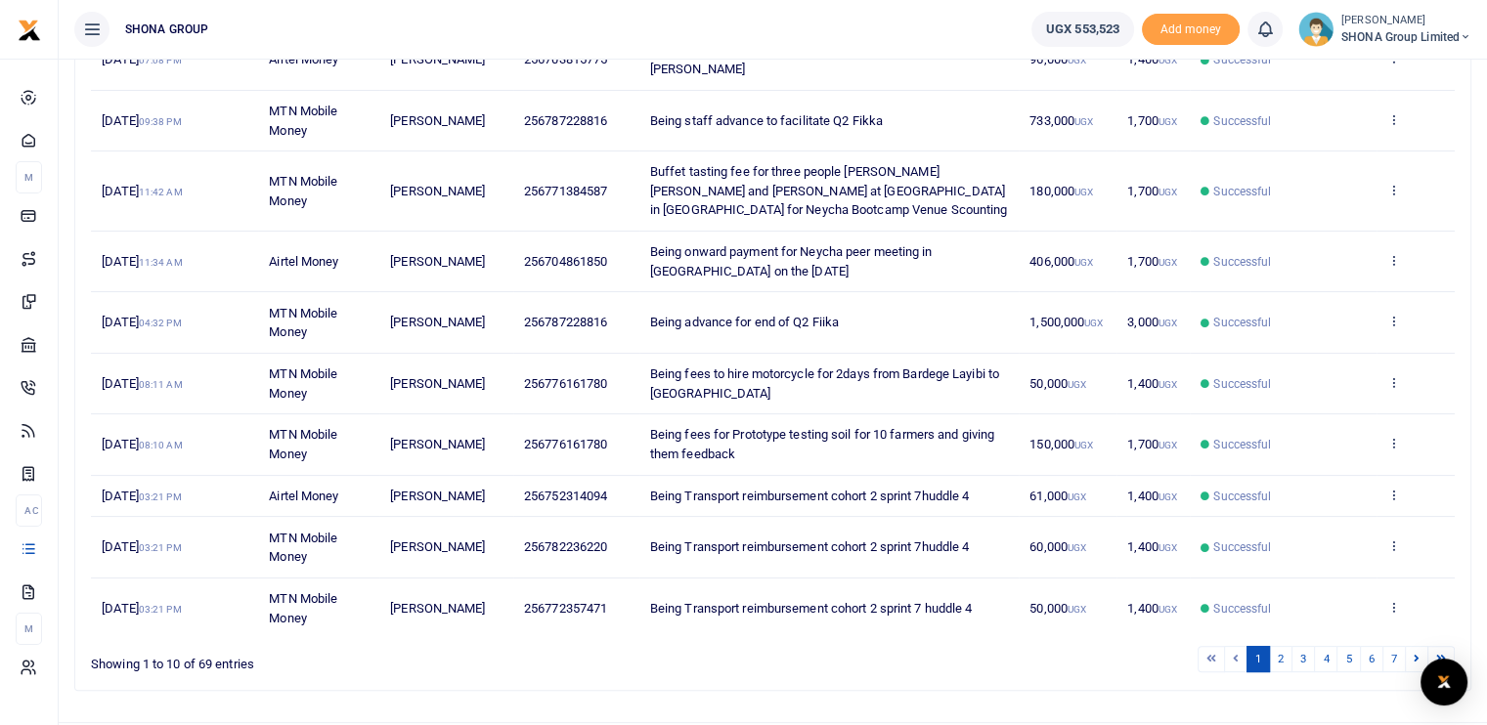
scroll to position [341, 0]
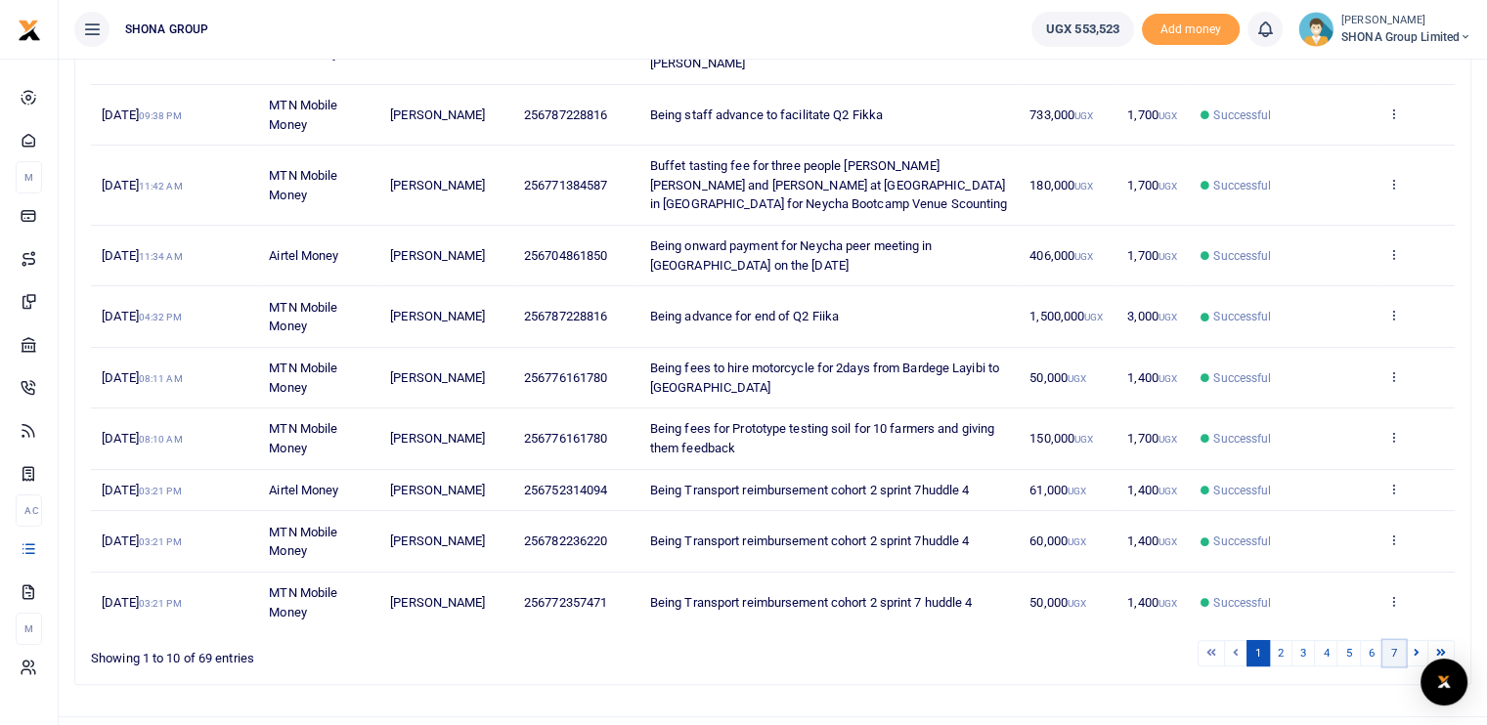
click at [1395, 640] on link "7" at bounding box center [1393, 653] width 23 height 26
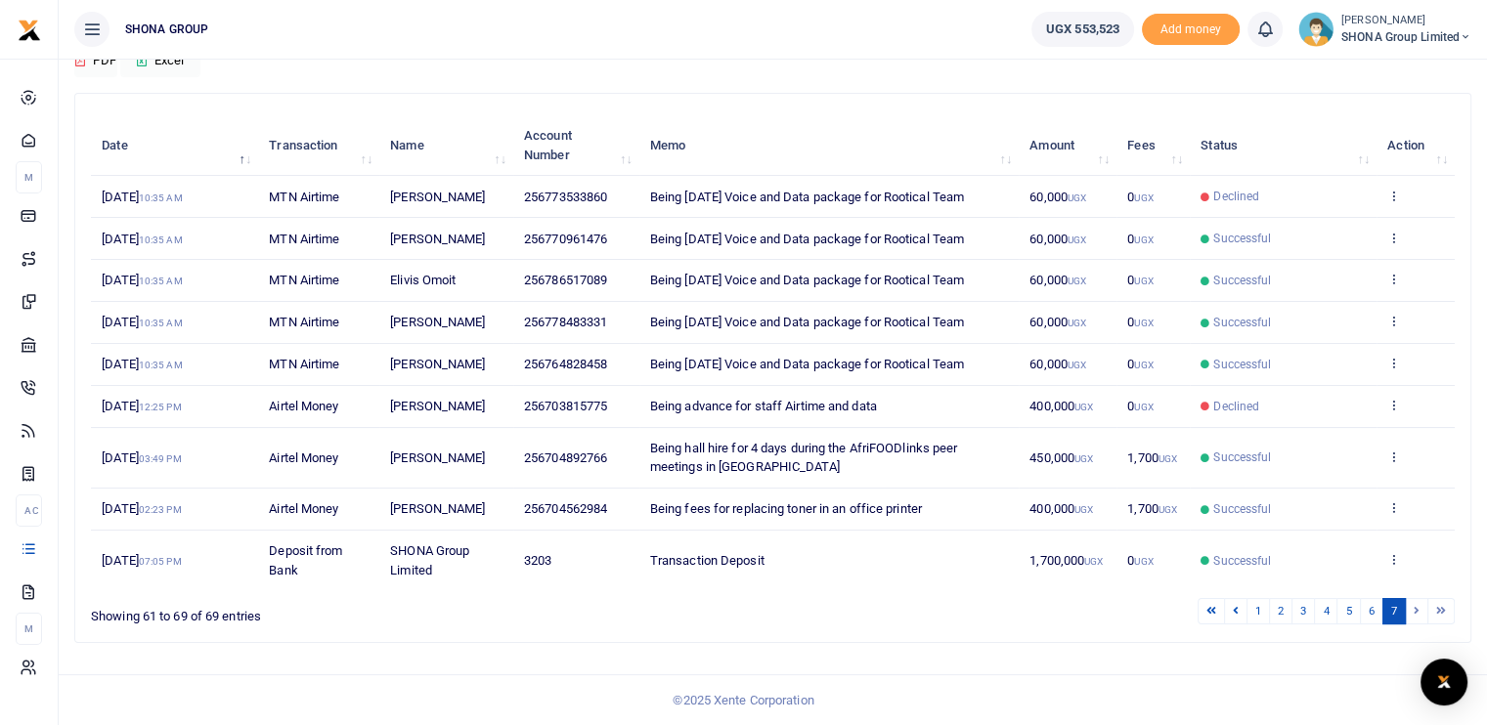
scroll to position [223, 0]
click at [1417, 612] on li at bounding box center [1417, 611] width 22 height 26
click at [1390, 460] on icon at bounding box center [1393, 457] width 13 height 14
click at [1328, 512] on link "View details" at bounding box center [1322, 525] width 154 height 27
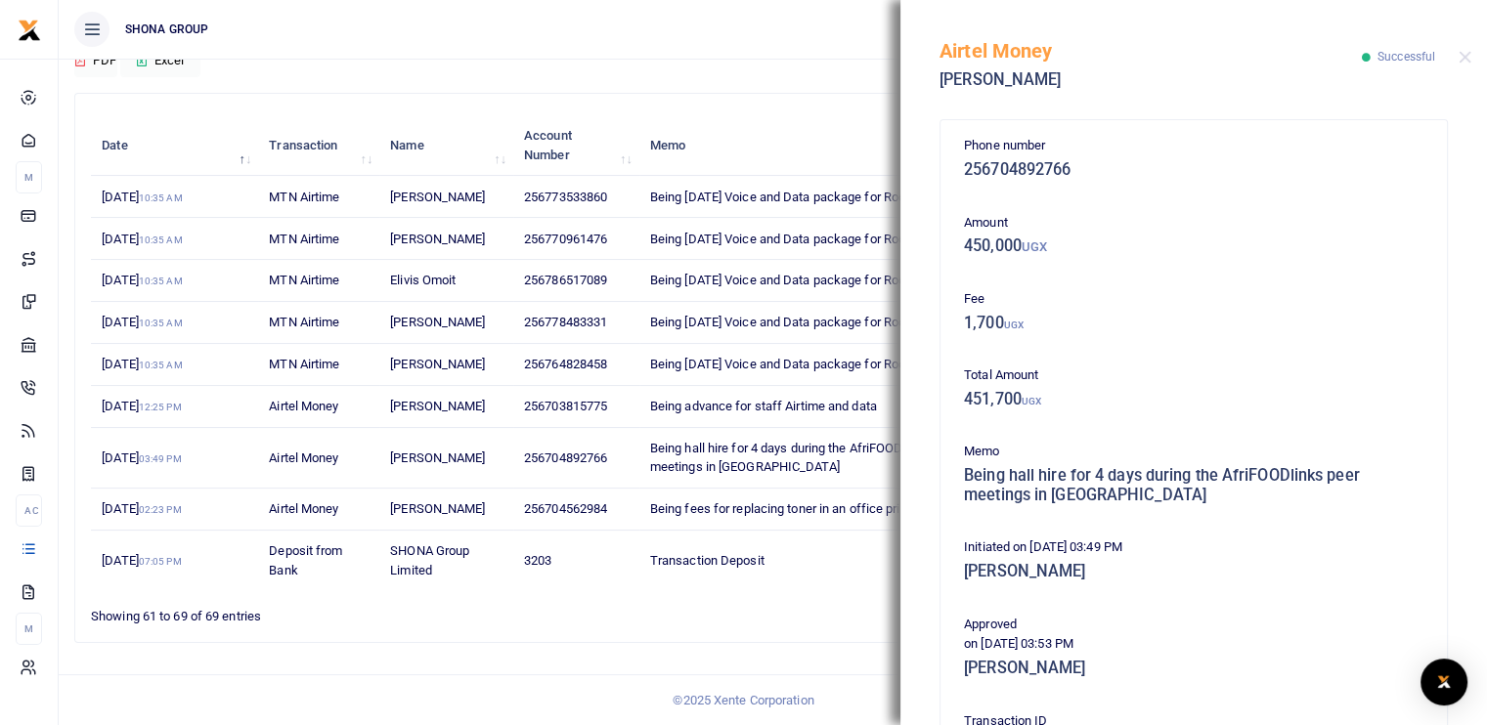
scroll to position [332, 0]
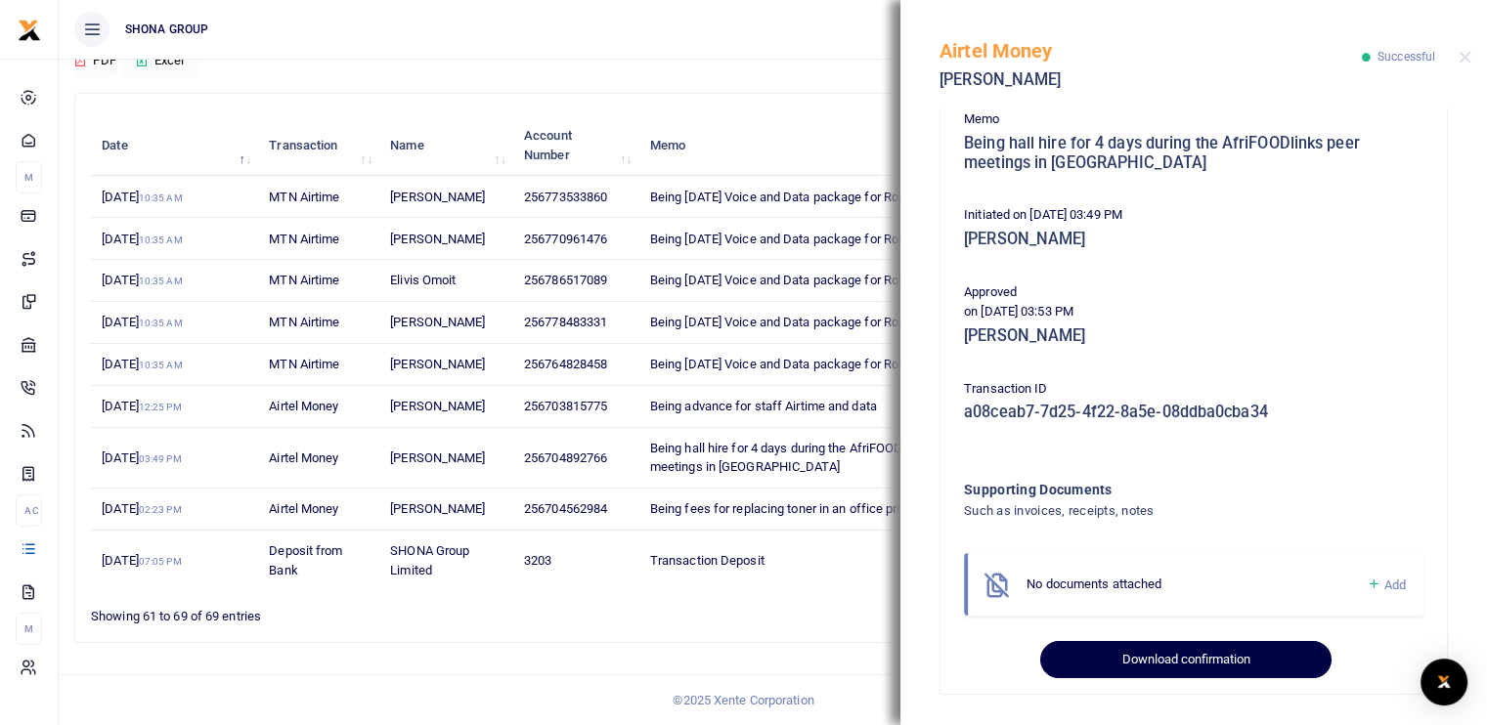
click at [1196, 648] on button "Download confirmation" at bounding box center [1185, 659] width 290 height 37
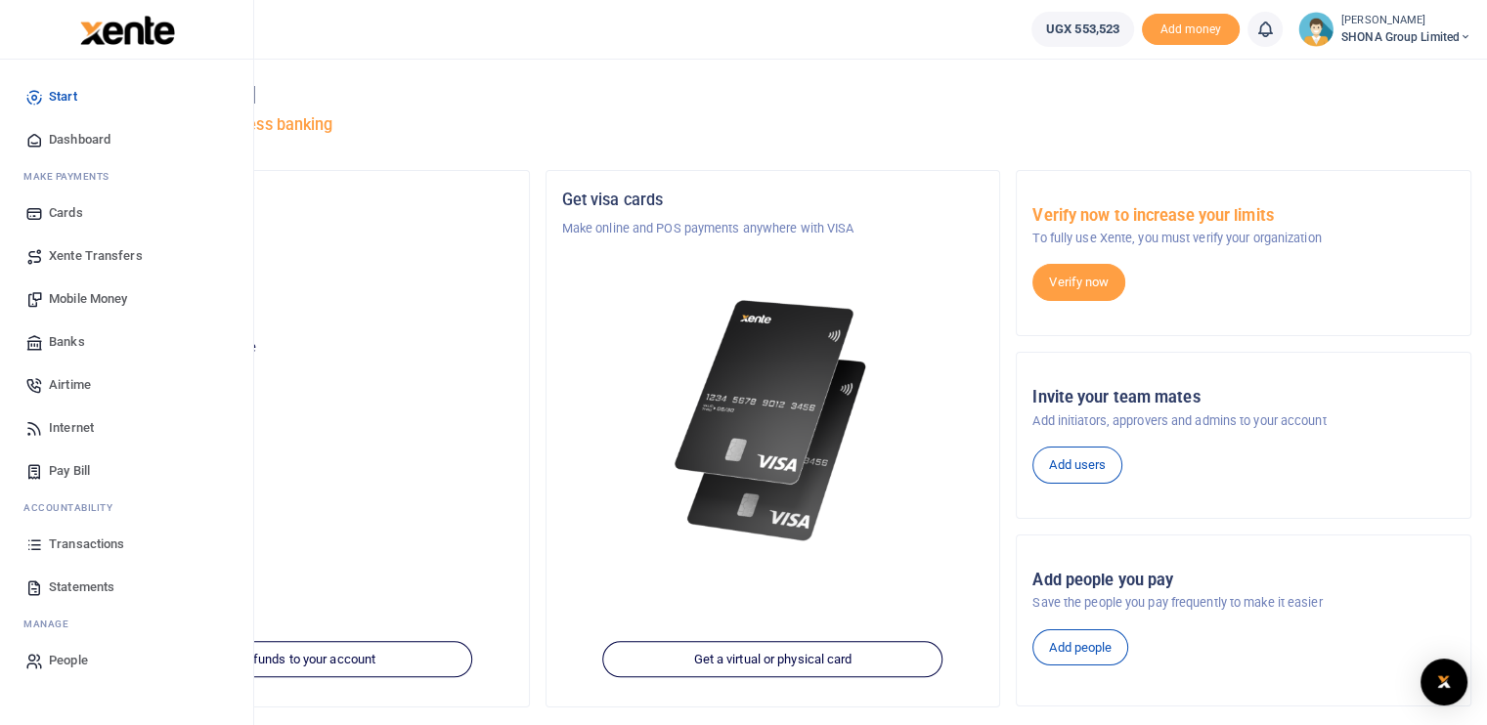
click at [76, 543] on span "Transactions" at bounding box center [86, 545] width 75 height 20
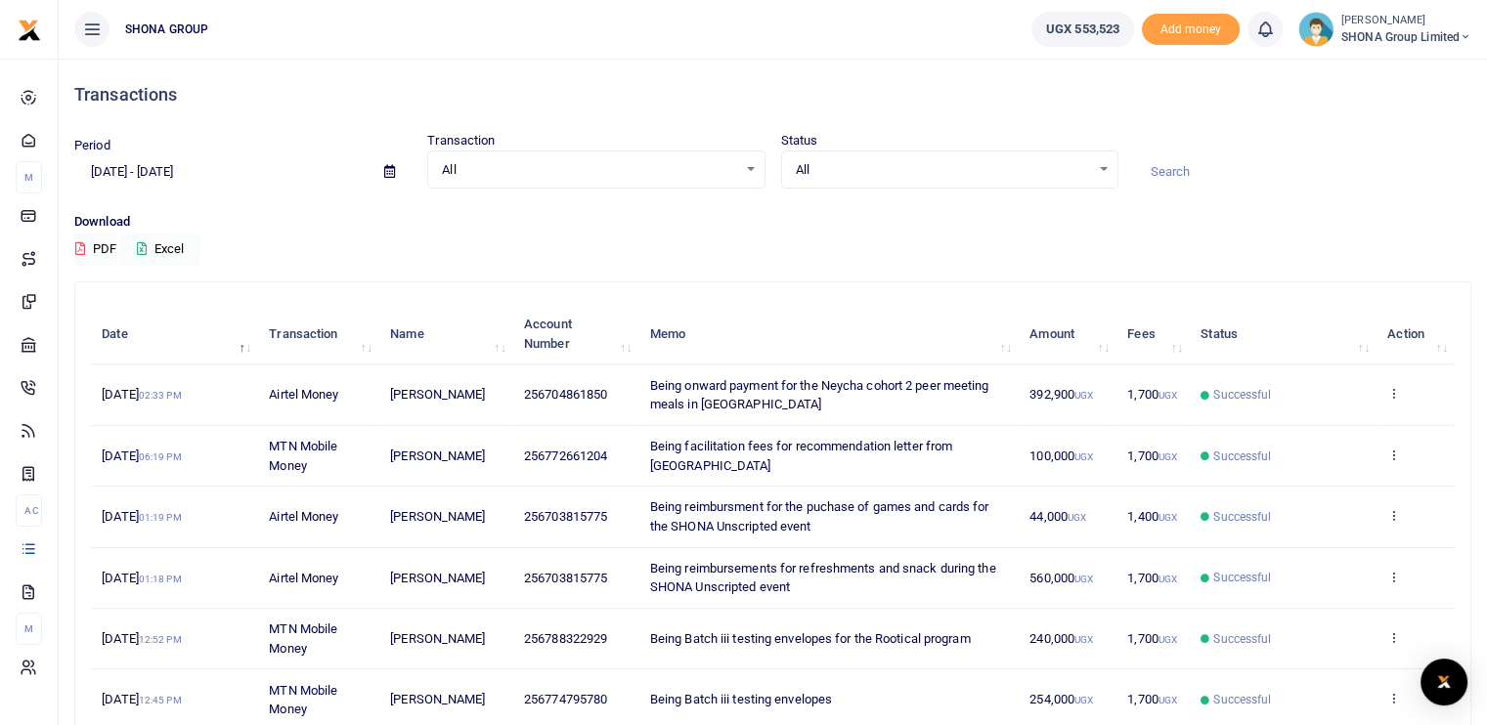
click at [156, 169] on input "[DATE] - [DATE]" at bounding box center [221, 171] width 294 height 33
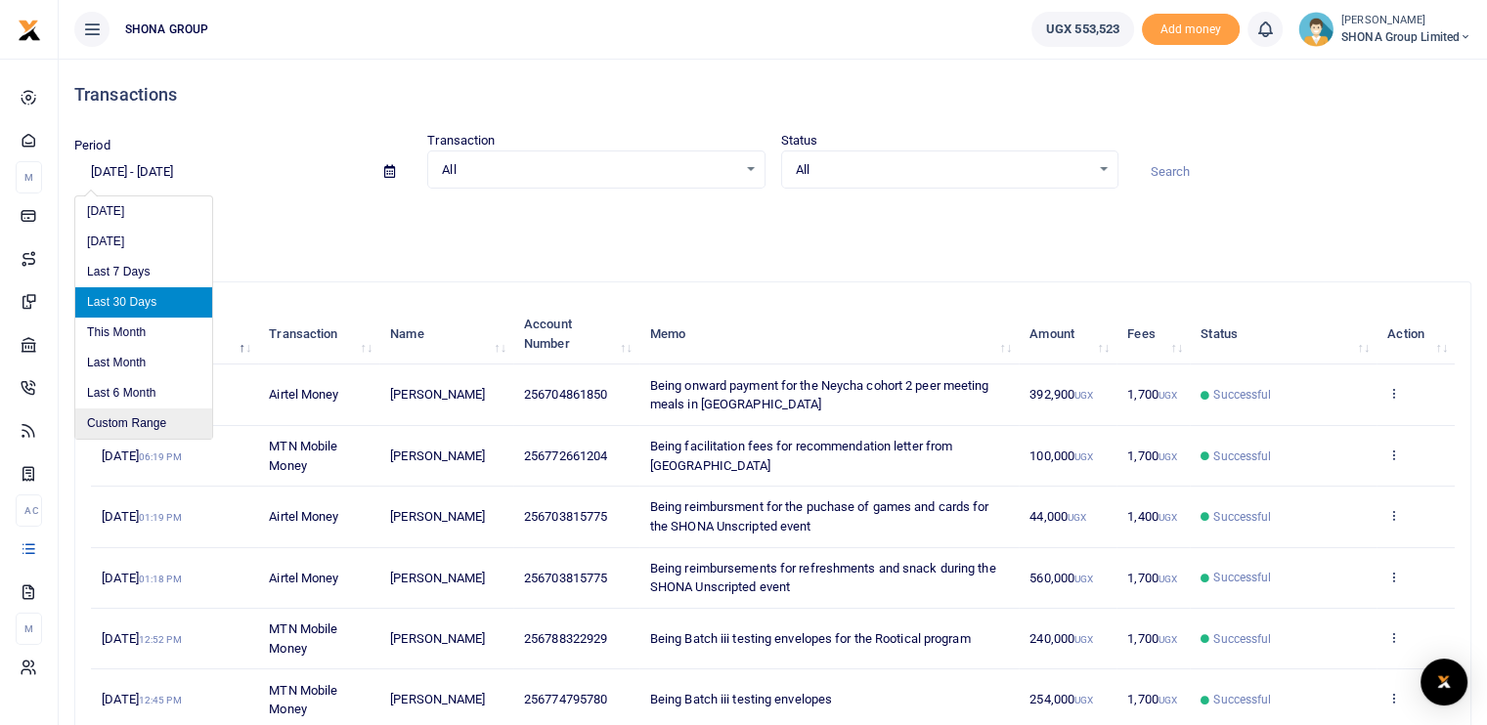
click at [117, 425] on li "Custom Range" at bounding box center [143, 424] width 137 height 30
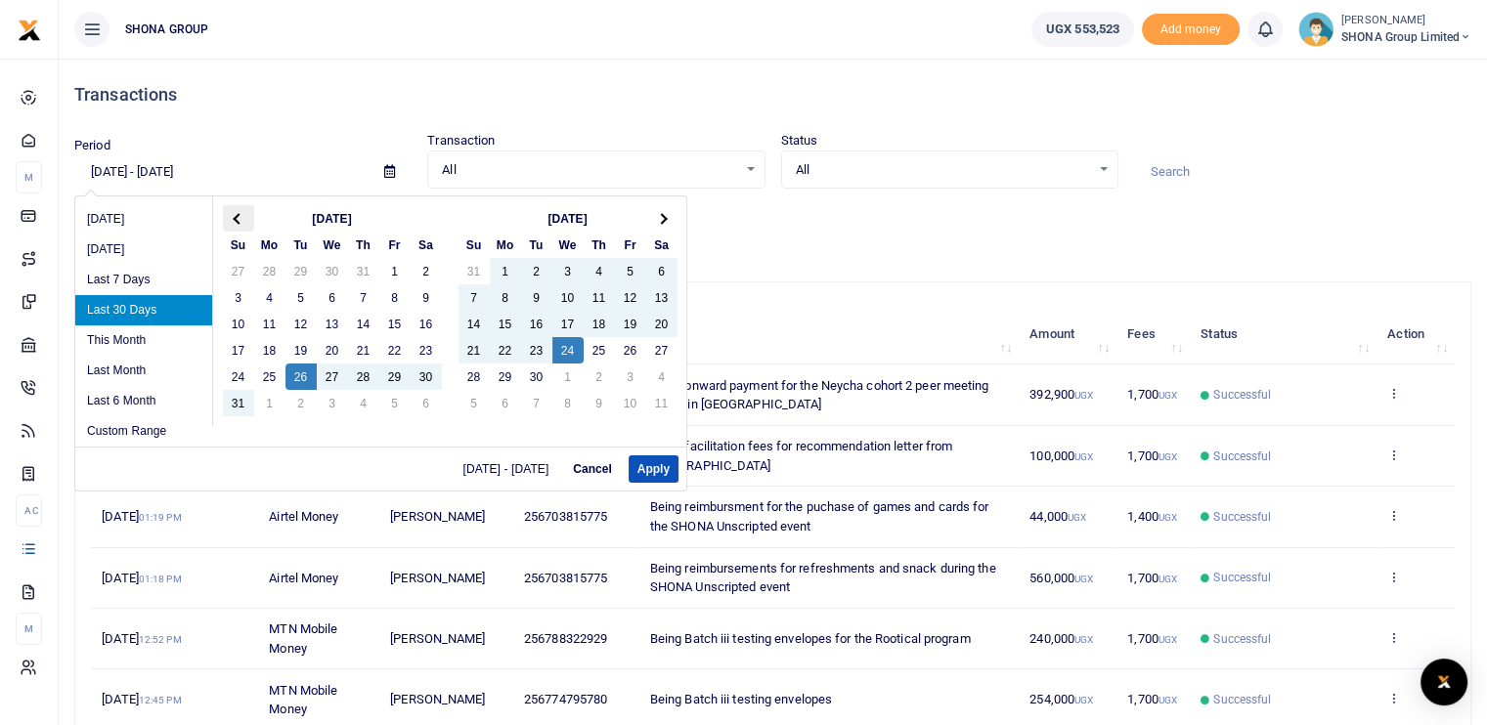
click at [235, 214] on span at bounding box center [238, 218] width 11 height 11
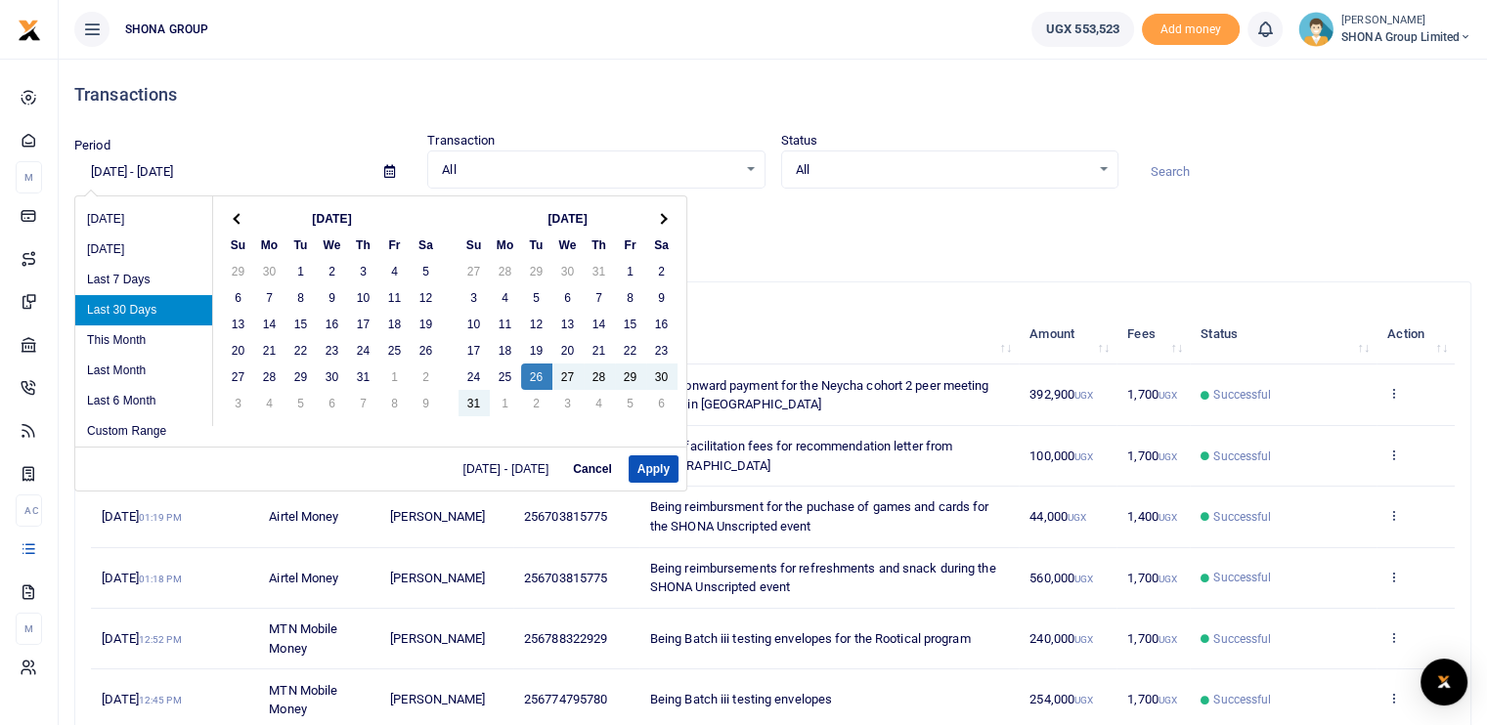
click at [235, 214] on span at bounding box center [238, 218] width 11 height 11
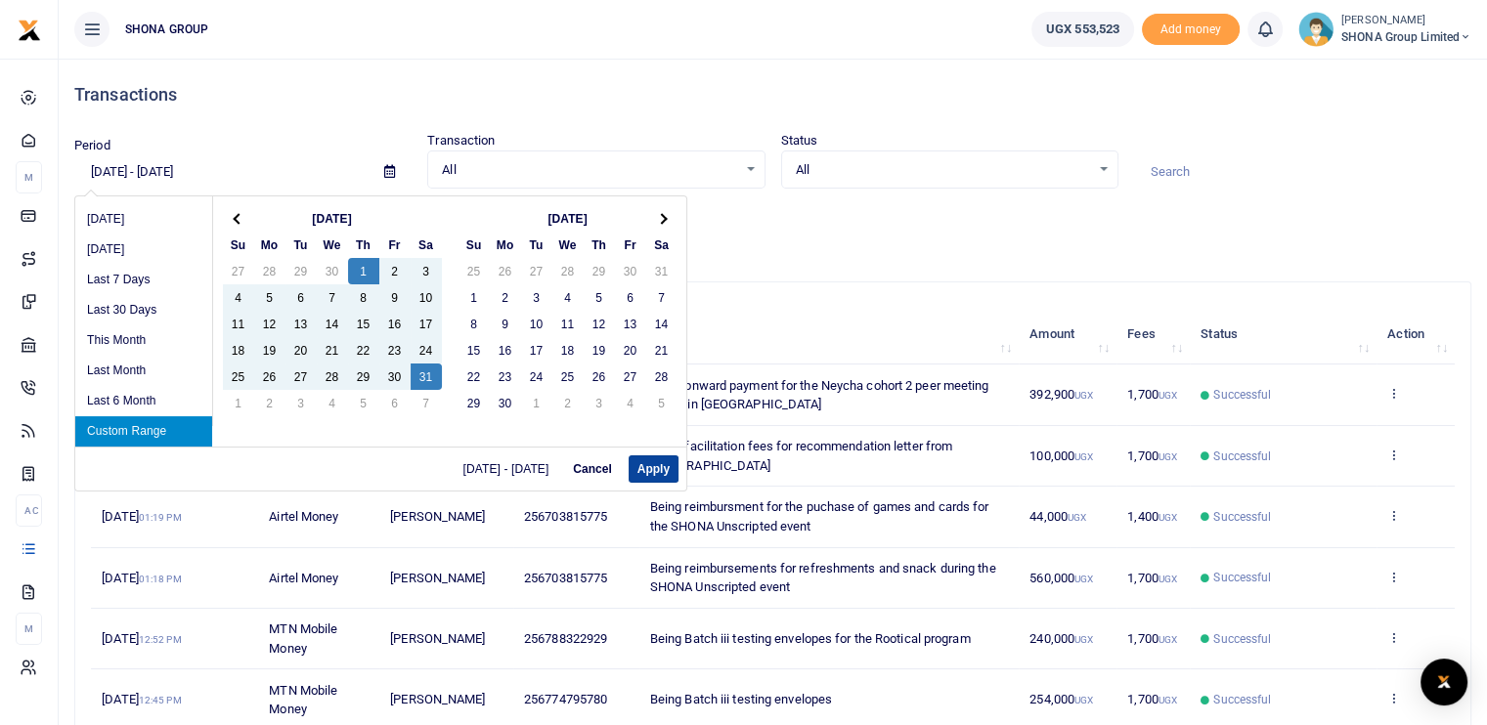
click at [672, 464] on button "Apply" at bounding box center [654, 469] width 50 height 27
type input "05/01/2025 - 05/31/2025"
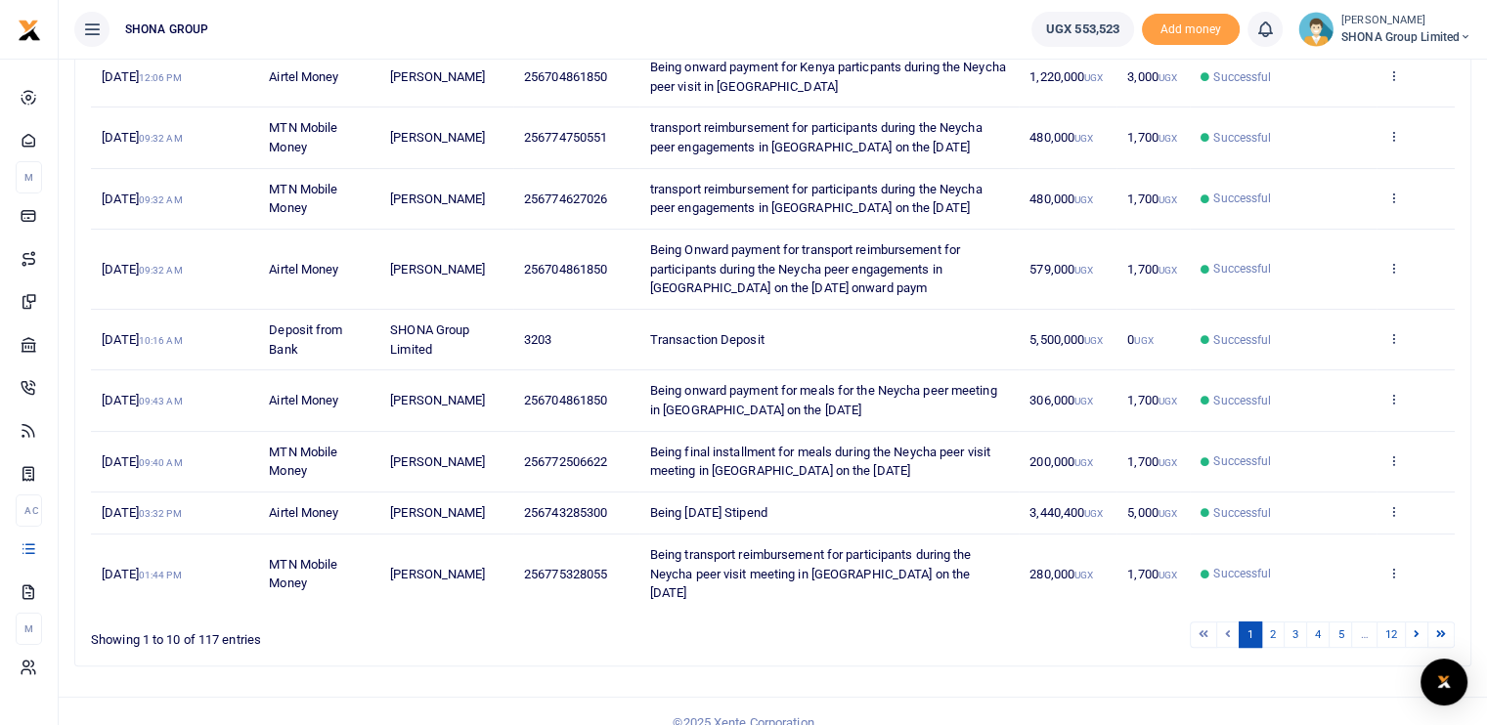
scroll to position [379, 0]
click at [1285, 622] on link "2" at bounding box center [1272, 635] width 23 height 26
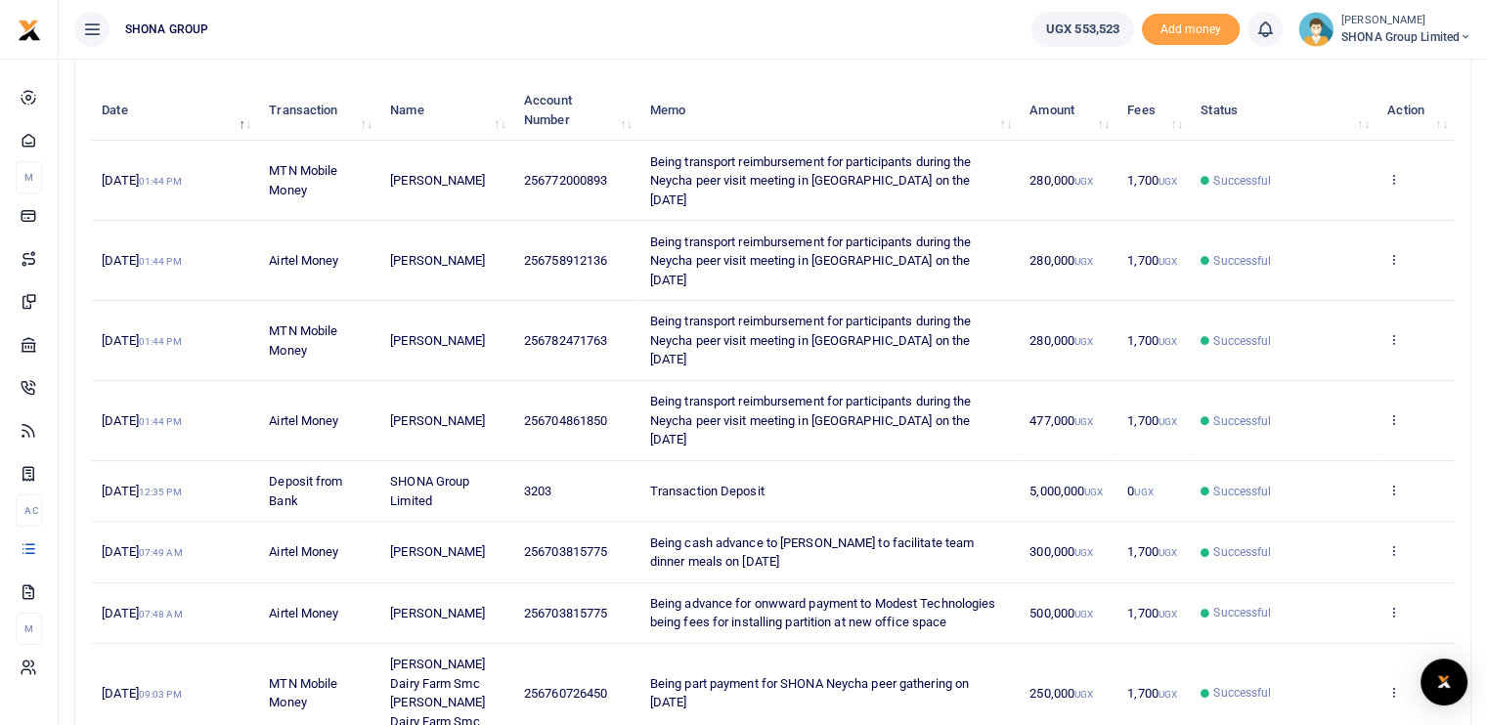
scroll to position [399, 0]
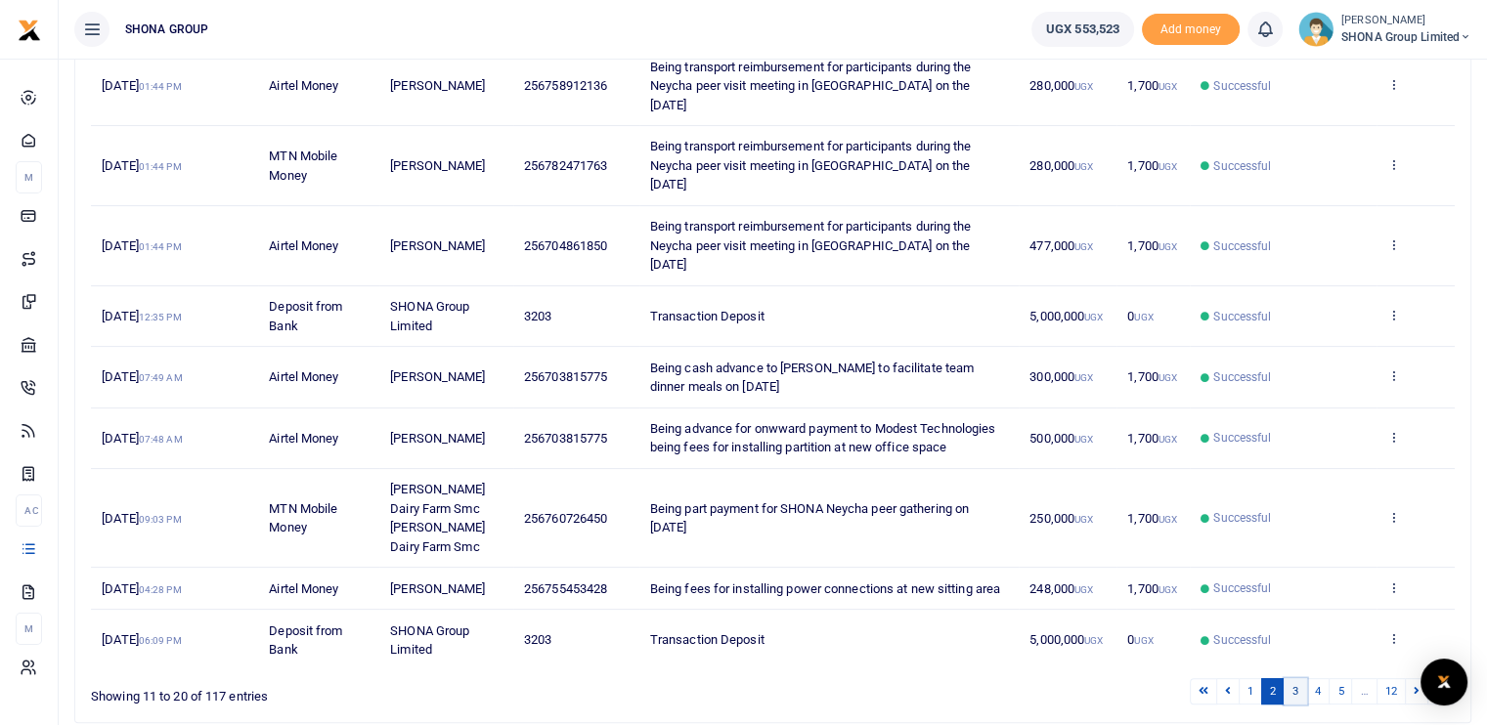
click at [1302, 678] on link "3" at bounding box center [1295, 691] width 23 height 26
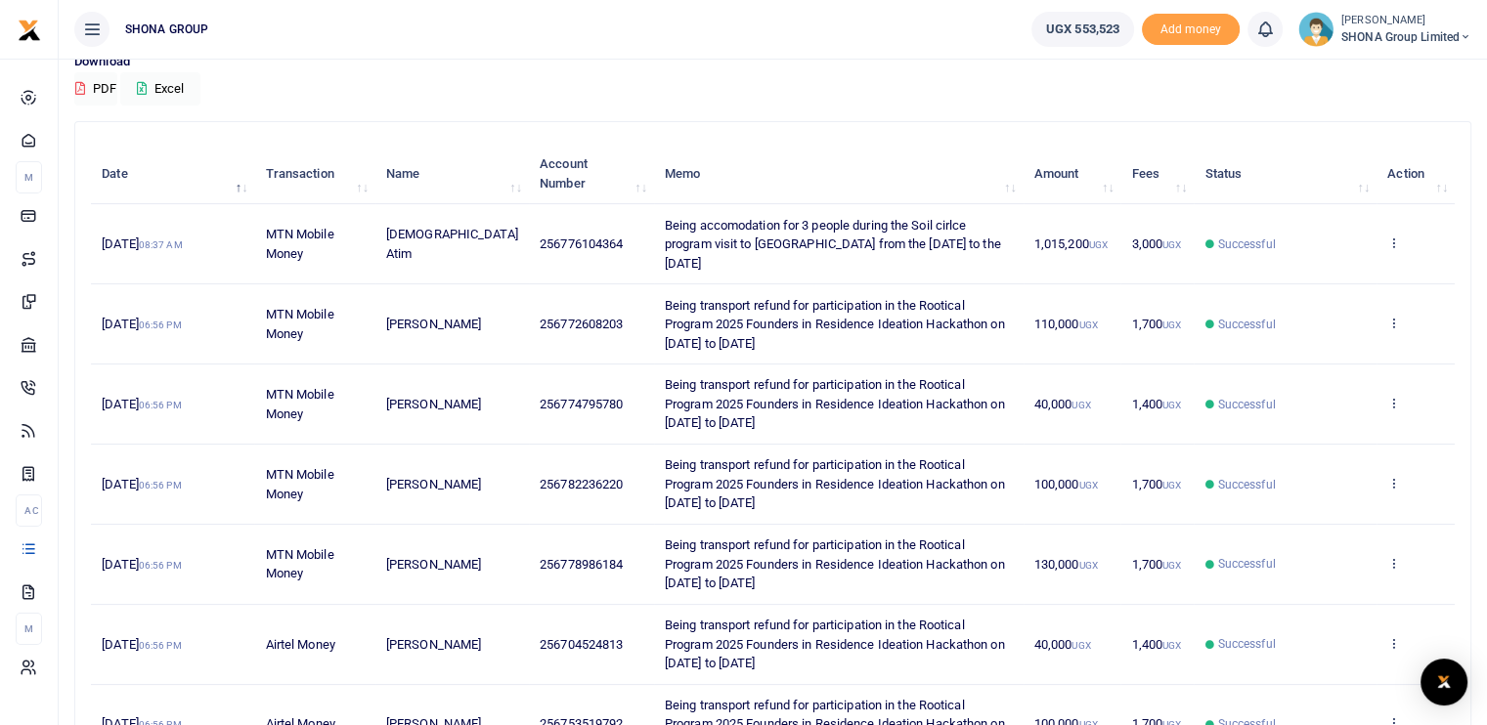
scroll to position [551, 0]
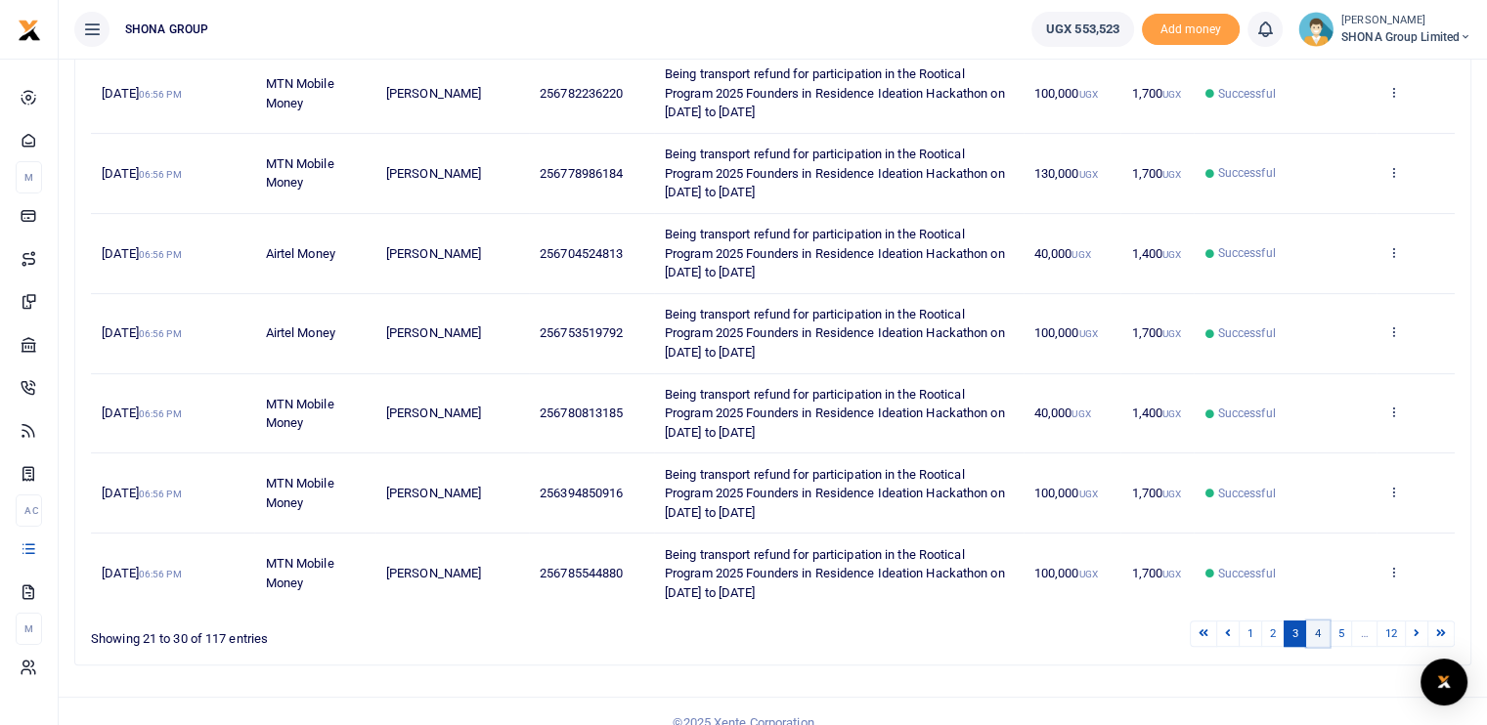
click at [1320, 621] on link "4" at bounding box center [1317, 634] width 23 height 26
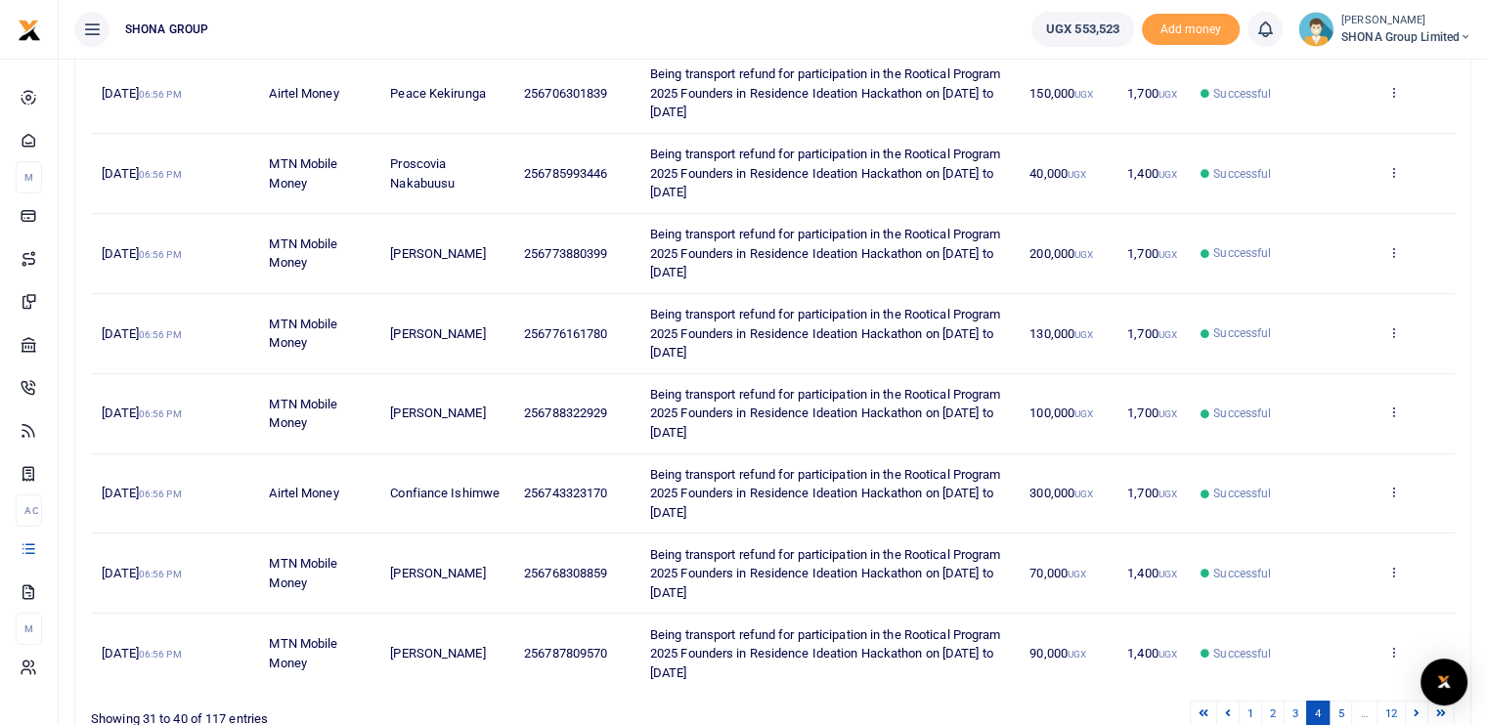
scroll to position [570, 0]
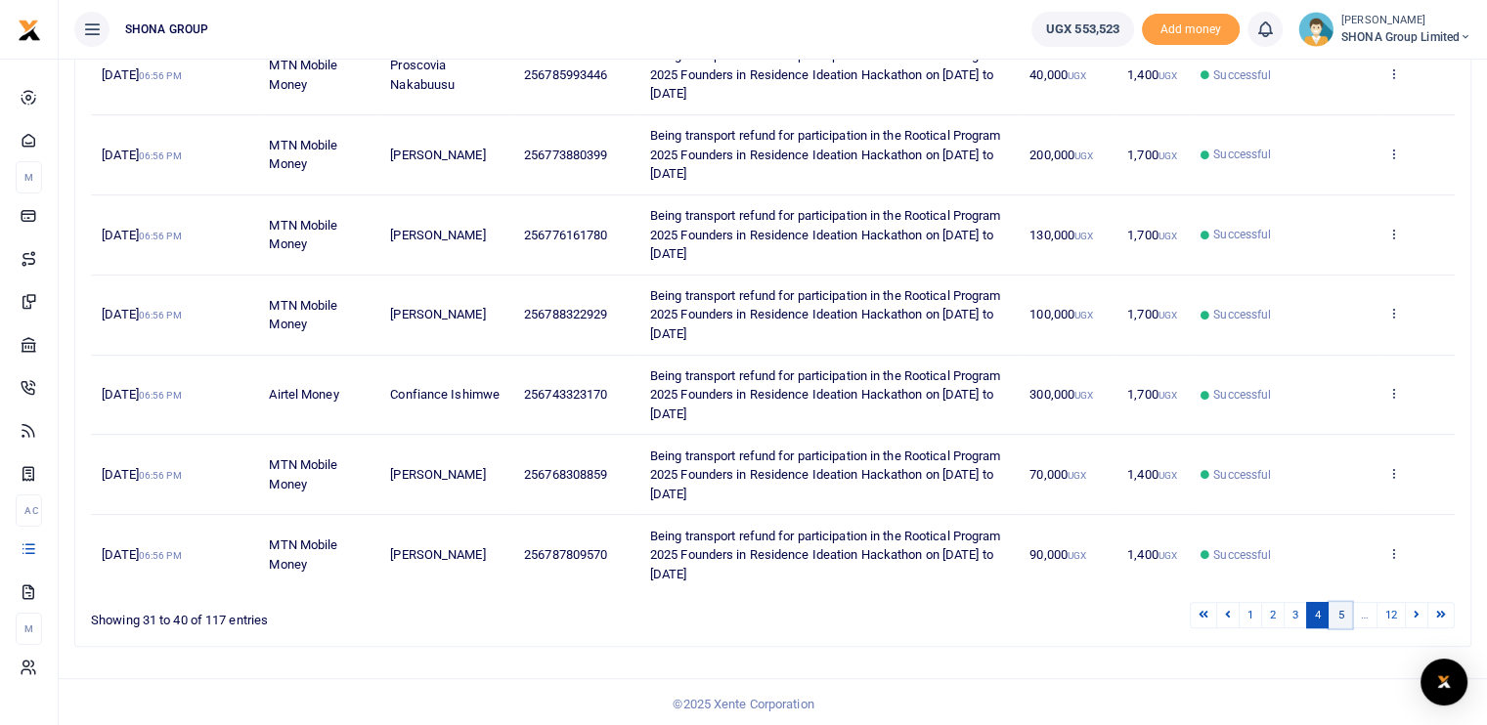
click at [1348, 615] on link "5" at bounding box center [1340, 615] width 23 height 26
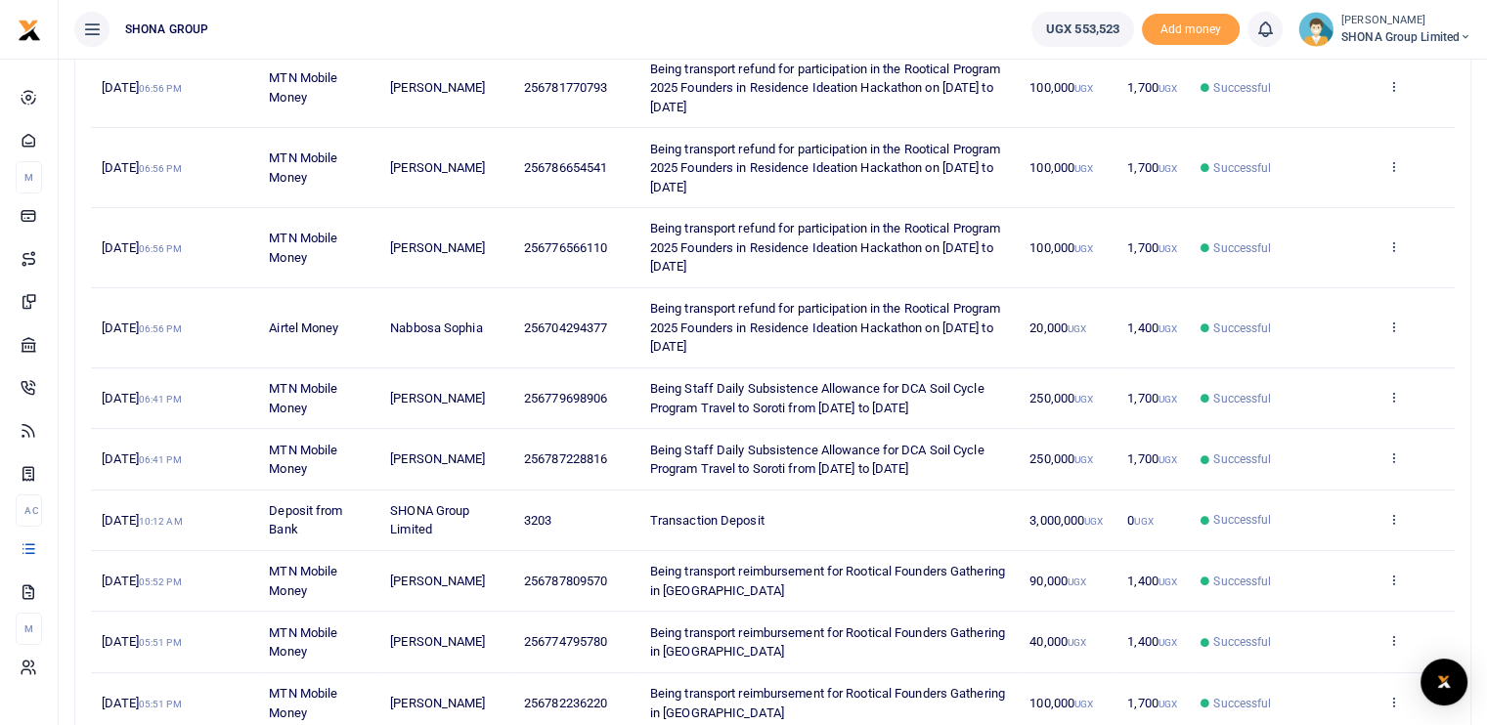
scroll to position [456, 0]
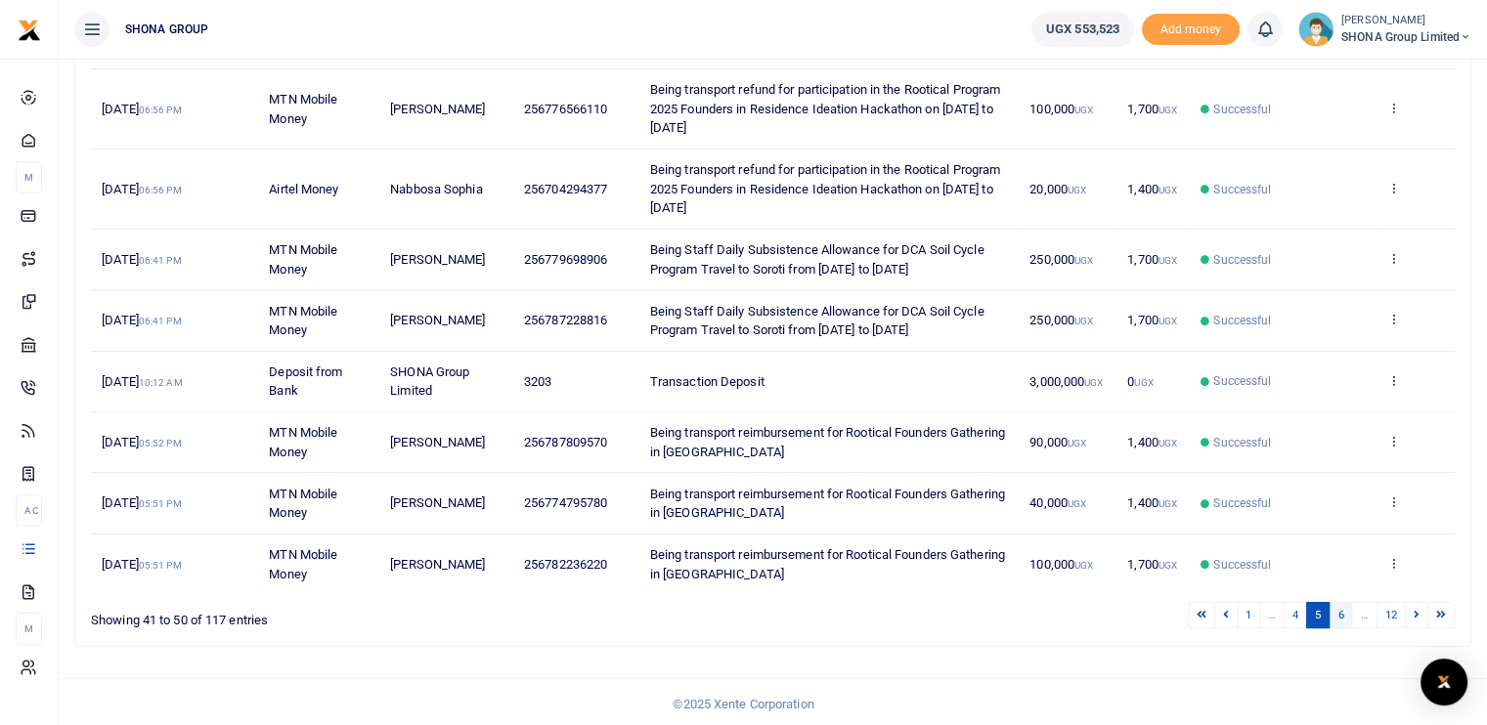
click at [1344, 612] on link "6" at bounding box center [1340, 615] width 23 height 26
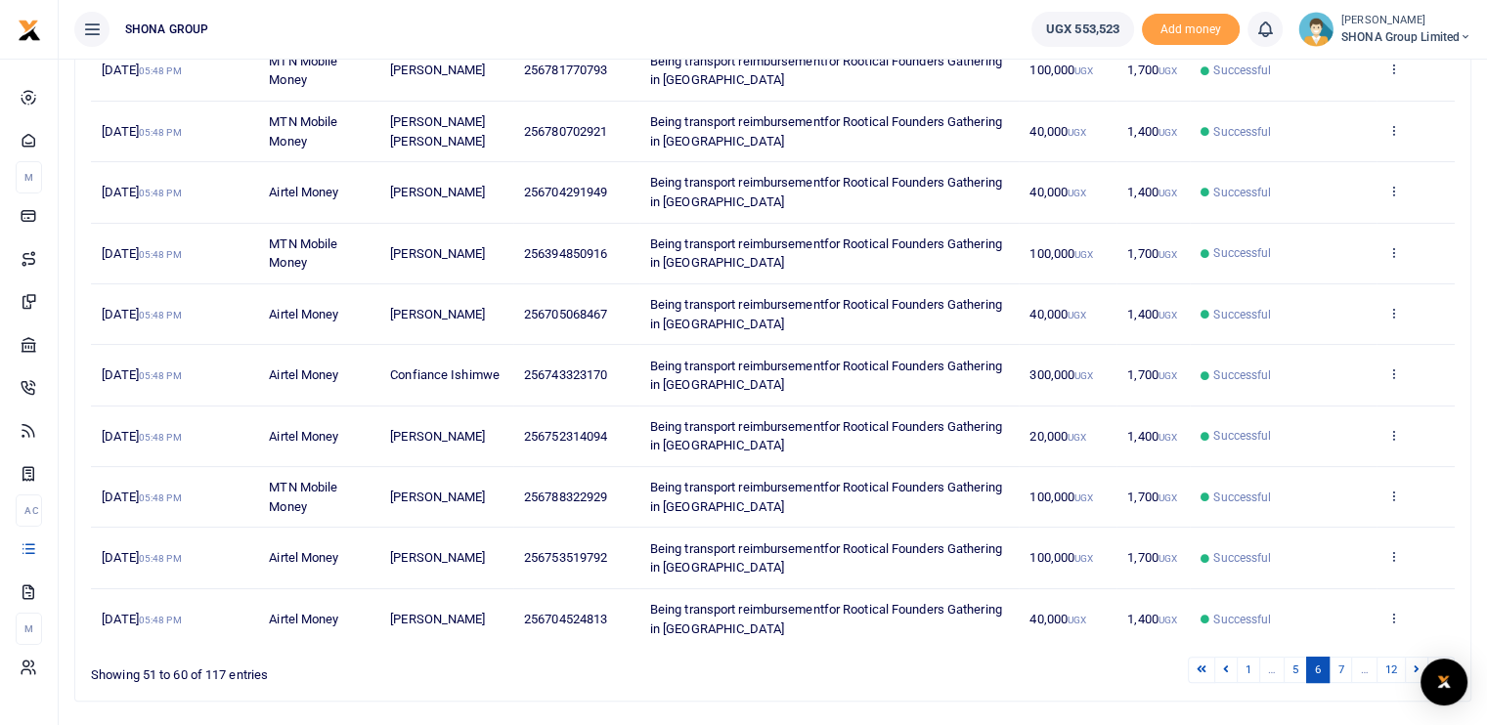
scroll to position [379, 0]
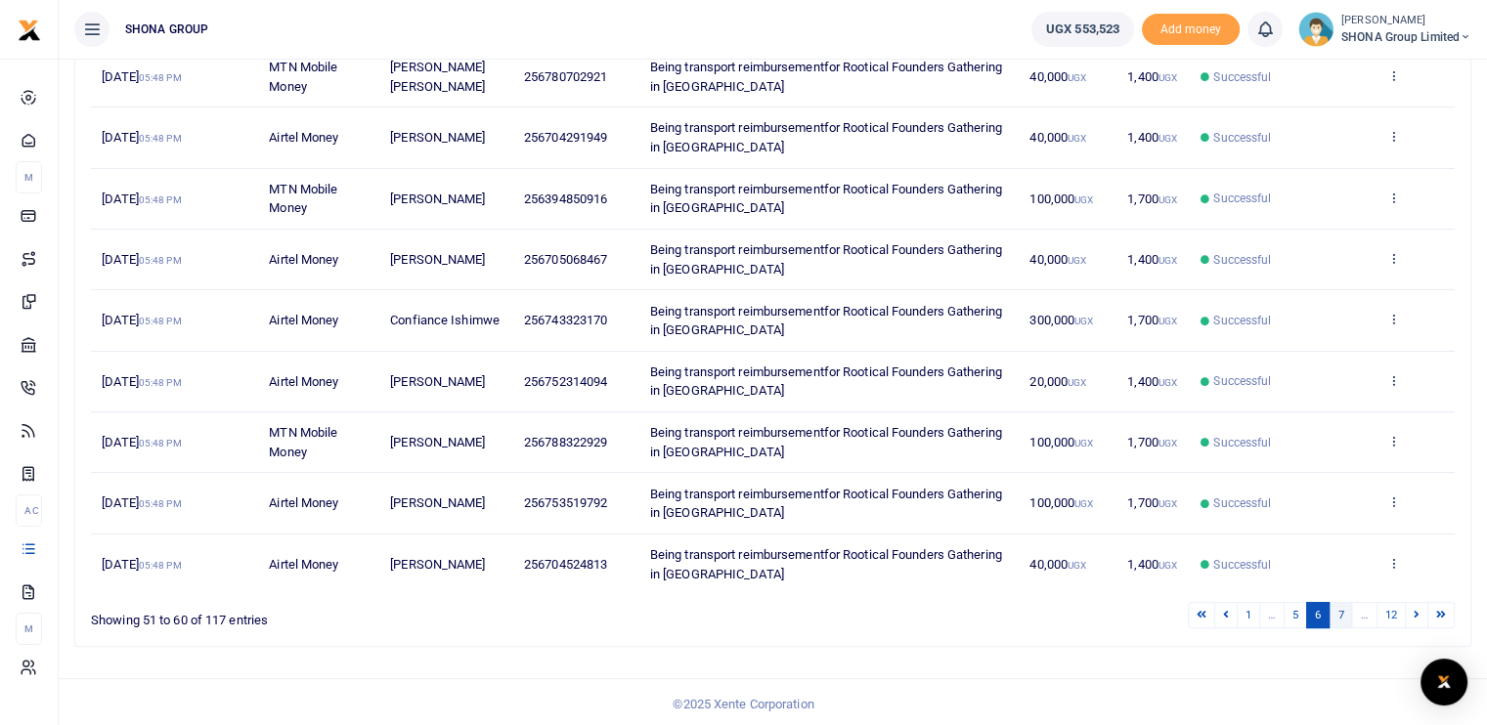
click at [1341, 615] on link "7" at bounding box center [1340, 615] width 23 height 26
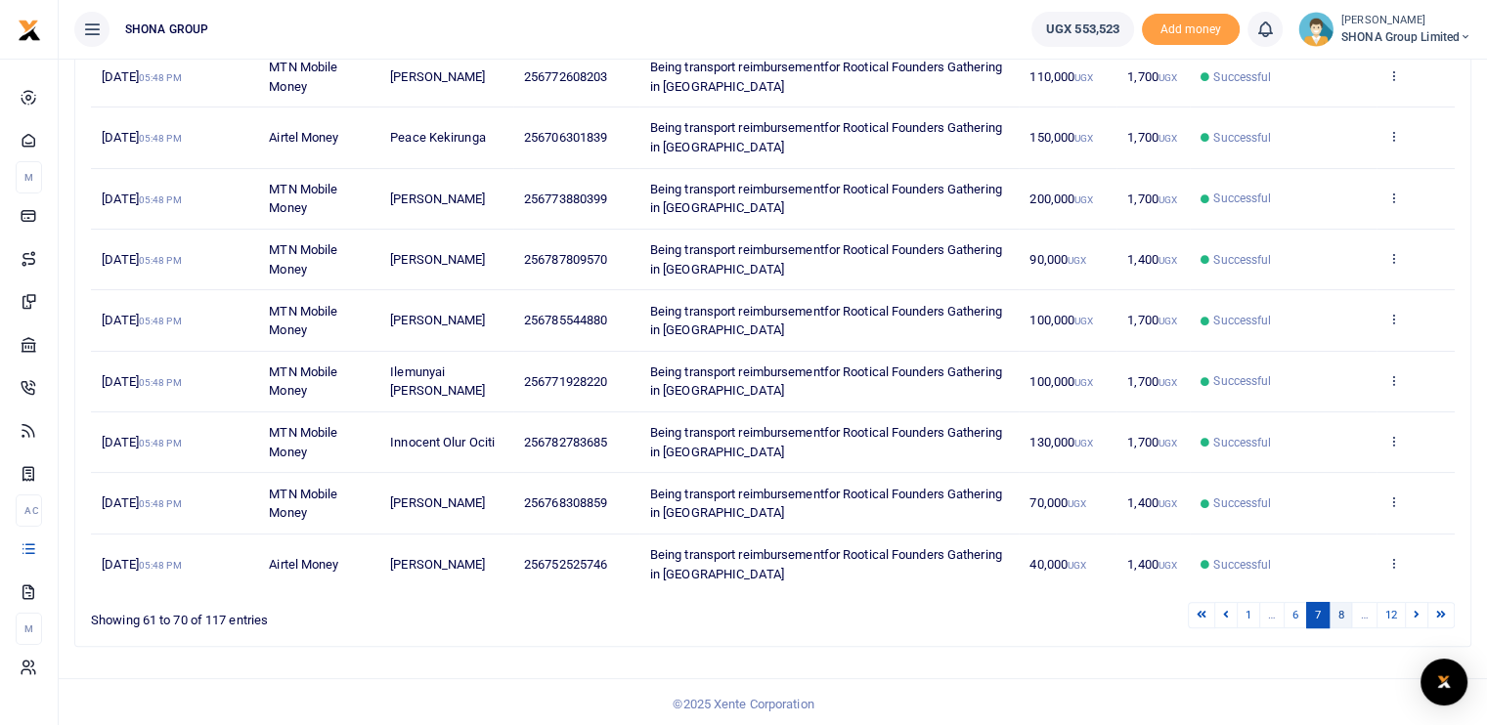
click at [1334, 614] on link "8" at bounding box center [1340, 615] width 23 height 26
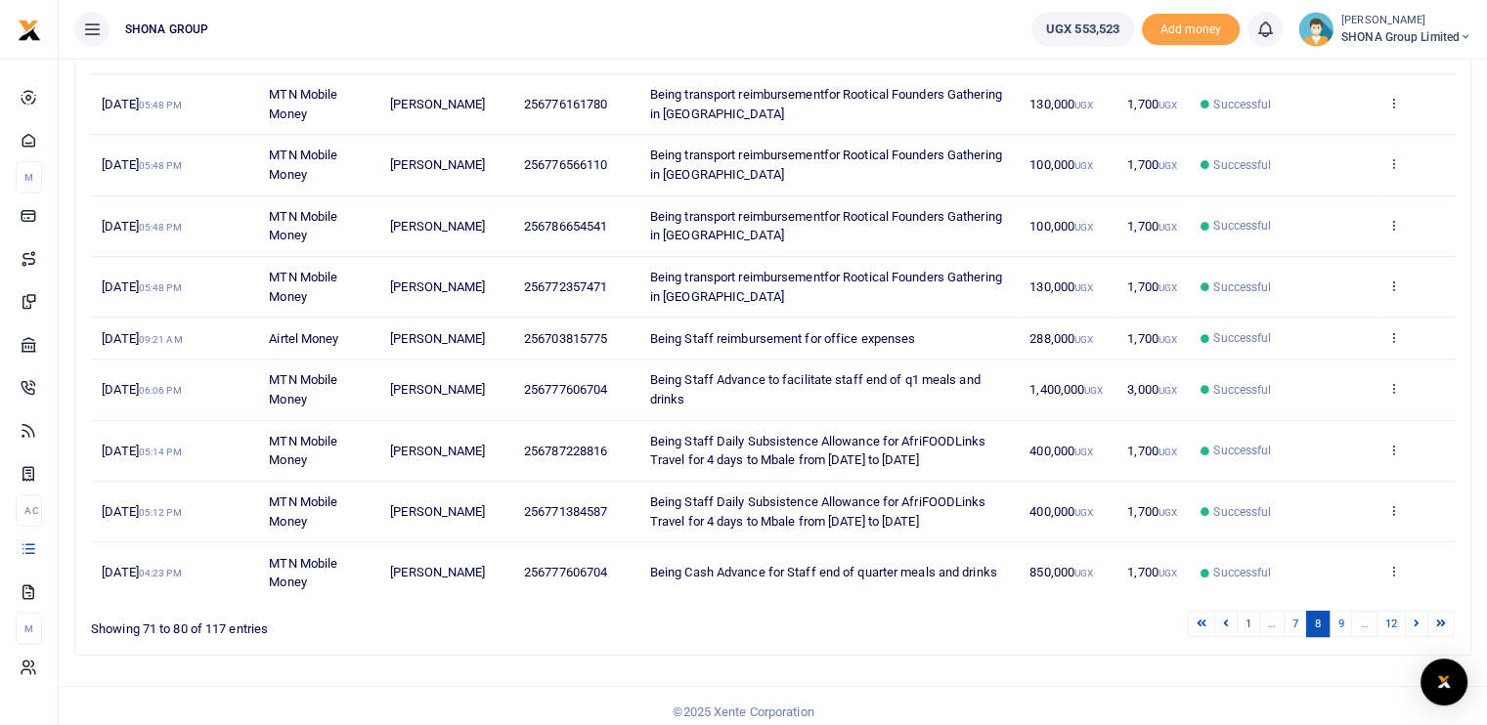
scroll to position [360, 0]
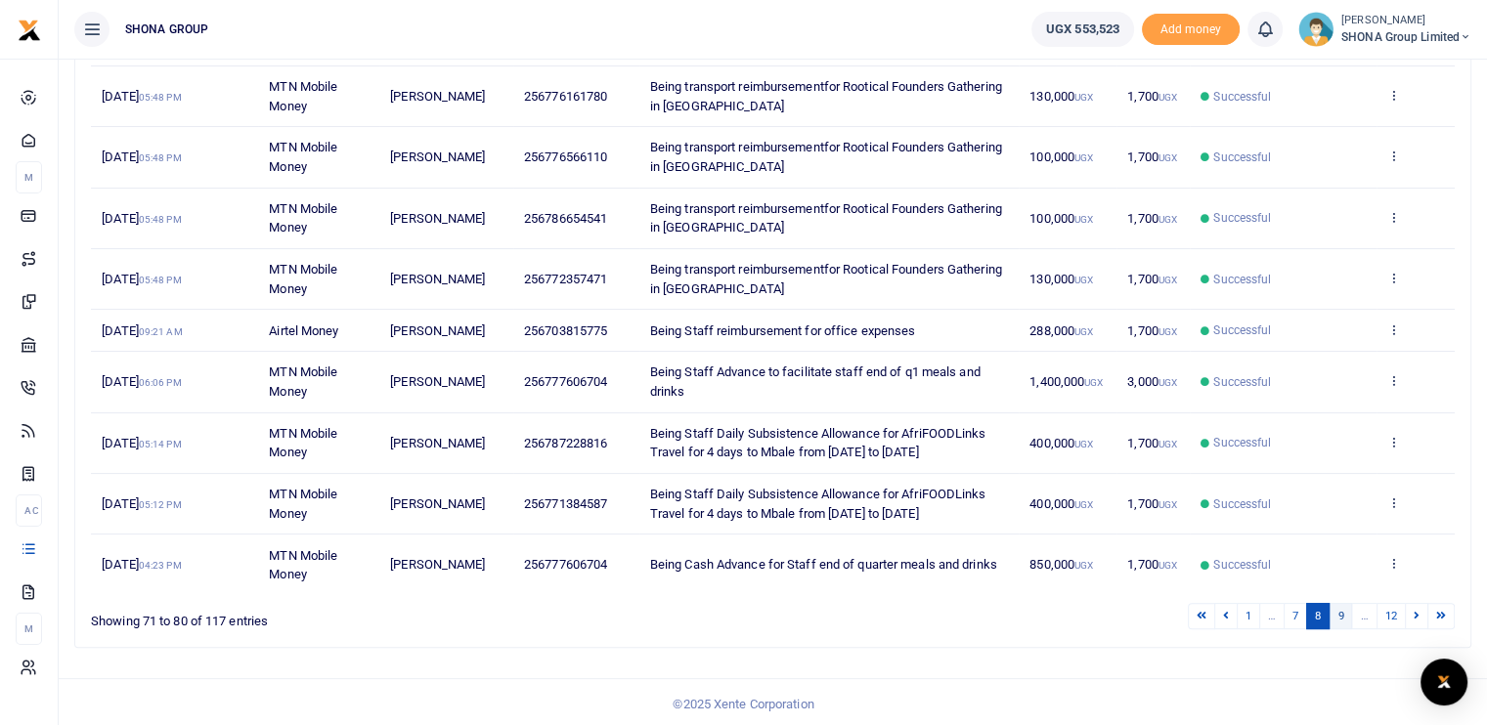
click at [1345, 610] on link "9" at bounding box center [1340, 616] width 23 height 26
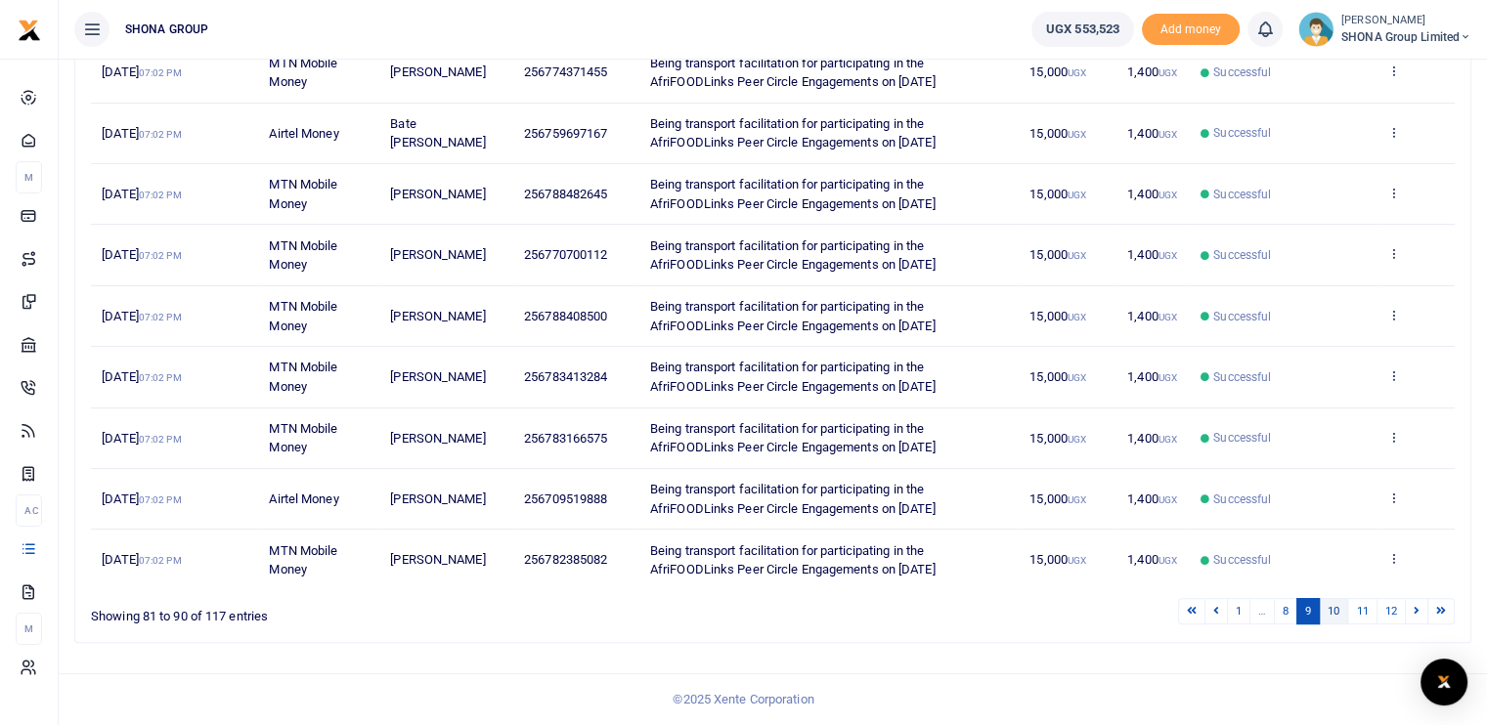
scroll to position [379, 0]
click at [1330, 618] on link "10" at bounding box center [1333, 611] width 29 height 26
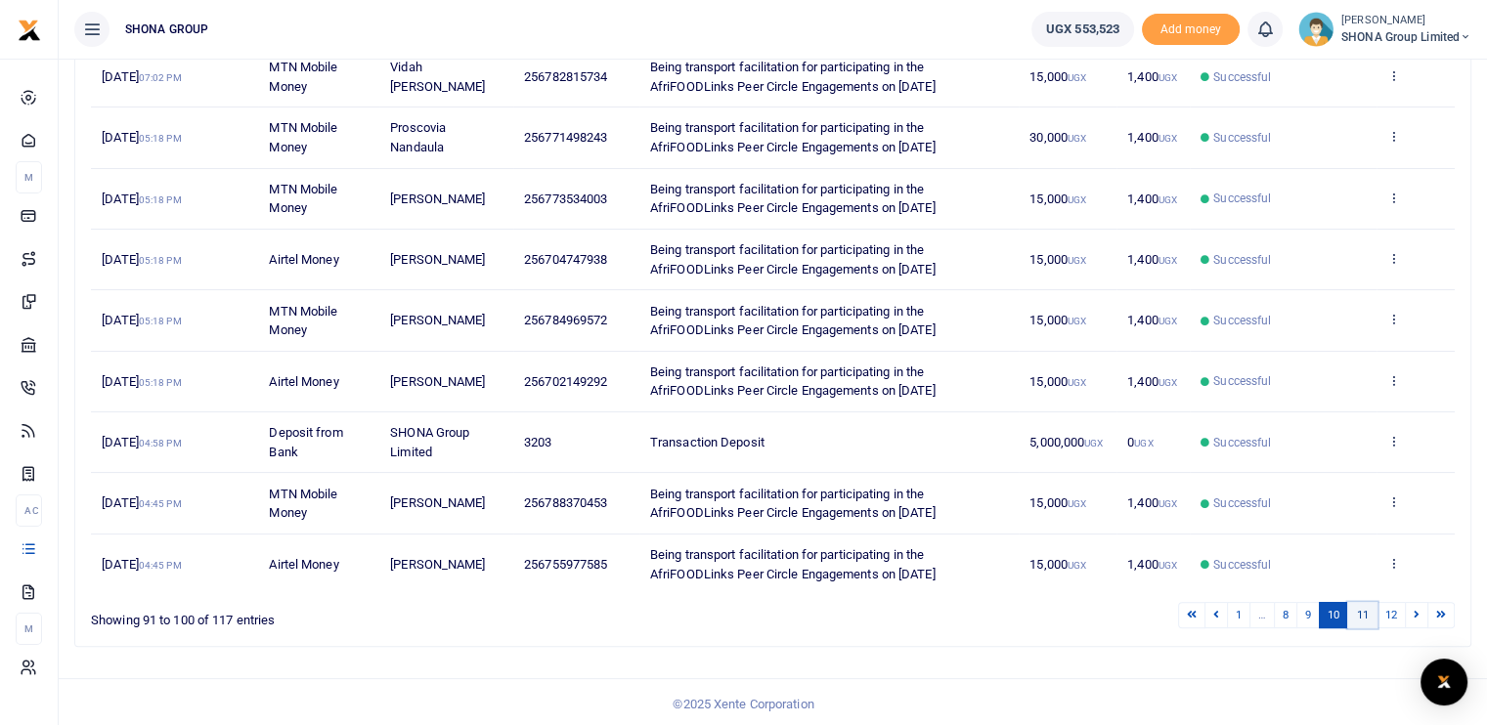
click at [1371, 608] on link "11" at bounding box center [1361, 615] width 29 height 26
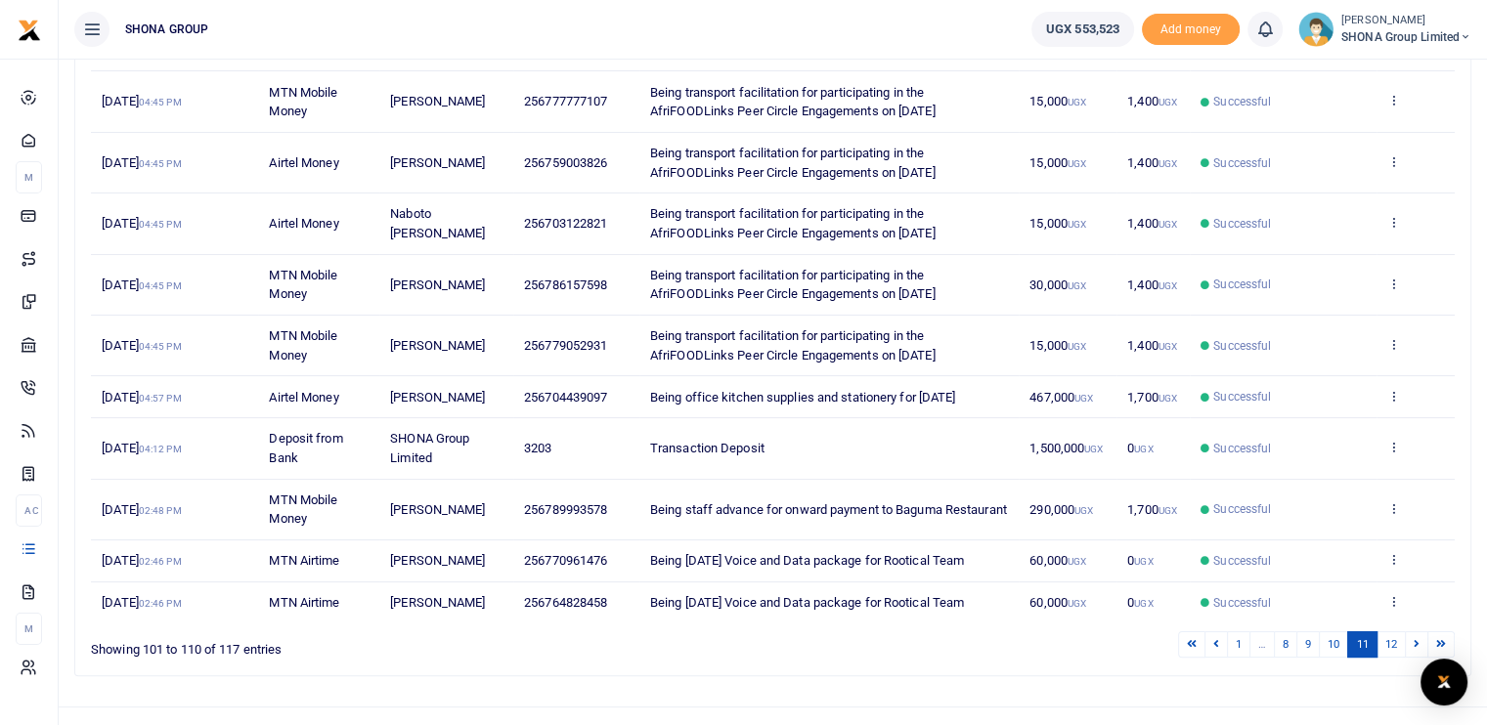
scroll to position [323, 0]
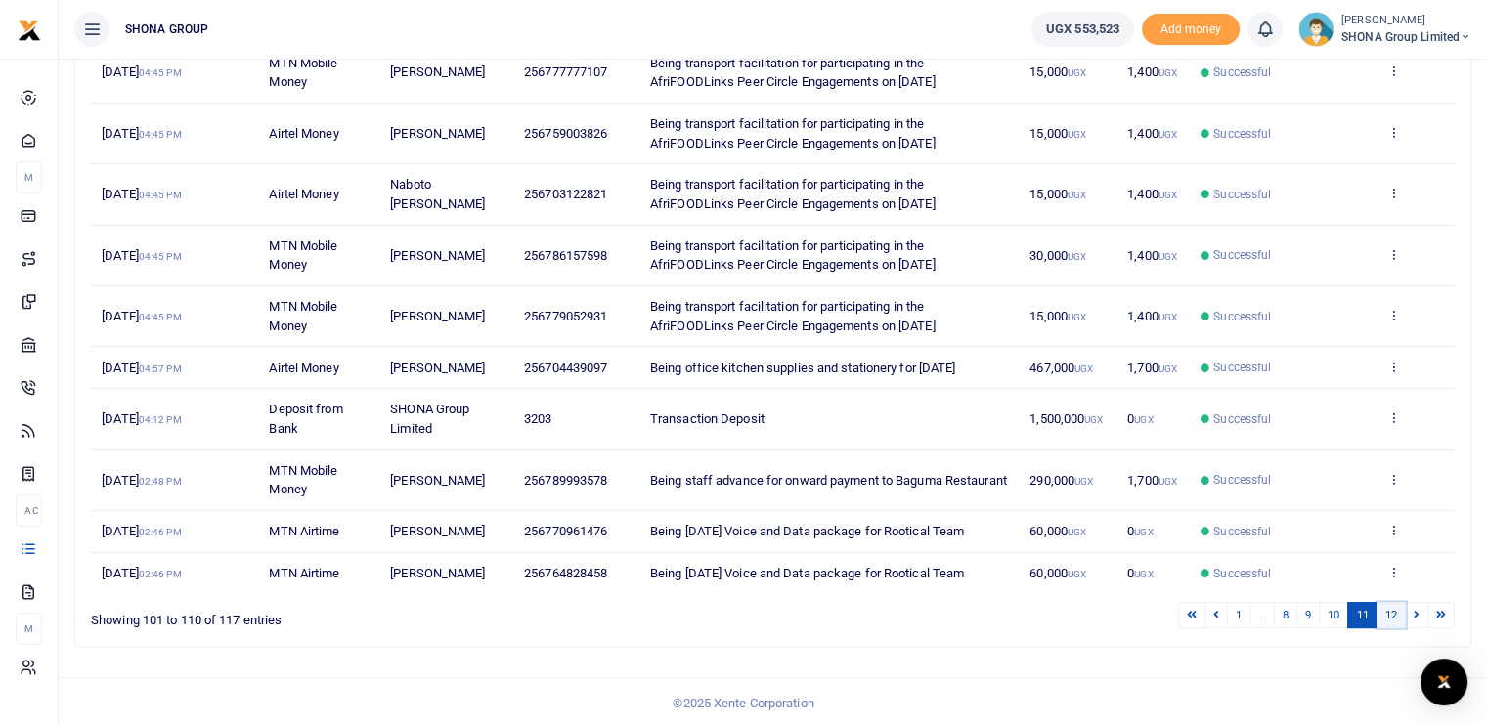
click at [1390, 613] on link "12" at bounding box center [1391, 615] width 29 height 26
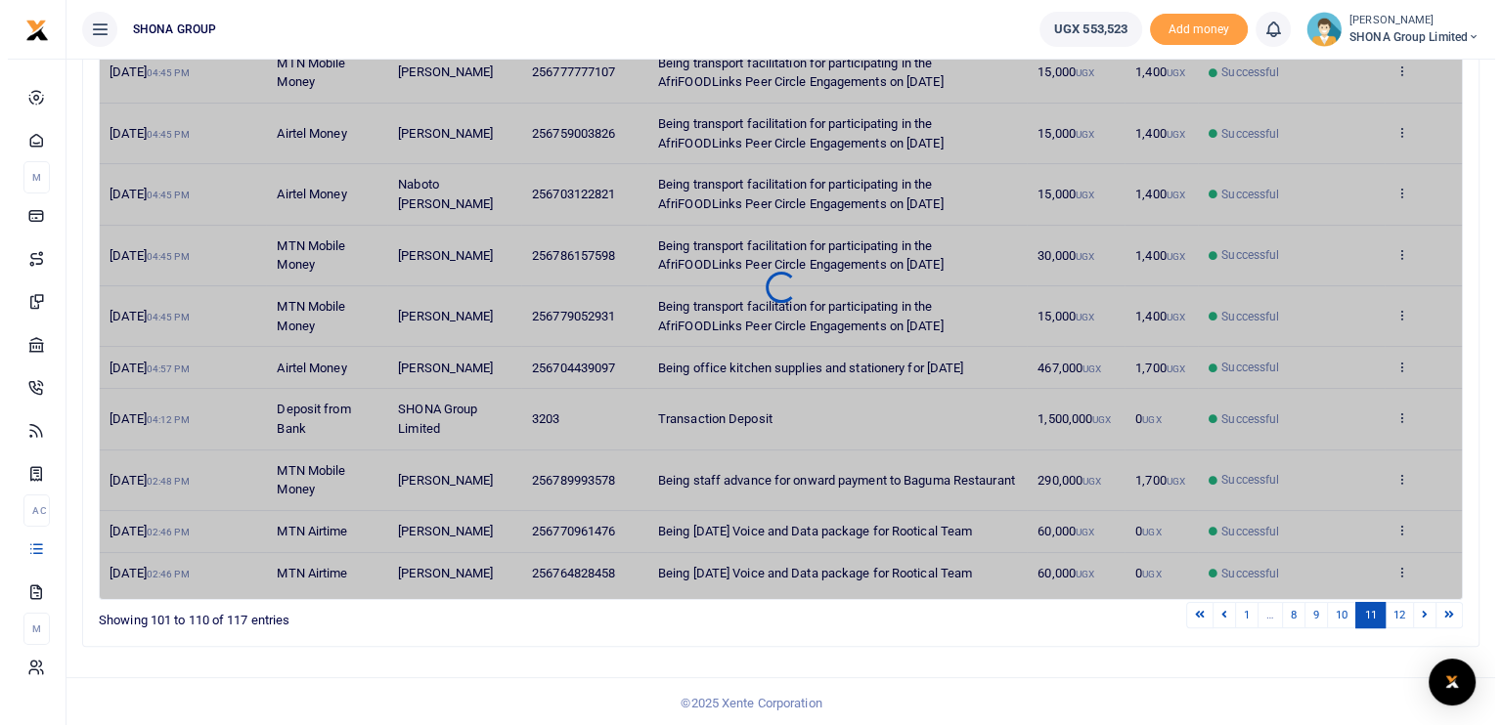
scroll to position [0, 0]
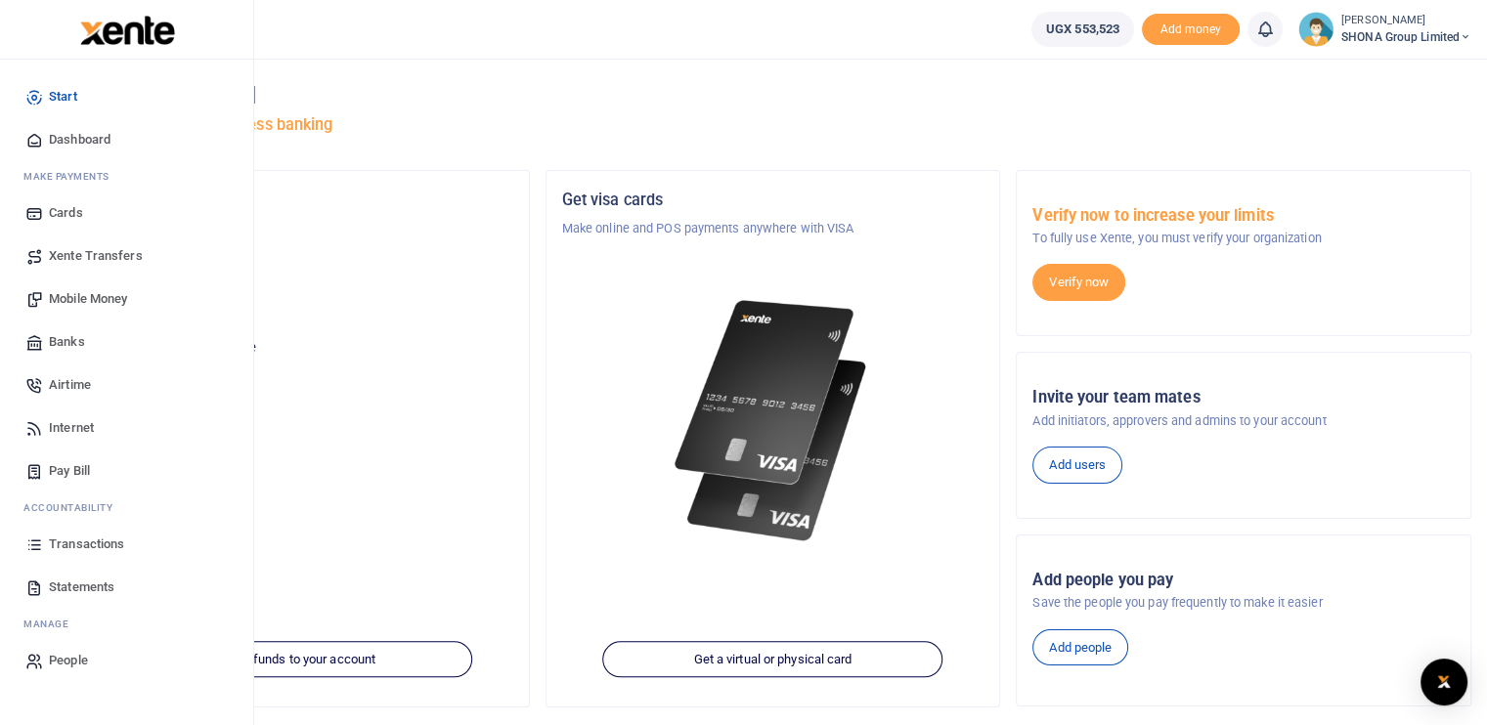
click at [86, 543] on span "Transactions" at bounding box center [86, 545] width 75 height 20
